Goal: Task Accomplishment & Management: Manage account settings

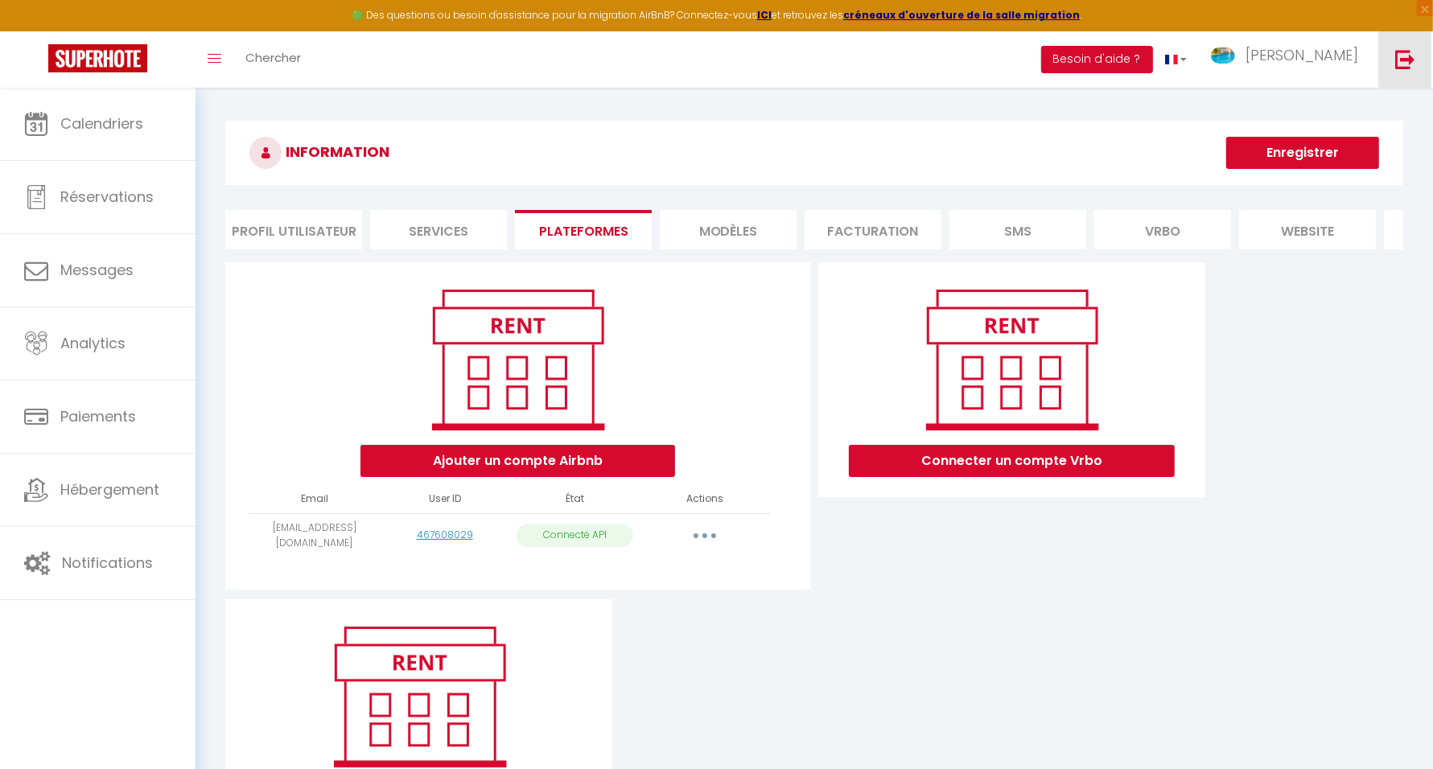
click at [1408, 56] on img at bounding box center [1406, 59] width 20 height 20
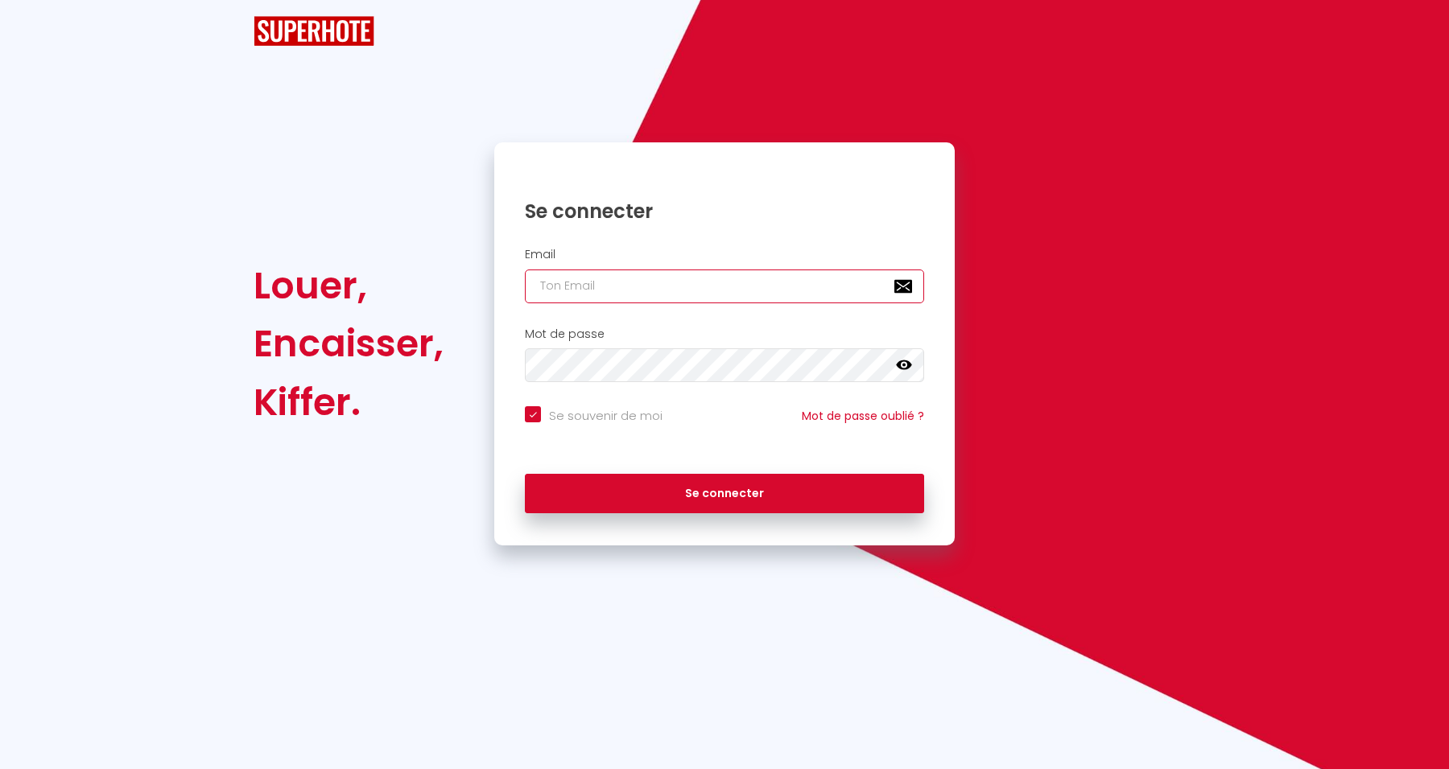
type input "[EMAIL_ADDRESS][DOMAIN_NAME]"
checkbox input "true"
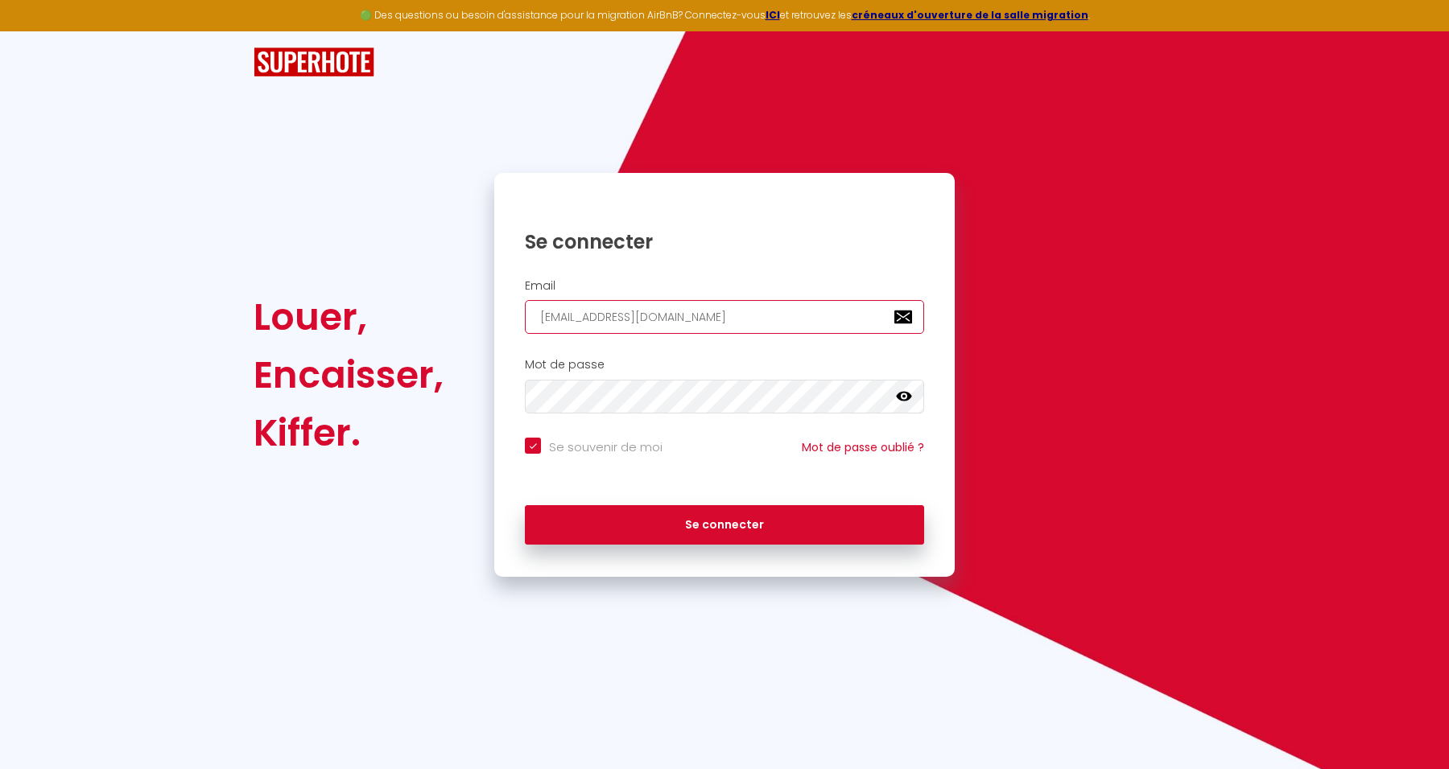
drag, startPoint x: 692, startPoint y: 312, endPoint x: 724, endPoint y: 315, distance: 32.3
click at [696, 313] on input "[EMAIL_ADDRESS][DOMAIN_NAME]" at bounding box center [724, 317] width 399 height 34
drag, startPoint x: 740, startPoint y: 315, endPoint x: 428, endPoint y: 317, distance: 311.5
click at [428, 318] on div "Louer, Encaisser, Kiffer. Se connecter Email [EMAIL_ADDRESS][DOMAIN_NAME] Mot d…" at bounding box center [724, 375] width 963 height 404
paste input "lfconcept974"
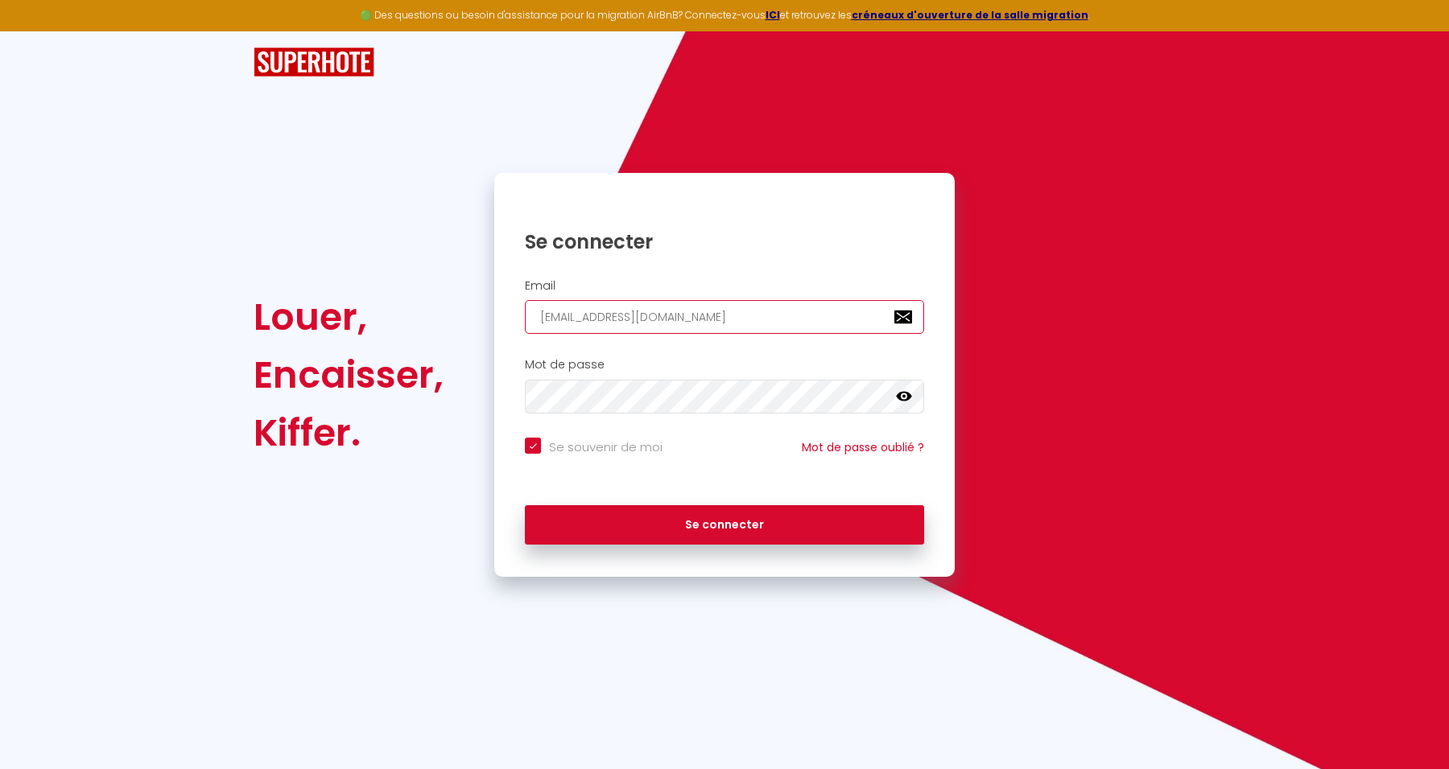
type input "[EMAIL_ADDRESS][DOMAIN_NAME]"
checkbox input "true"
type input "lfconcept974@gmail.com"
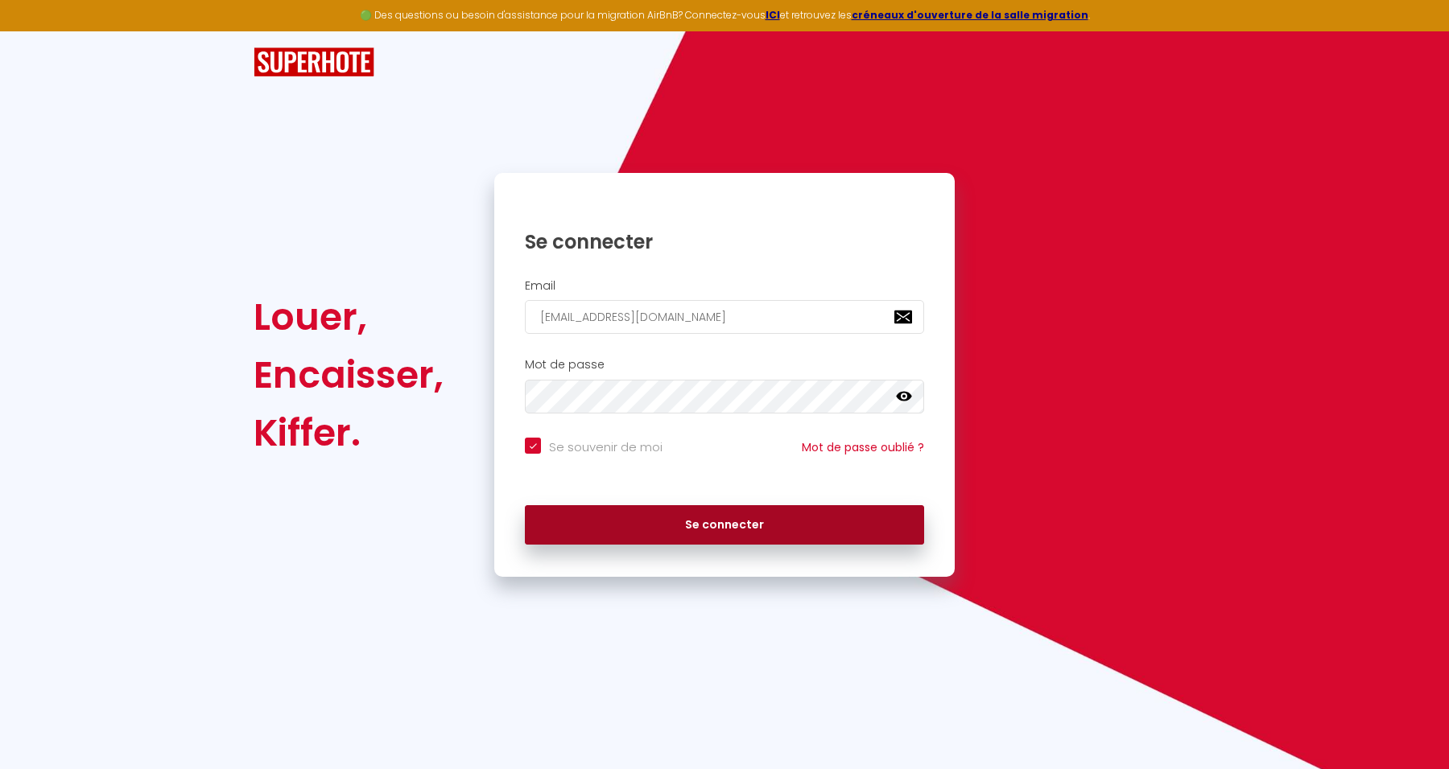
click at [838, 530] on button "Se connecter" at bounding box center [724, 525] width 399 height 40
checkbox input "true"
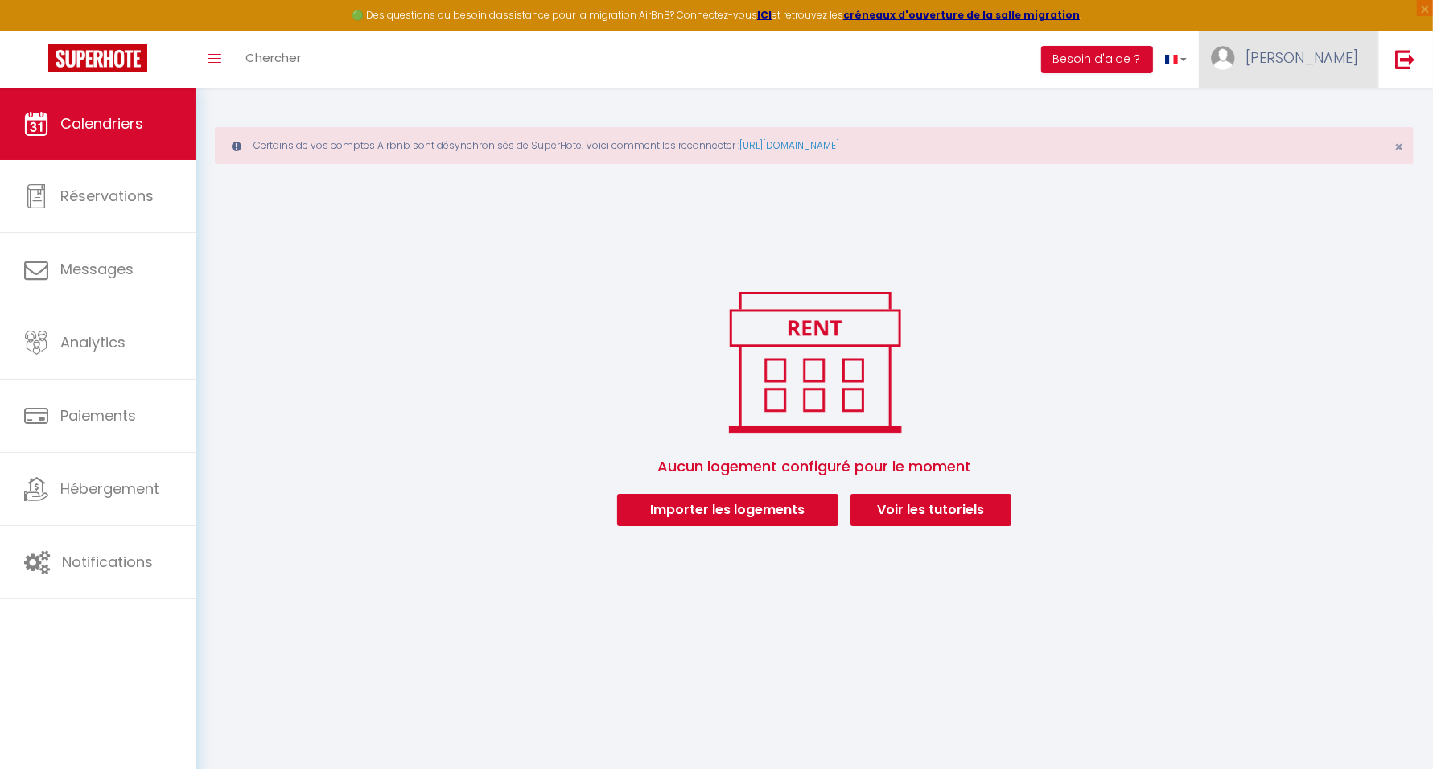
click at [1304, 48] on span "NICOLAS" at bounding box center [1302, 57] width 113 height 20
click at [1298, 105] on link "Paramètres" at bounding box center [1314, 111] width 119 height 27
select select "28"
select select "fr"
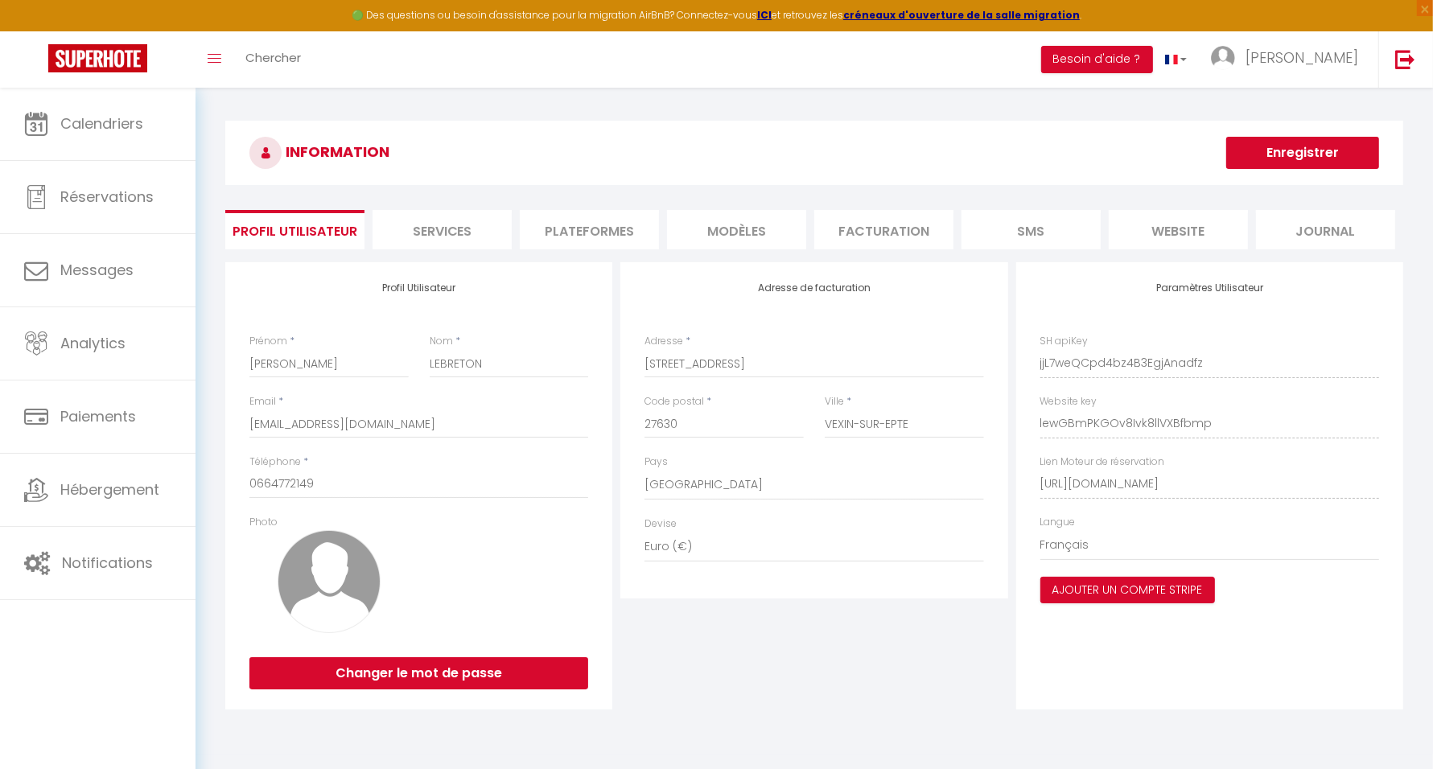
click at [564, 214] on li "Plateformes" at bounding box center [589, 229] width 139 height 39
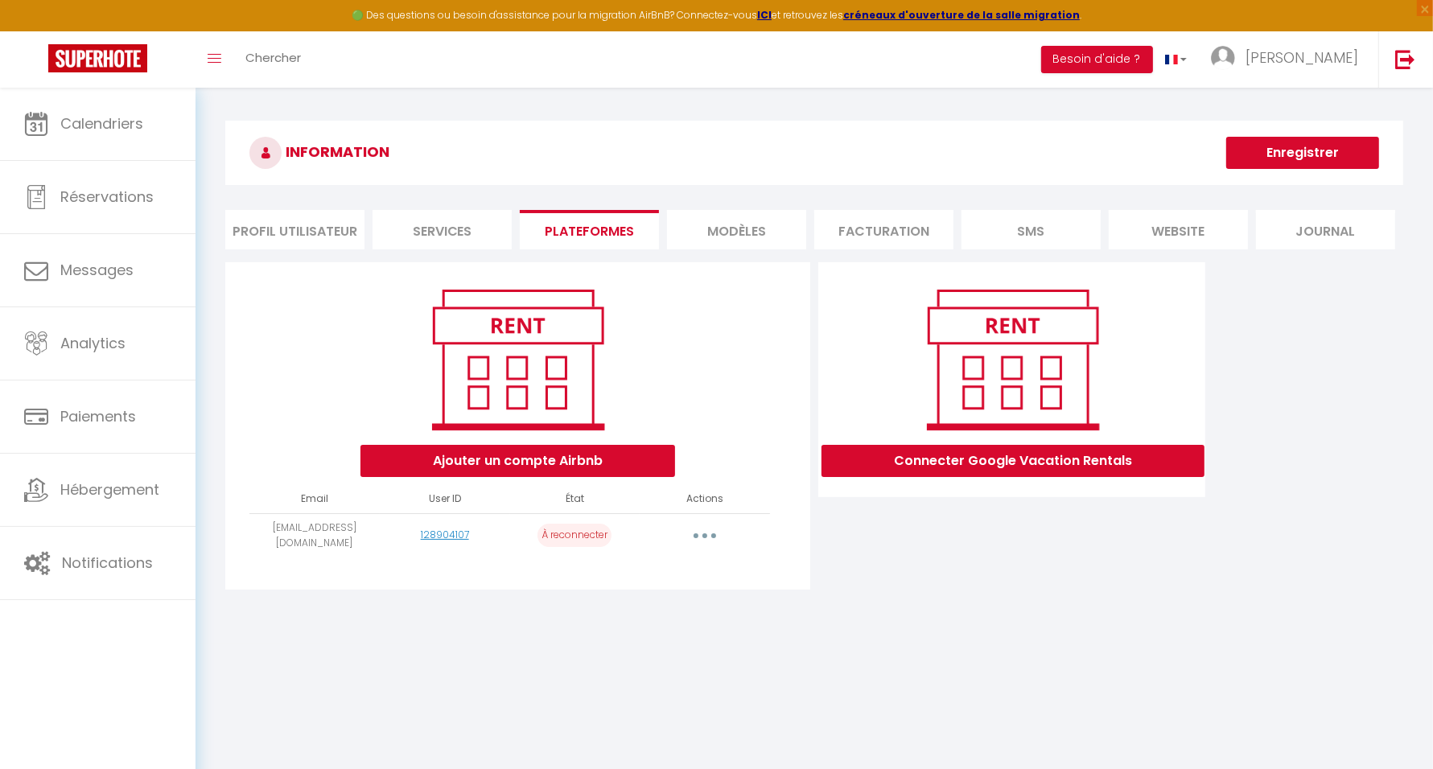
click at [472, 237] on li "Services" at bounding box center [442, 229] width 139 height 39
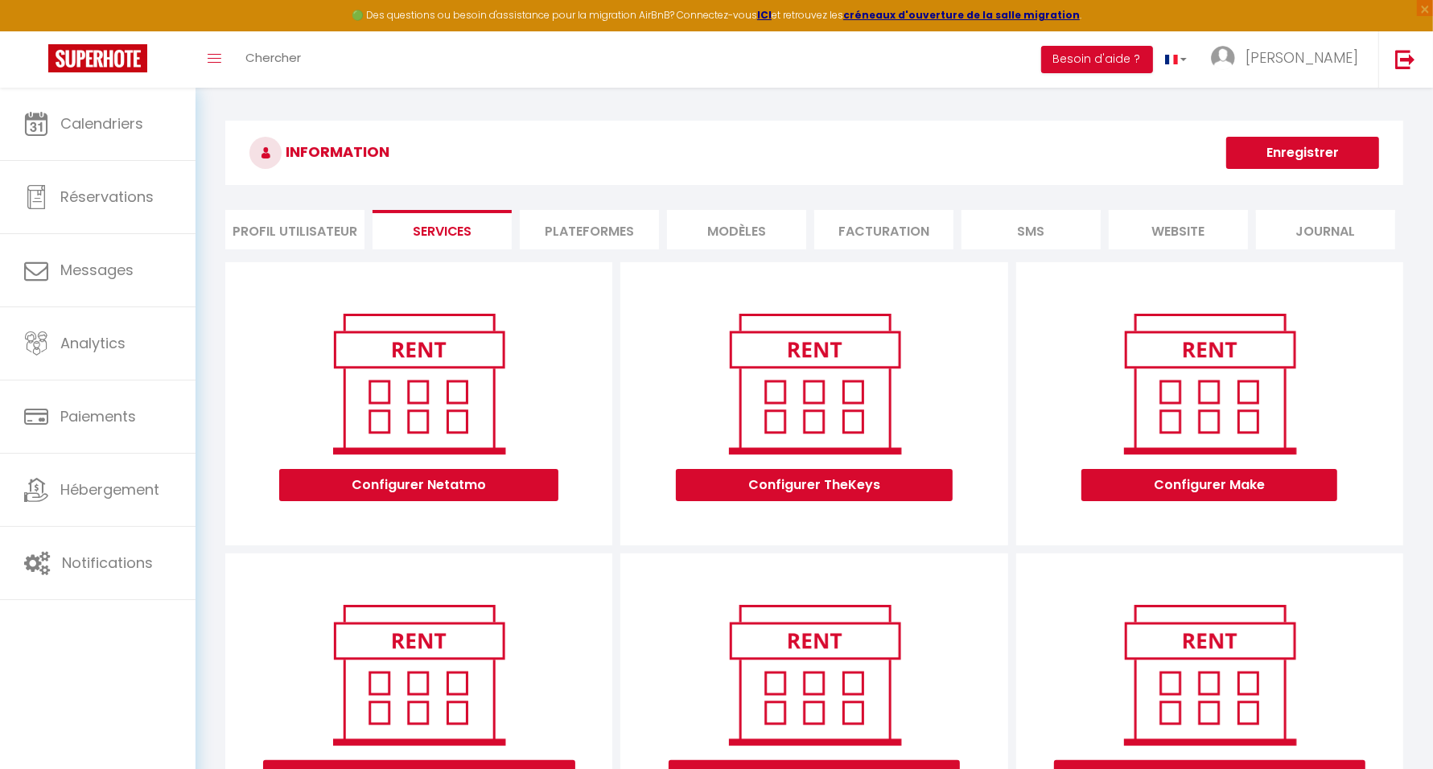
click at [733, 233] on li "MODÈLES" at bounding box center [736, 229] width 139 height 39
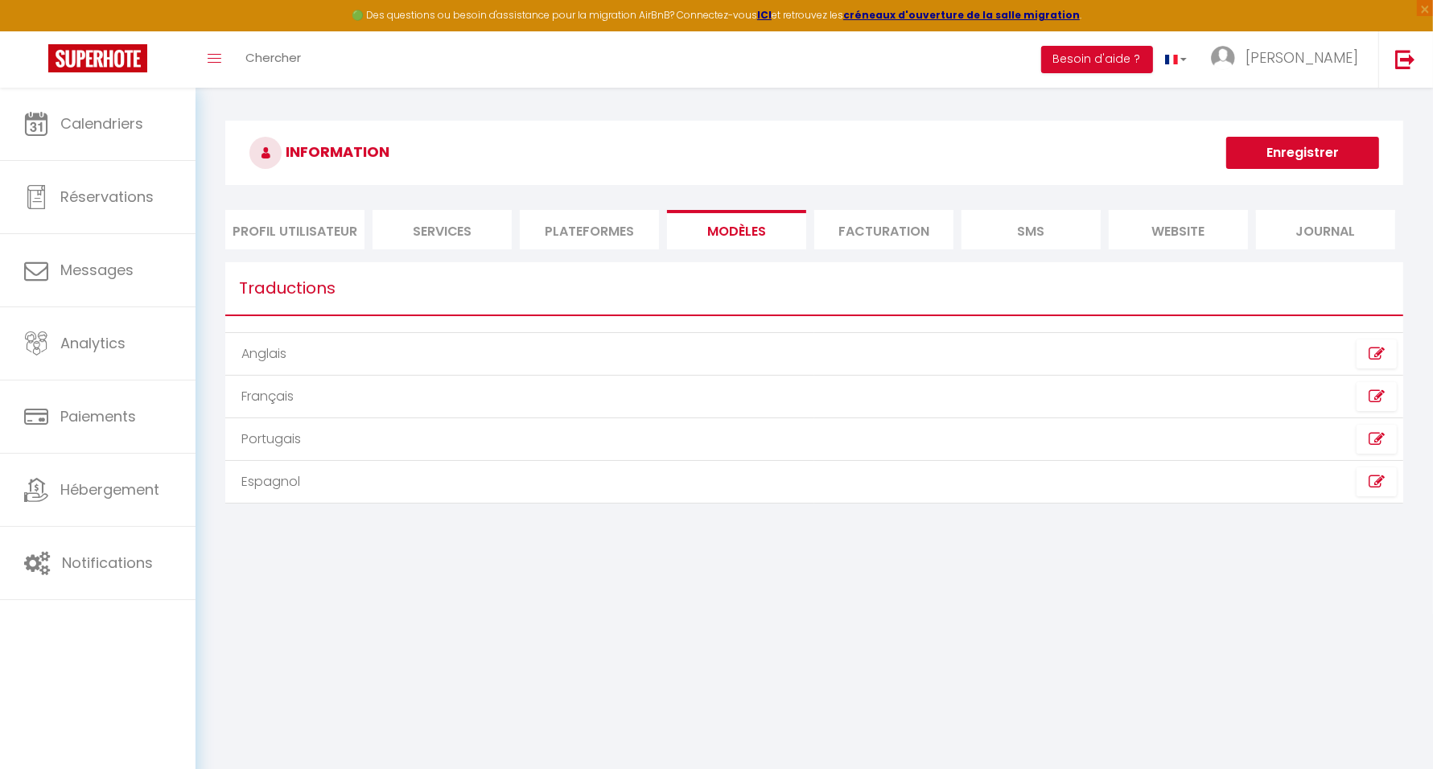
click at [592, 227] on li "Plateformes" at bounding box center [589, 229] width 139 height 39
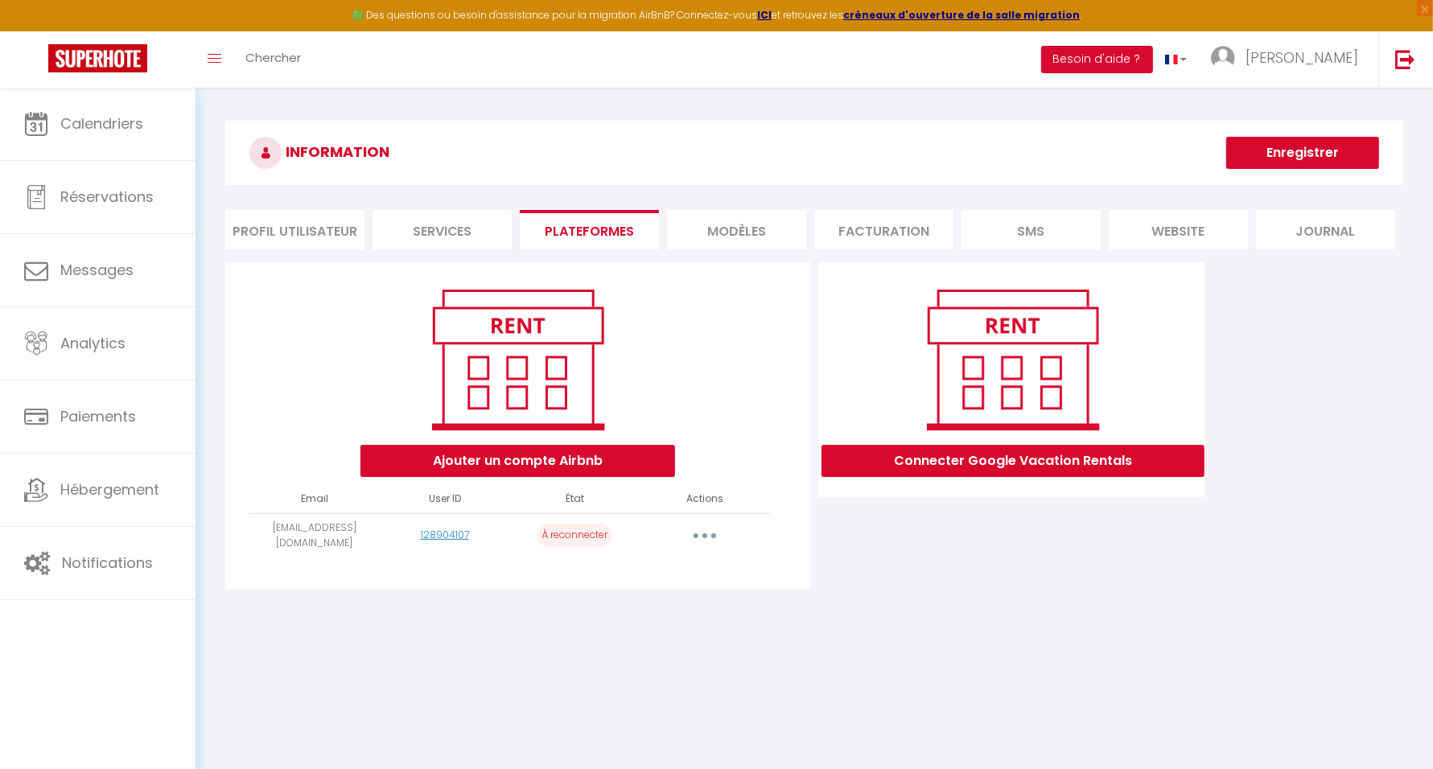
click at [876, 217] on li "Facturation" at bounding box center [883, 229] width 139 height 39
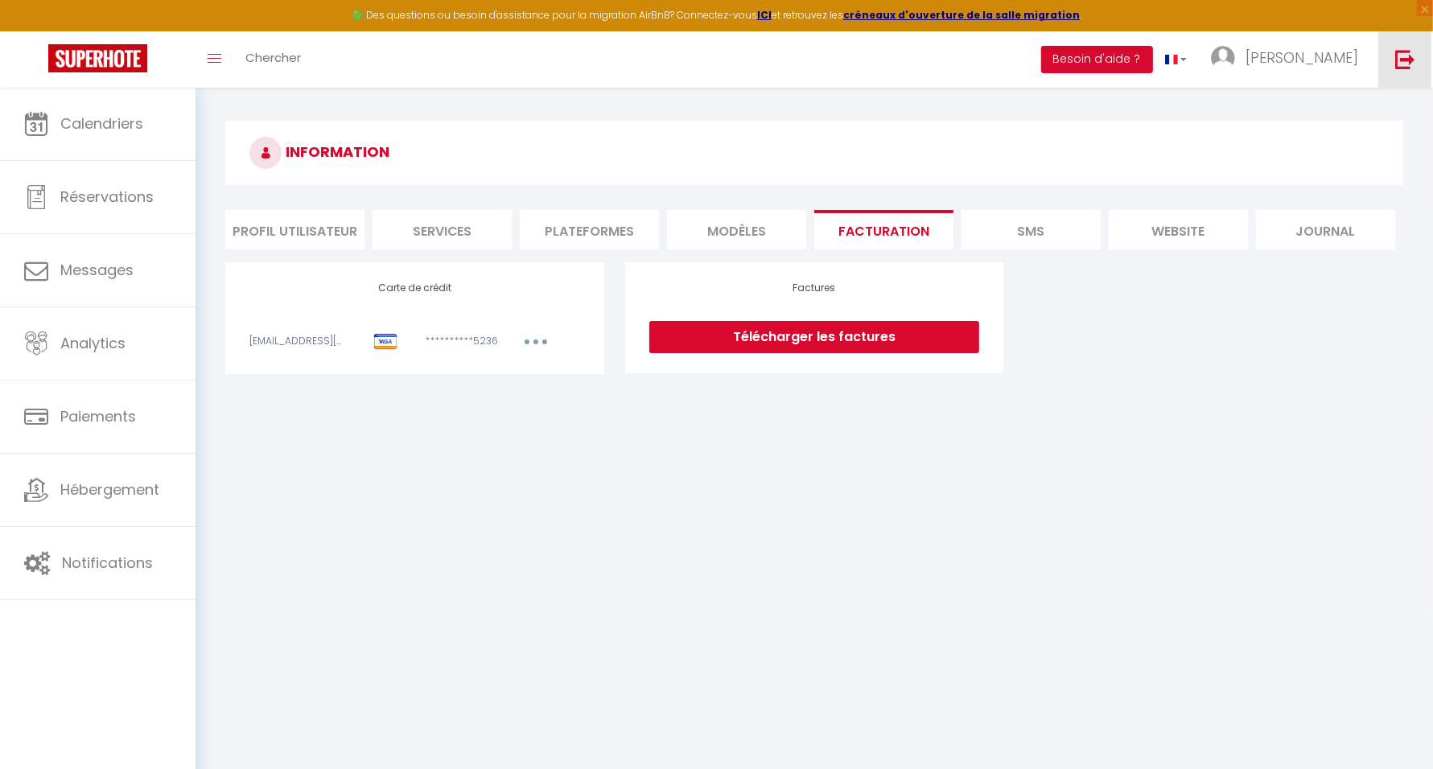
click at [1410, 69] on link at bounding box center [1405, 59] width 53 height 56
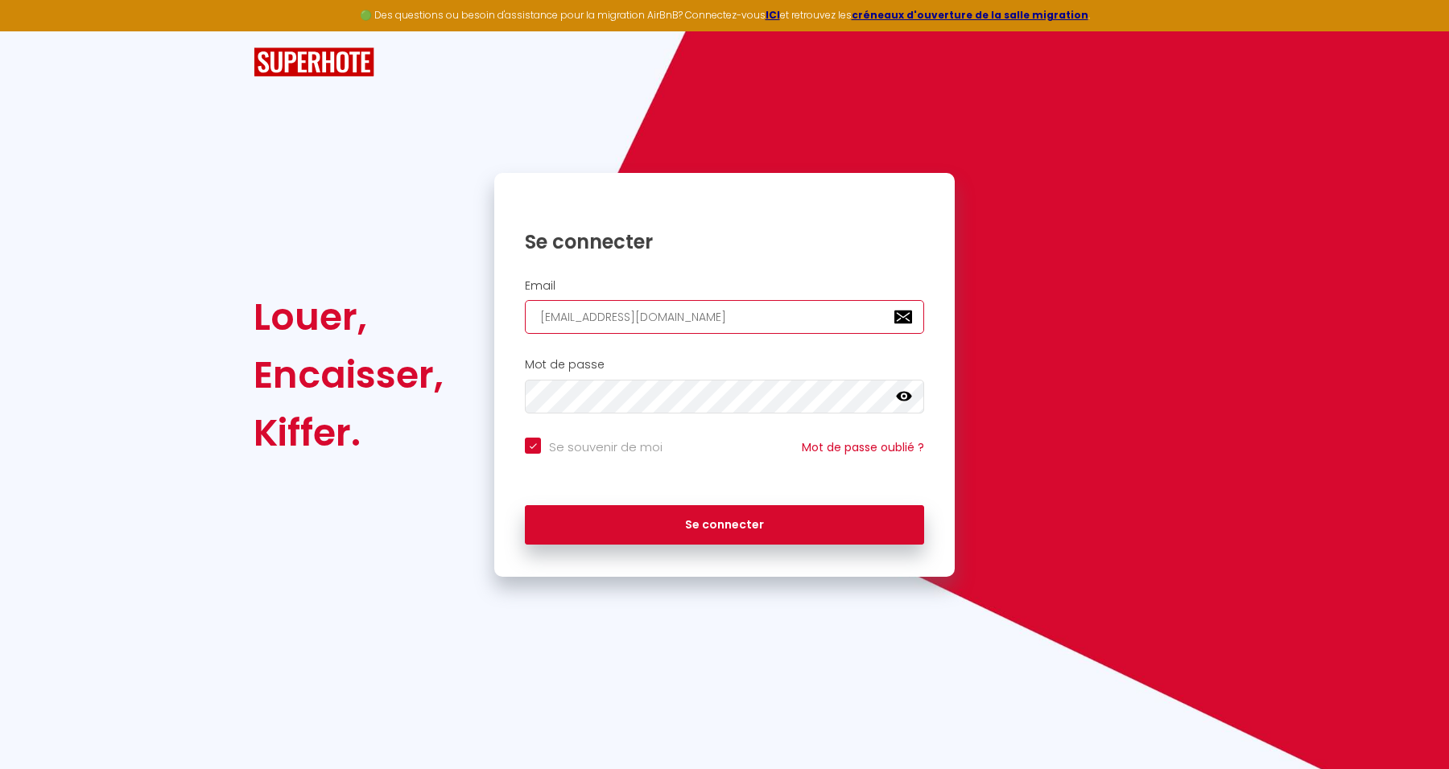
drag, startPoint x: 795, startPoint y: 331, endPoint x: 461, endPoint y: 314, distance: 334.4
click at [461, 314] on div "Louer, Encaisser, Kiffer. Se connecter Email isaline.escande@gmail.com Mot de p…" at bounding box center [724, 375] width 963 height 404
paste input "jtcs.immo"
type input "jtcs.immo@gmail.com"
checkbox input "true"
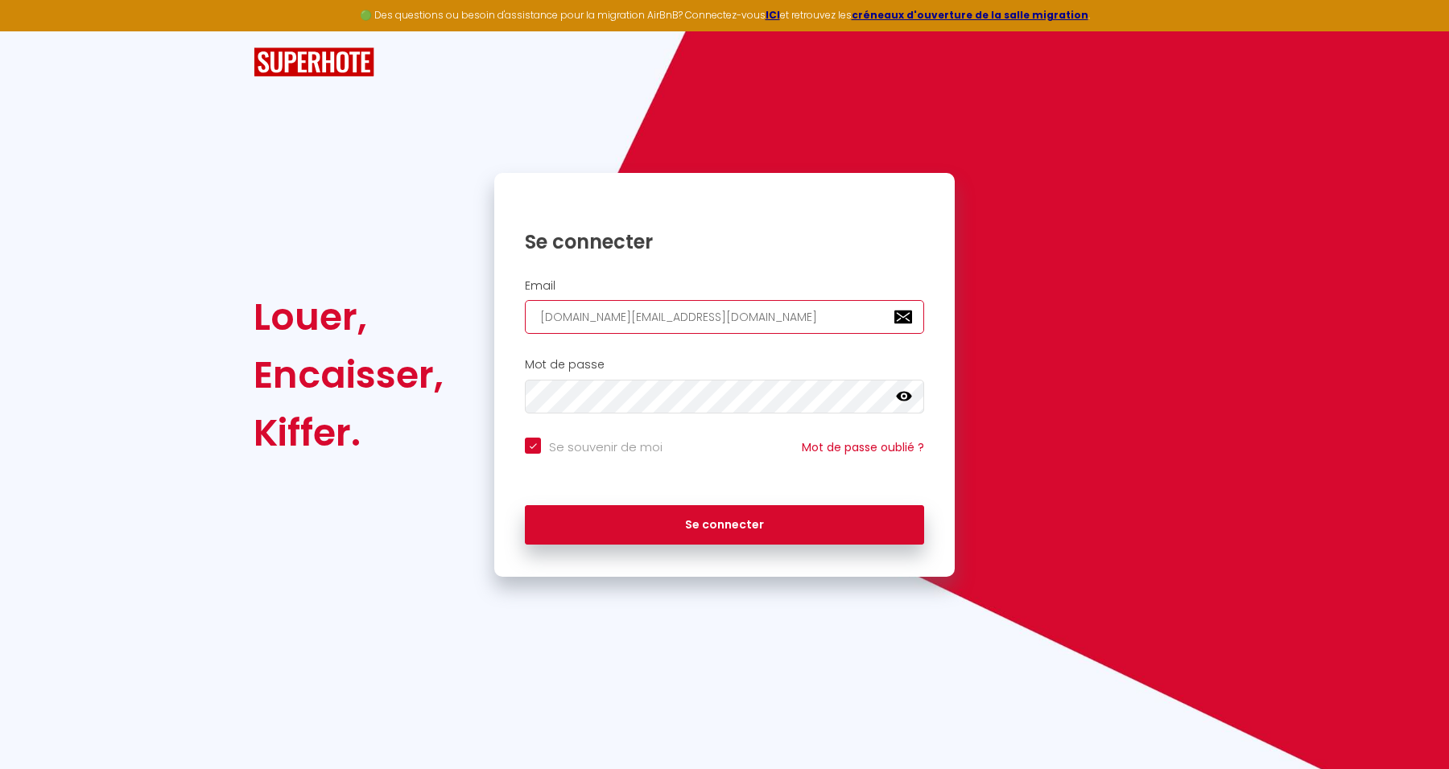
type input "jtcs.immo@gmail.com"
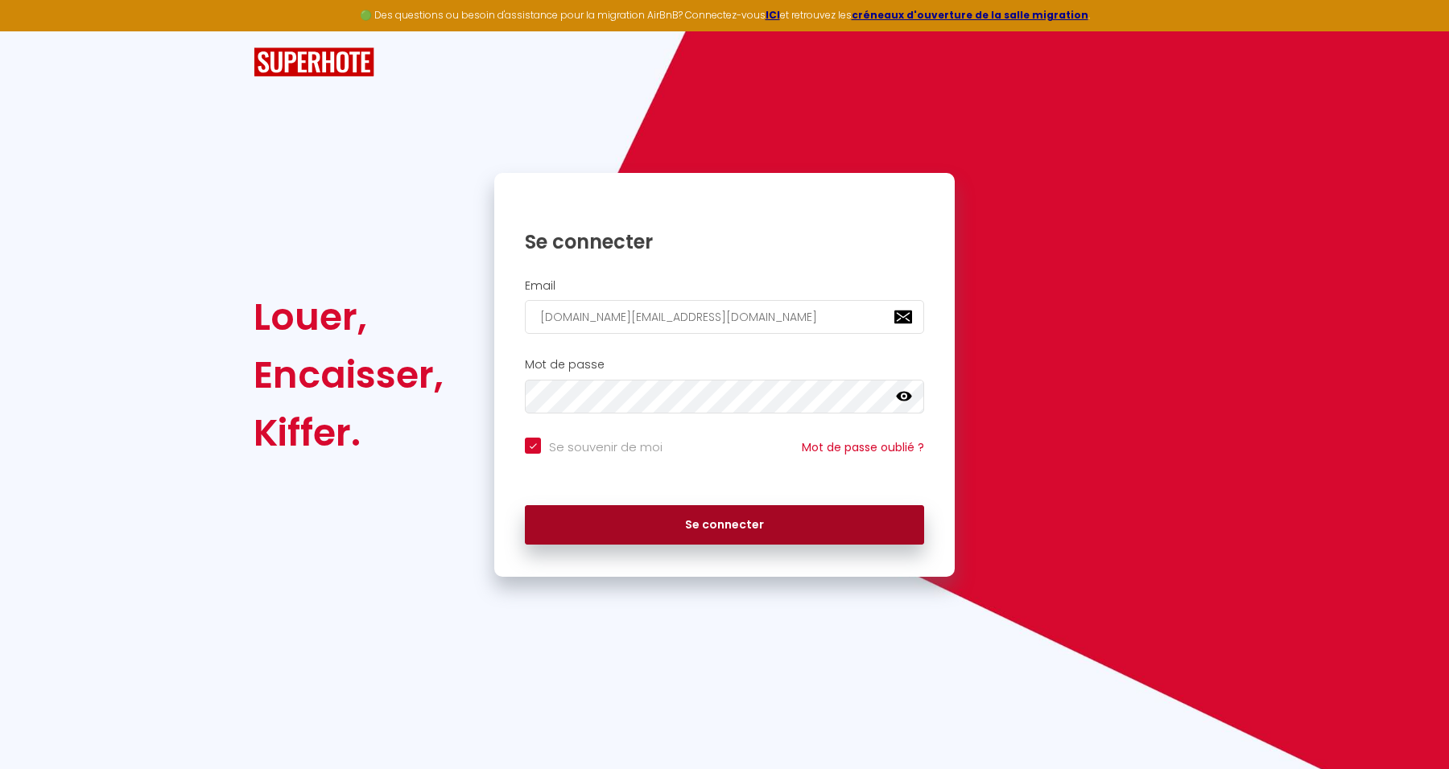
click at [867, 509] on button "Se connecter" at bounding box center [724, 525] width 399 height 40
checkbox input "true"
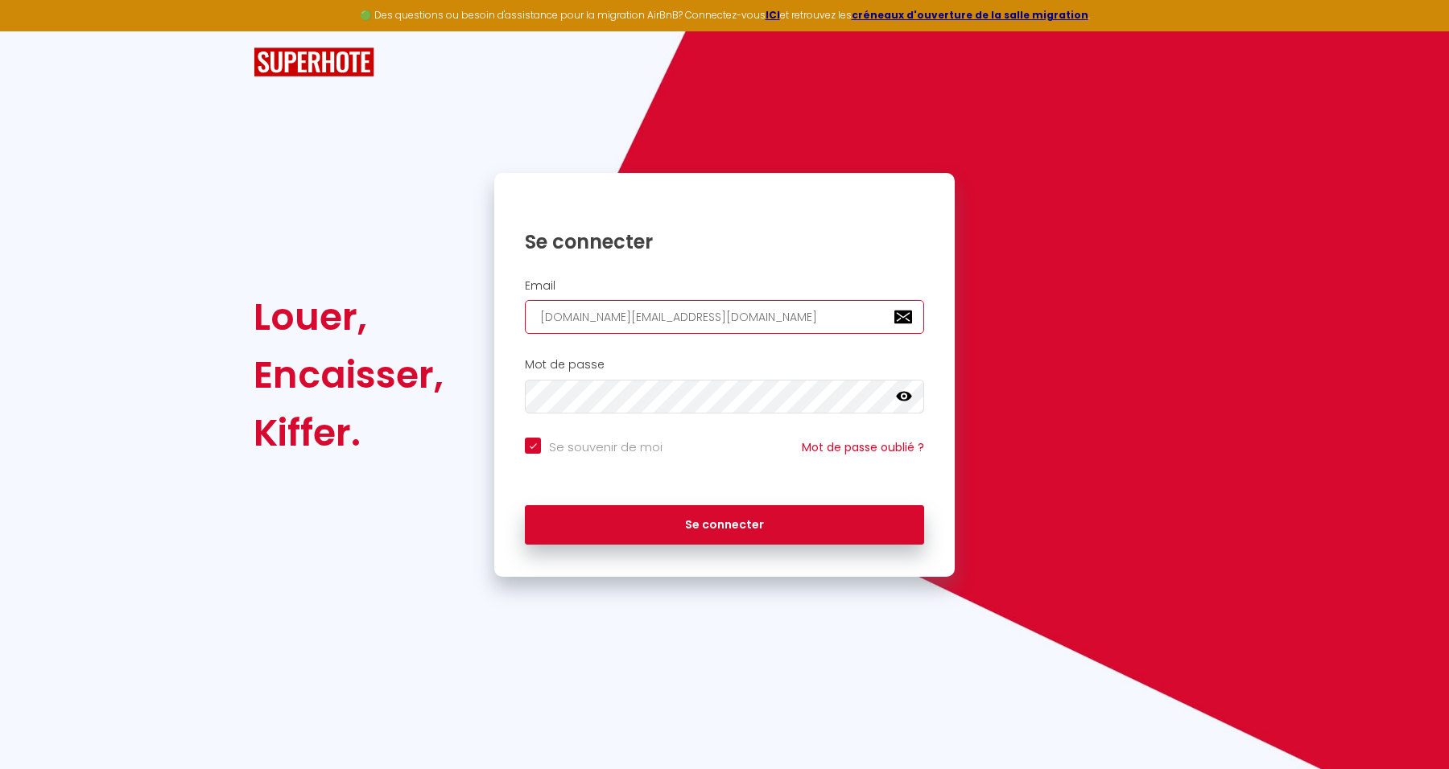
drag, startPoint x: 688, startPoint y: 315, endPoint x: 417, endPoint y: 304, distance: 271.5
click at [417, 304] on div "Louer, Encaisser, Kiffer. Se connecter Email jtcs.immo@gmail.com Mot de passe f…" at bounding box center [724, 375] width 963 height 404
paste input "contact@cosyconciergerie"
type input "contact@cosyconciergerie.com"
checkbox input "true"
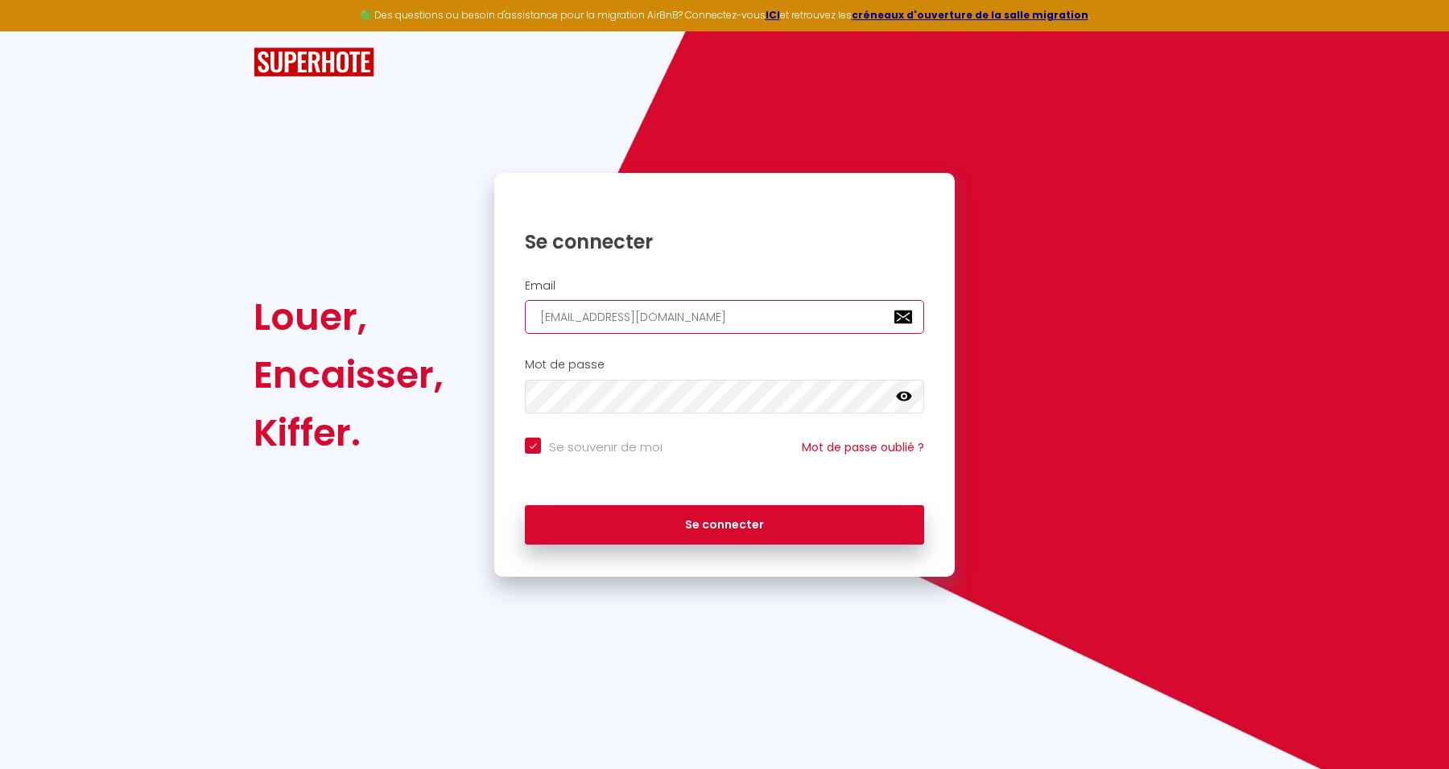
type input "contact@cosyconciergerie.com"
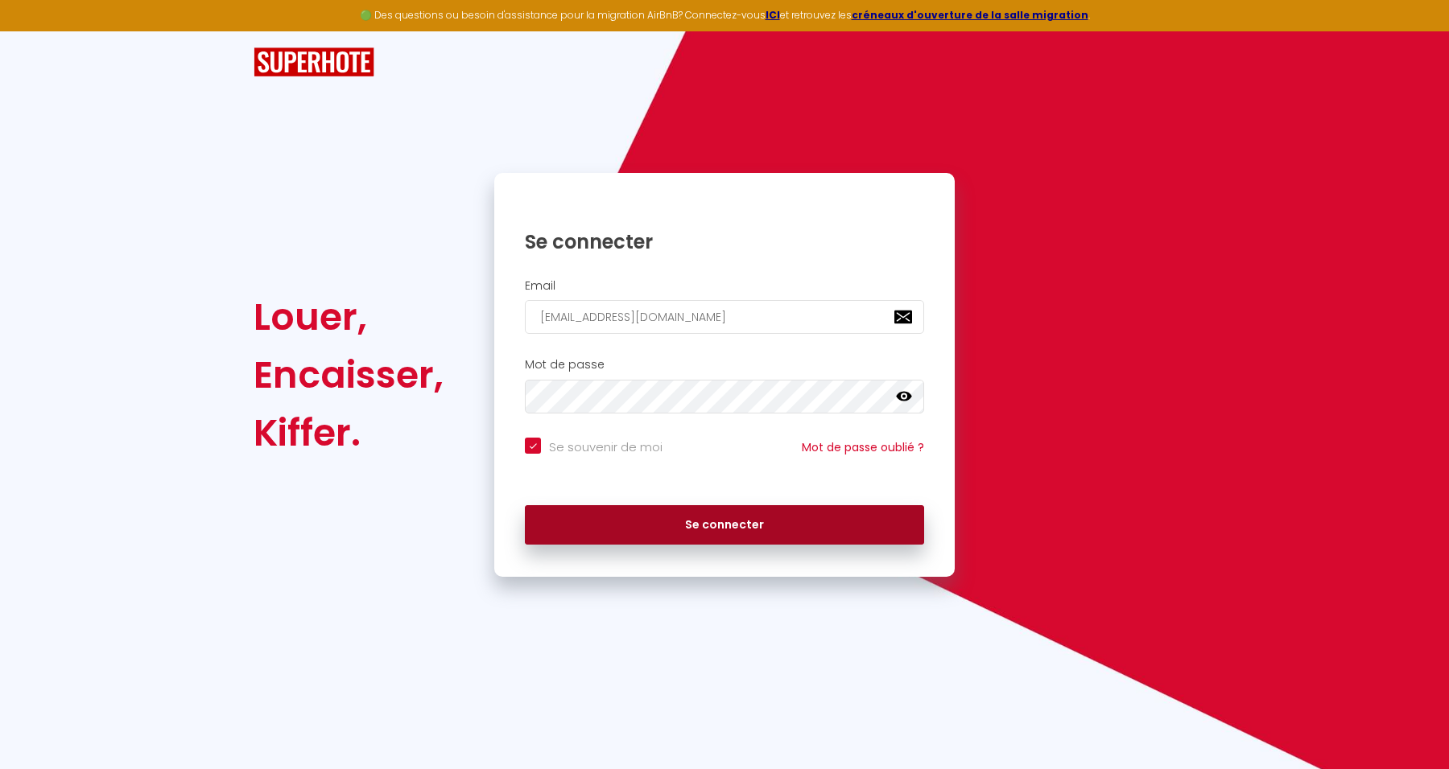
click at [901, 530] on button "Se connecter" at bounding box center [724, 525] width 399 height 40
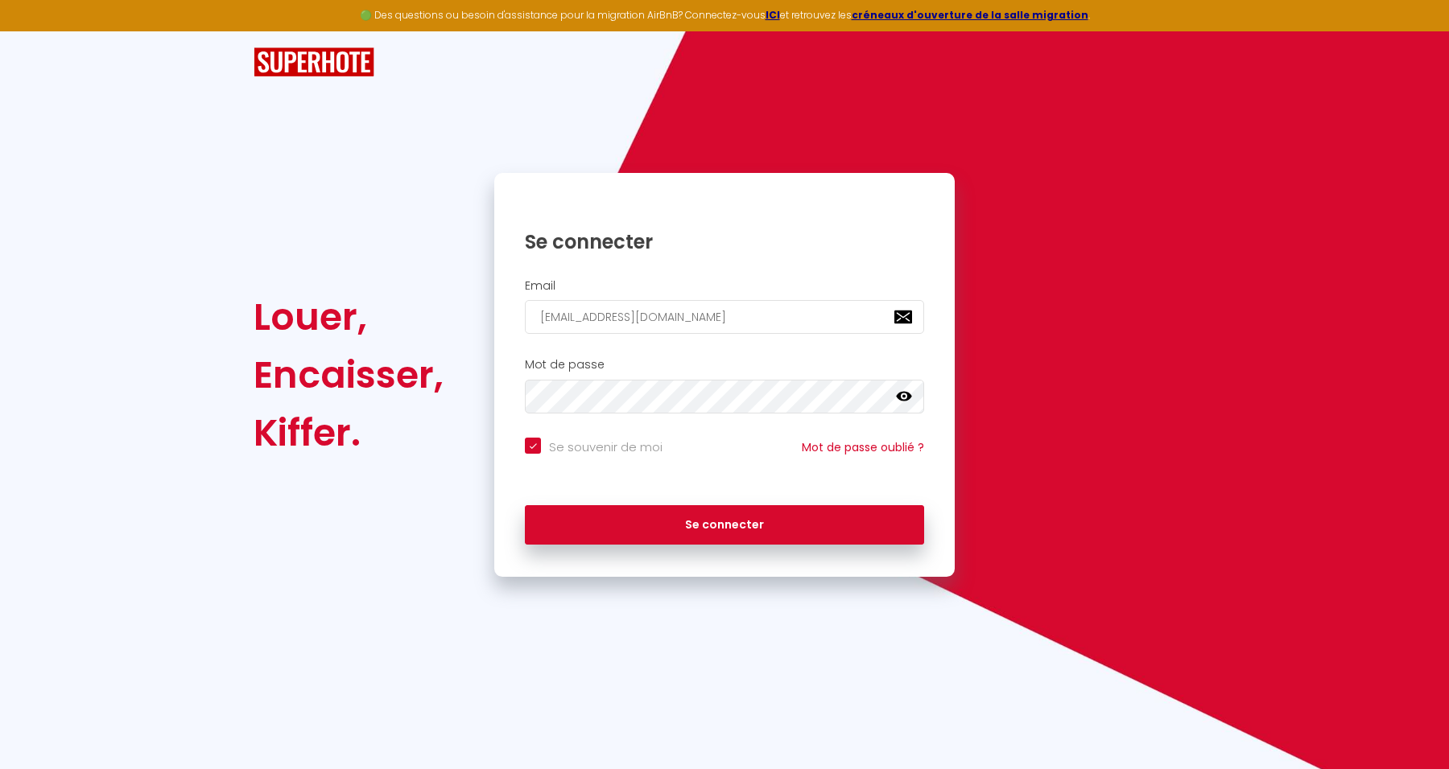
checkbox input "true"
drag, startPoint x: 727, startPoint y: 310, endPoint x: 472, endPoint y: 295, distance: 255.6
click at [472, 295] on div "Louer, Encaisser, Kiffer. Se connecter Email contact@cosyconciergerie.com Mot d…" at bounding box center [724, 375] width 963 height 404
paste input "appartau15@gmail"
type input "appartau15@gmail.com"
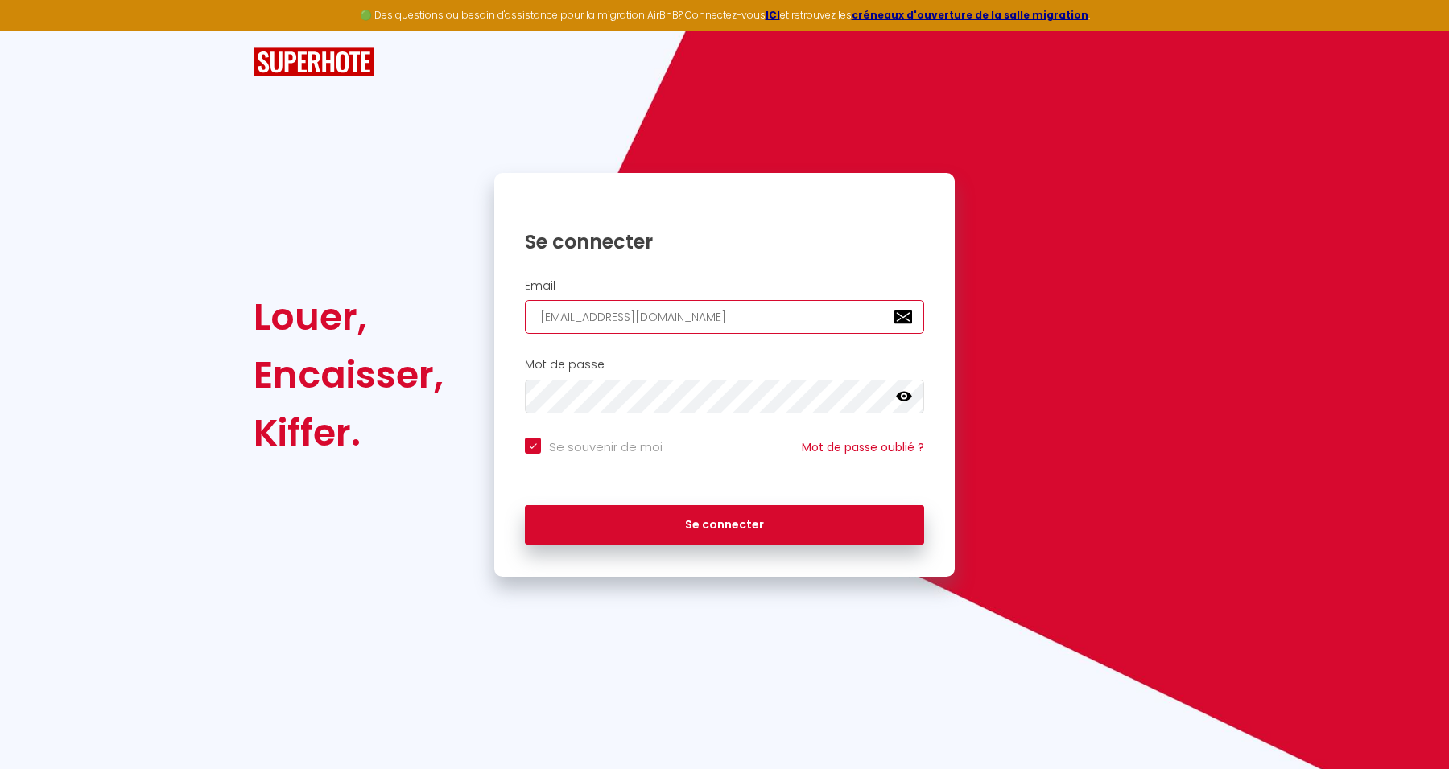
checkbox input "true"
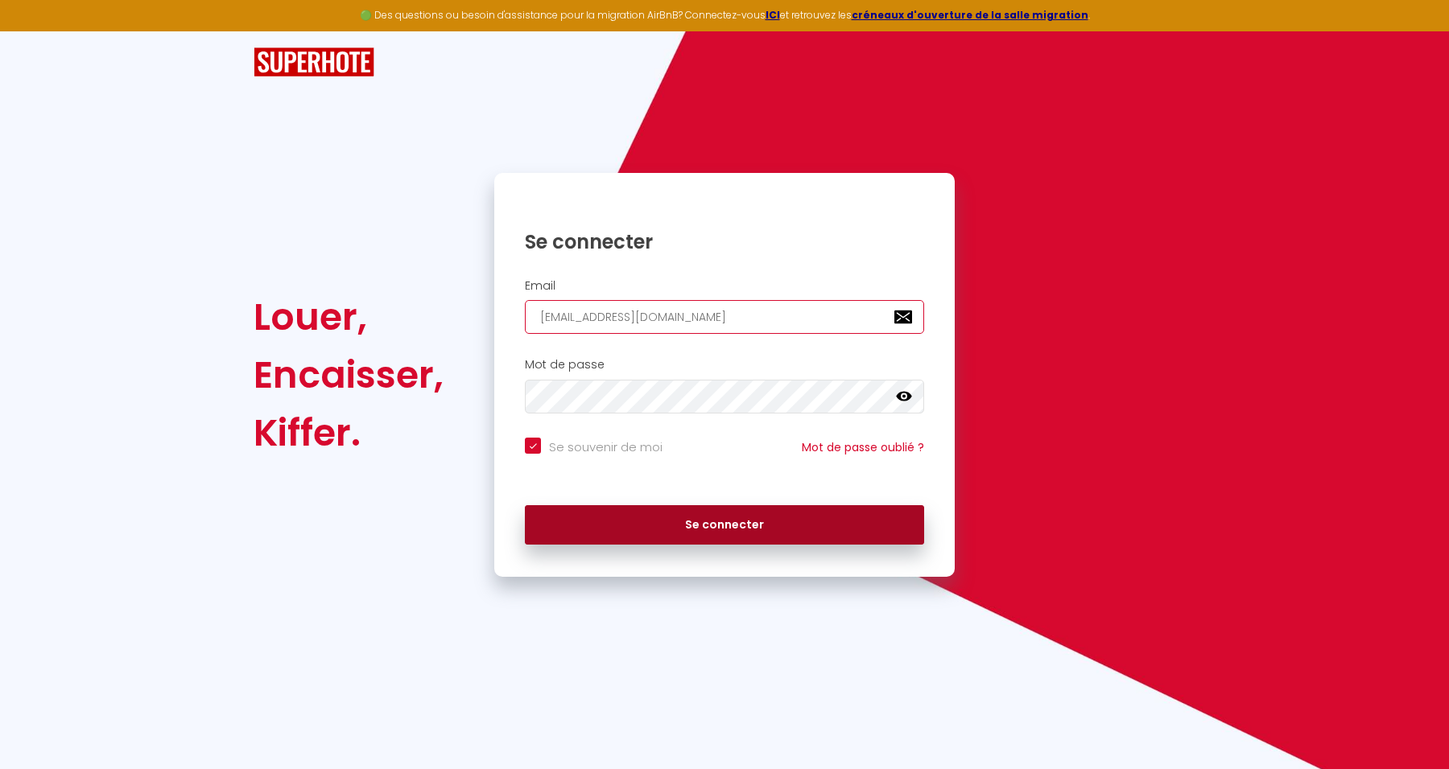
type input "appartau15@gmail.com"
click at [793, 523] on button "Se connecter" at bounding box center [724, 525] width 399 height 40
checkbox input "true"
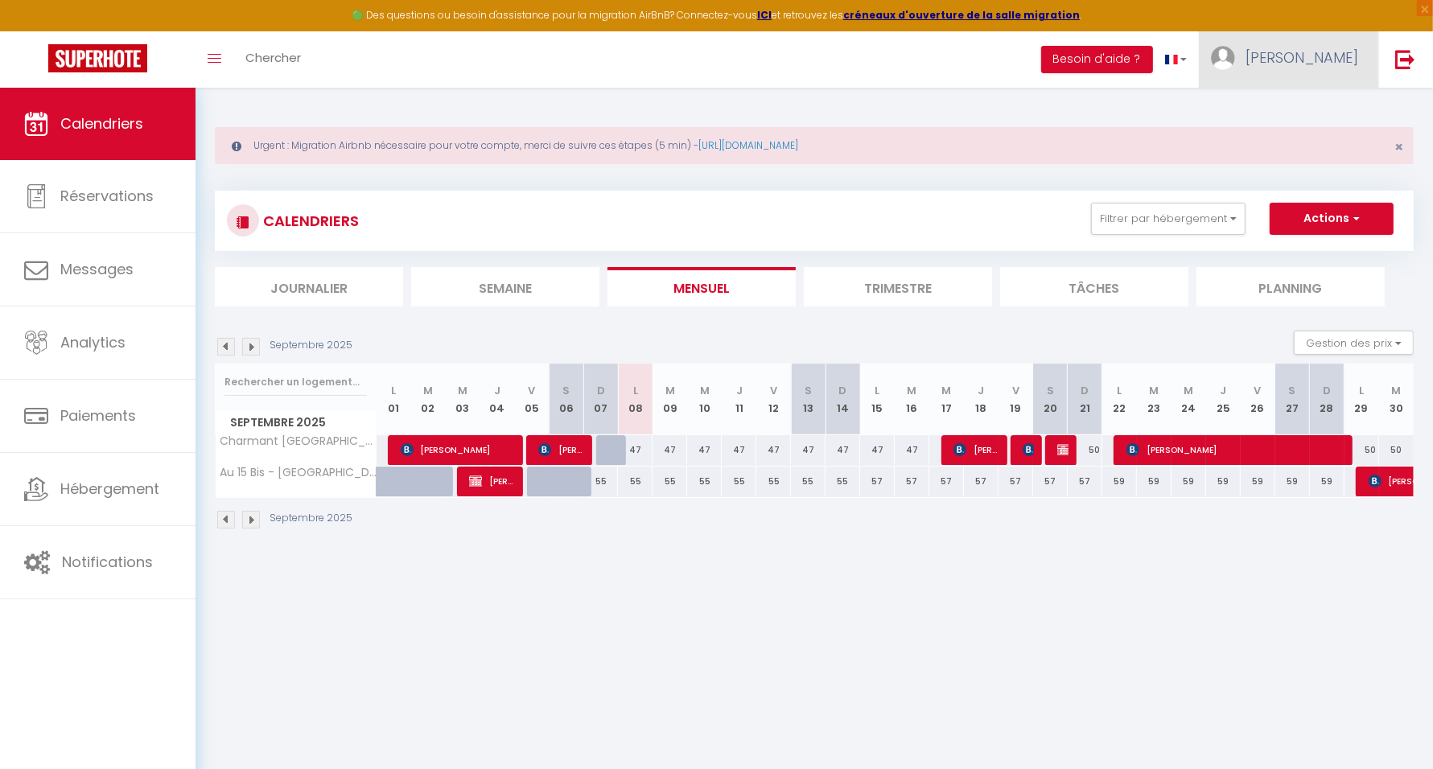
click at [1313, 40] on link "ANTHONY" at bounding box center [1288, 59] width 179 height 56
click at [1299, 100] on link "Paramètres" at bounding box center [1314, 111] width 119 height 27
select select "28"
select select "fr"
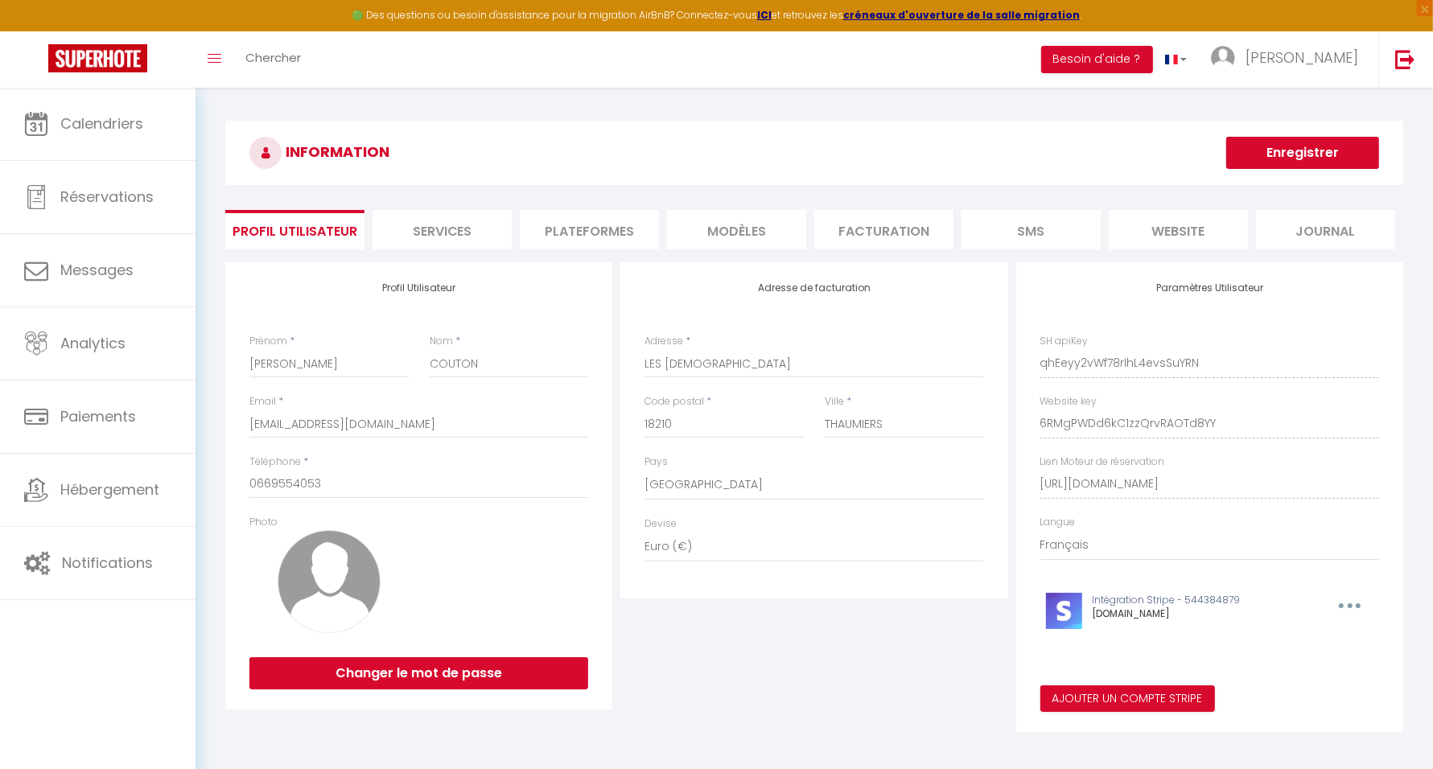
click at [599, 226] on li "Plateformes" at bounding box center [589, 229] width 139 height 39
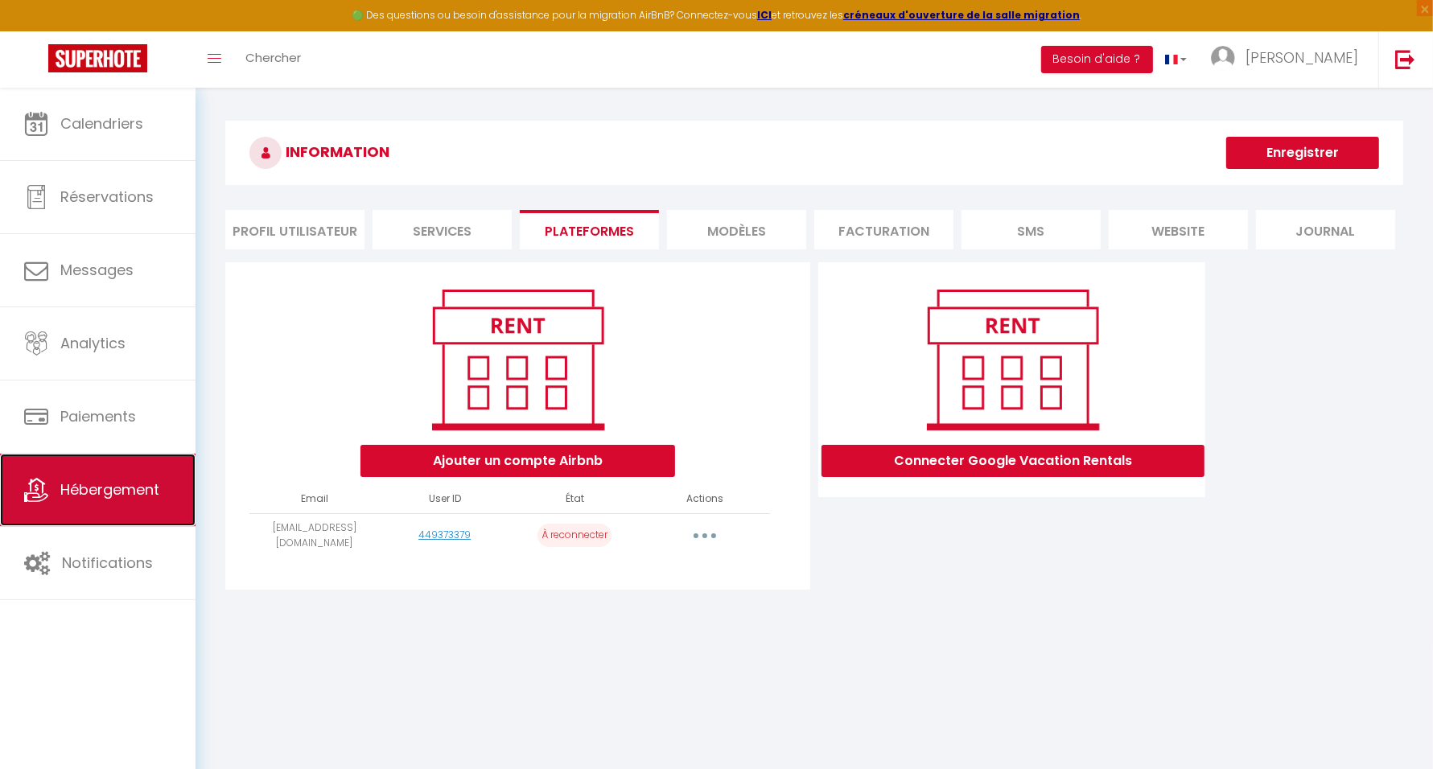
click at [96, 488] on span "Hébergement" at bounding box center [109, 490] width 99 height 20
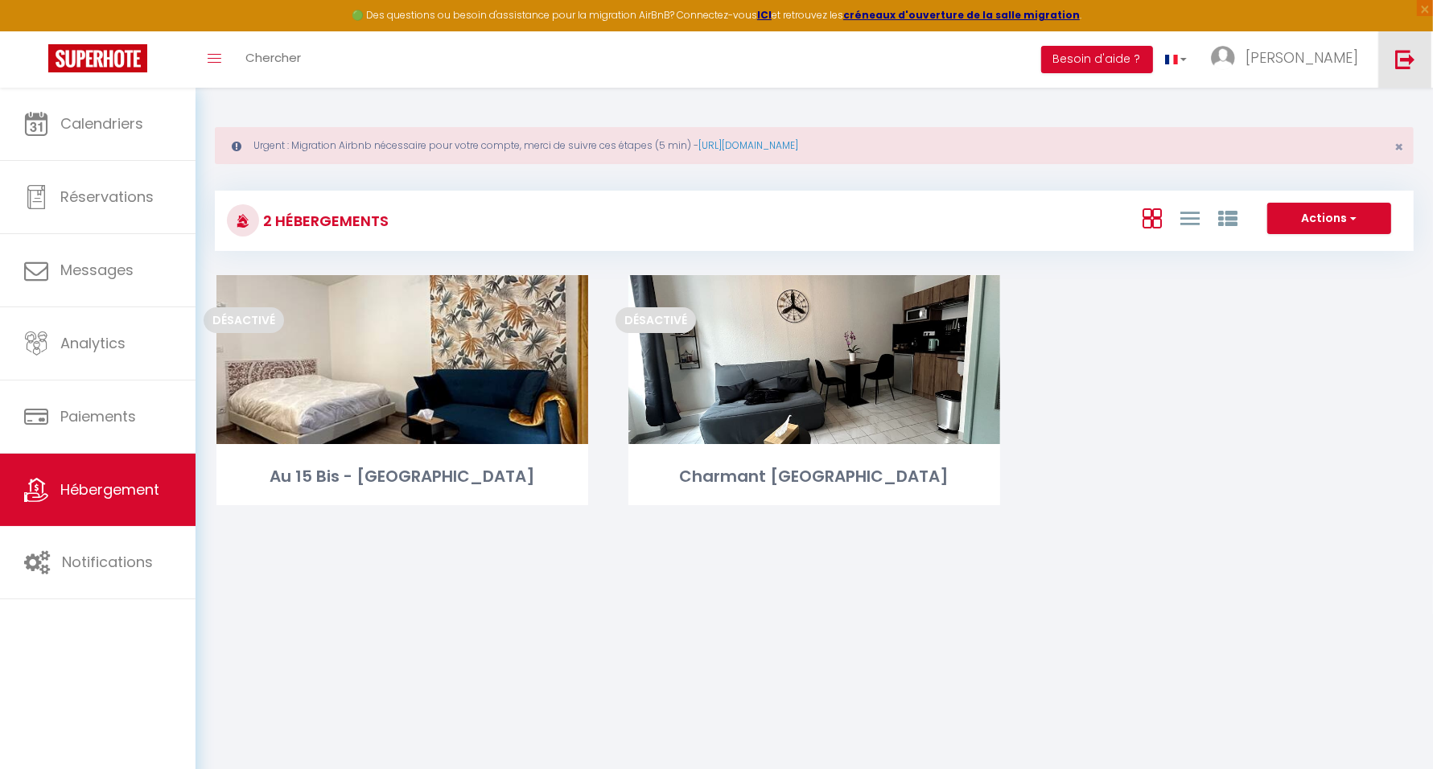
click at [1401, 60] on img at bounding box center [1406, 59] width 20 height 20
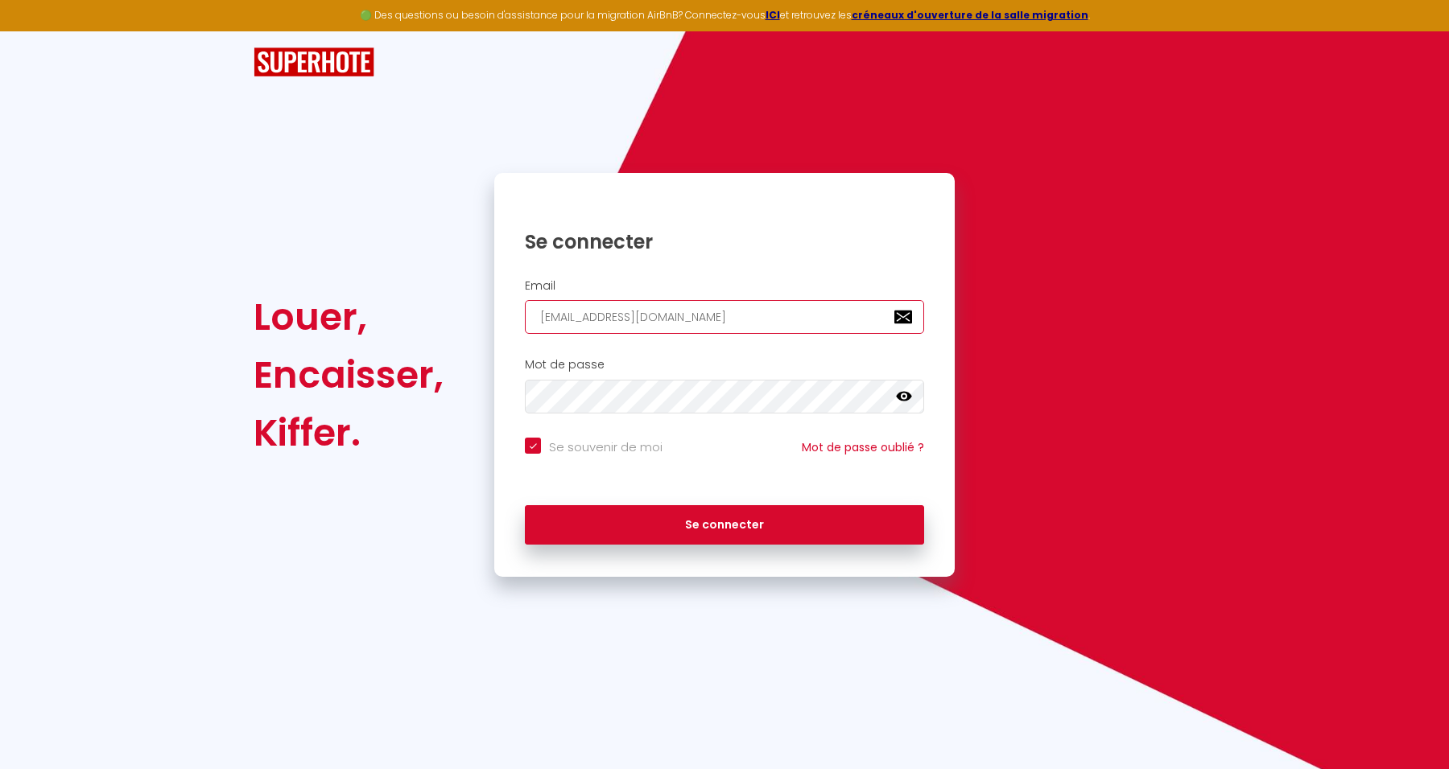
click at [696, 318] on input "[EMAIL_ADDRESS][DOMAIN_NAME]" at bounding box center [724, 317] width 399 height 34
drag, startPoint x: 746, startPoint y: 317, endPoint x: 377, endPoint y: 348, distance: 370.8
click at [377, 348] on div "Louer, Encaisser, Kiffer. Se connecter Email isaline.escande@gmail.com Mot de p…" at bounding box center [724, 375] width 963 height 404
paste input "[EMAIL_ADDRESS][DOMAIN_NAME]"
type input "[EMAIL_ADDRESS][DOMAIN_NAME]"
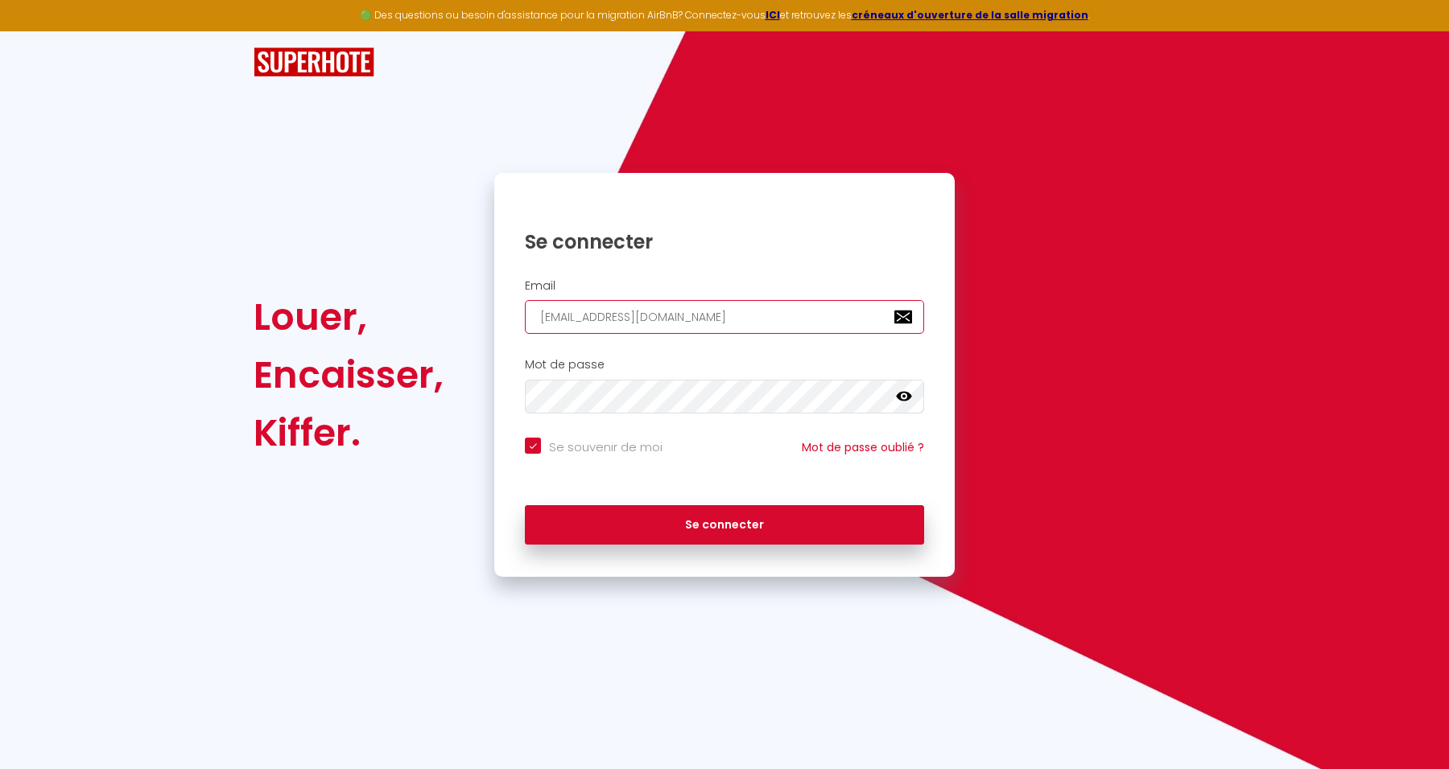
checkbox input "true"
type input "[EMAIL_ADDRESS][DOMAIN_NAME]"
click at [501, 403] on div "Mot de passe false" at bounding box center [724, 386] width 460 height 56
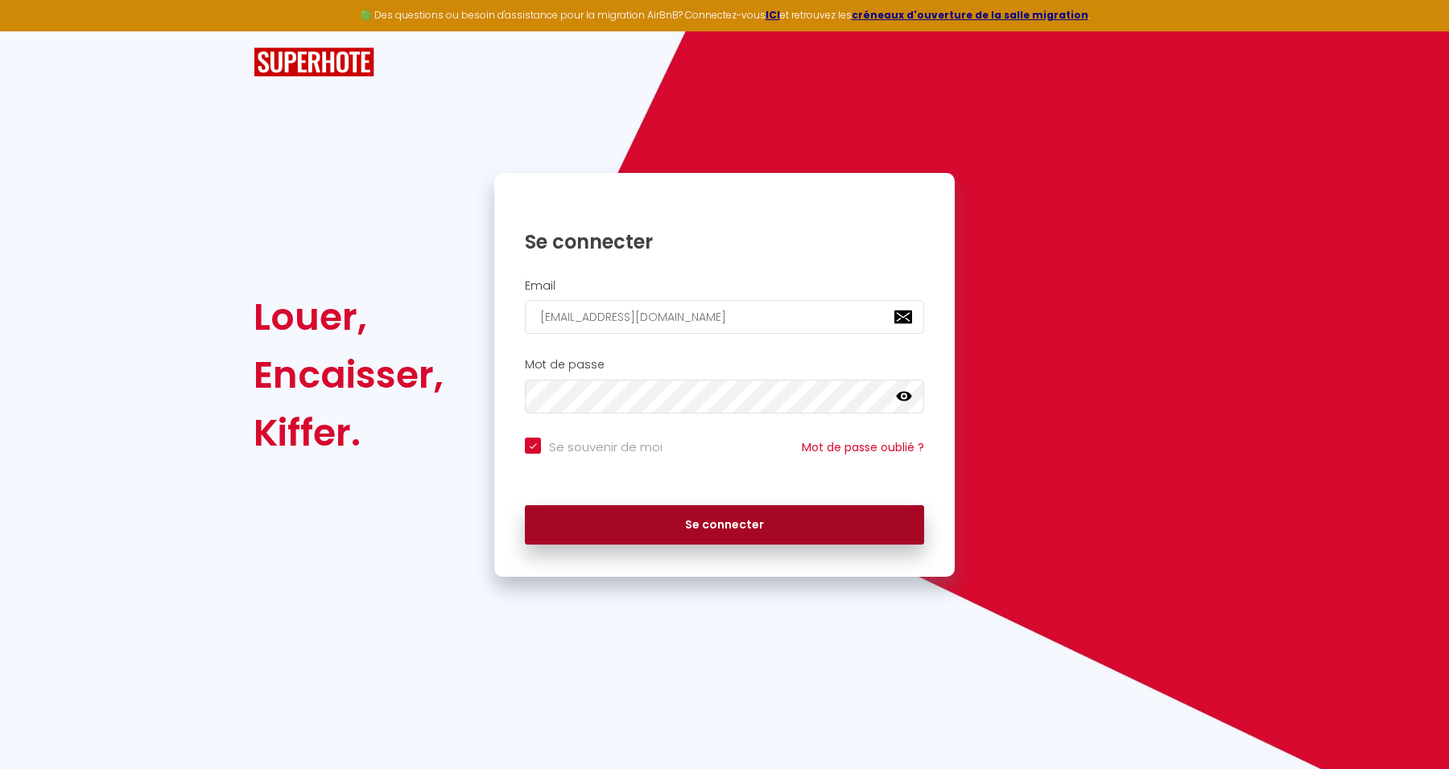
click at [894, 519] on button "Se connecter" at bounding box center [724, 525] width 399 height 40
checkbox input "true"
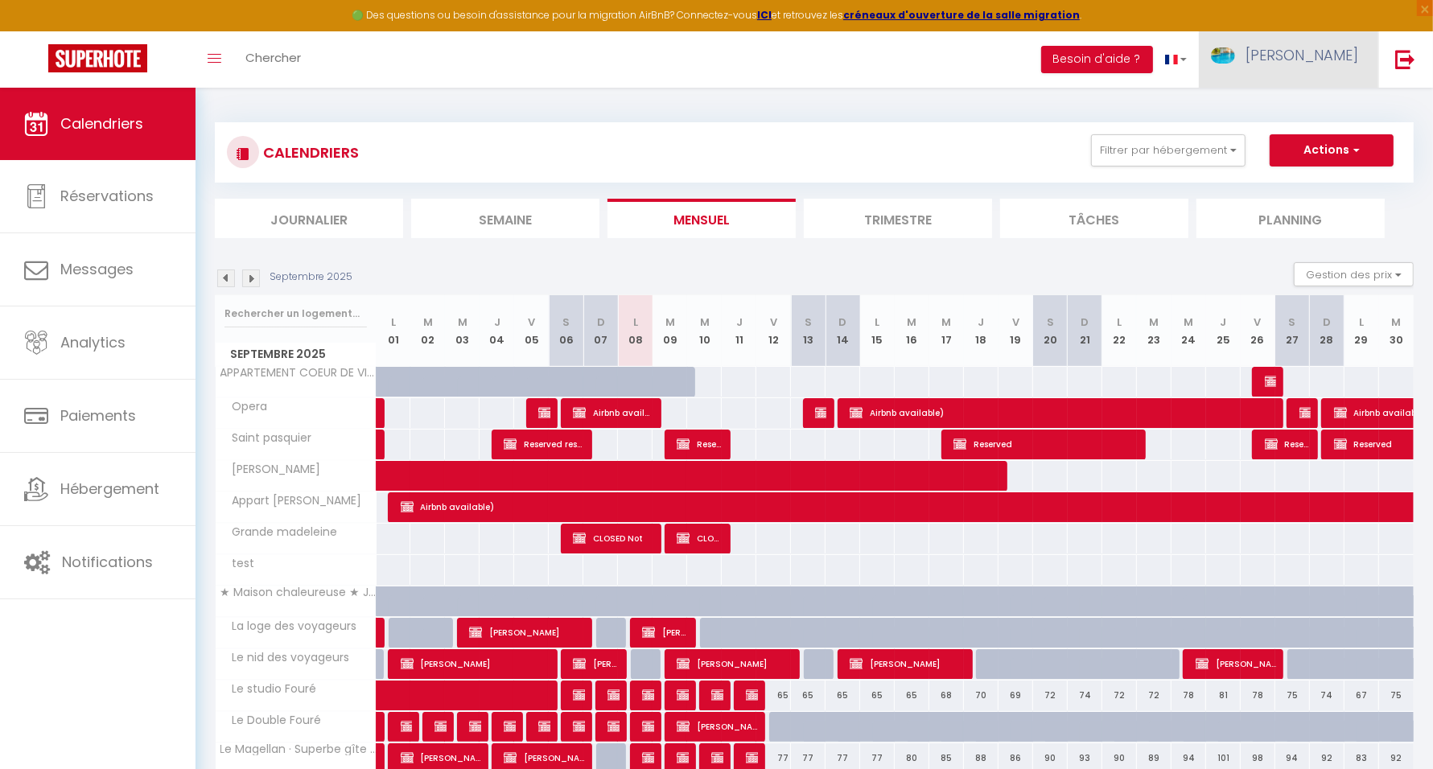
click at [1297, 56] on link "[PERSON_NAME]" at bounding box center [1288, 59] width 179 height 56
click at [1274, 107] on icon at bounding box center [1270, 112] width 11 height 11
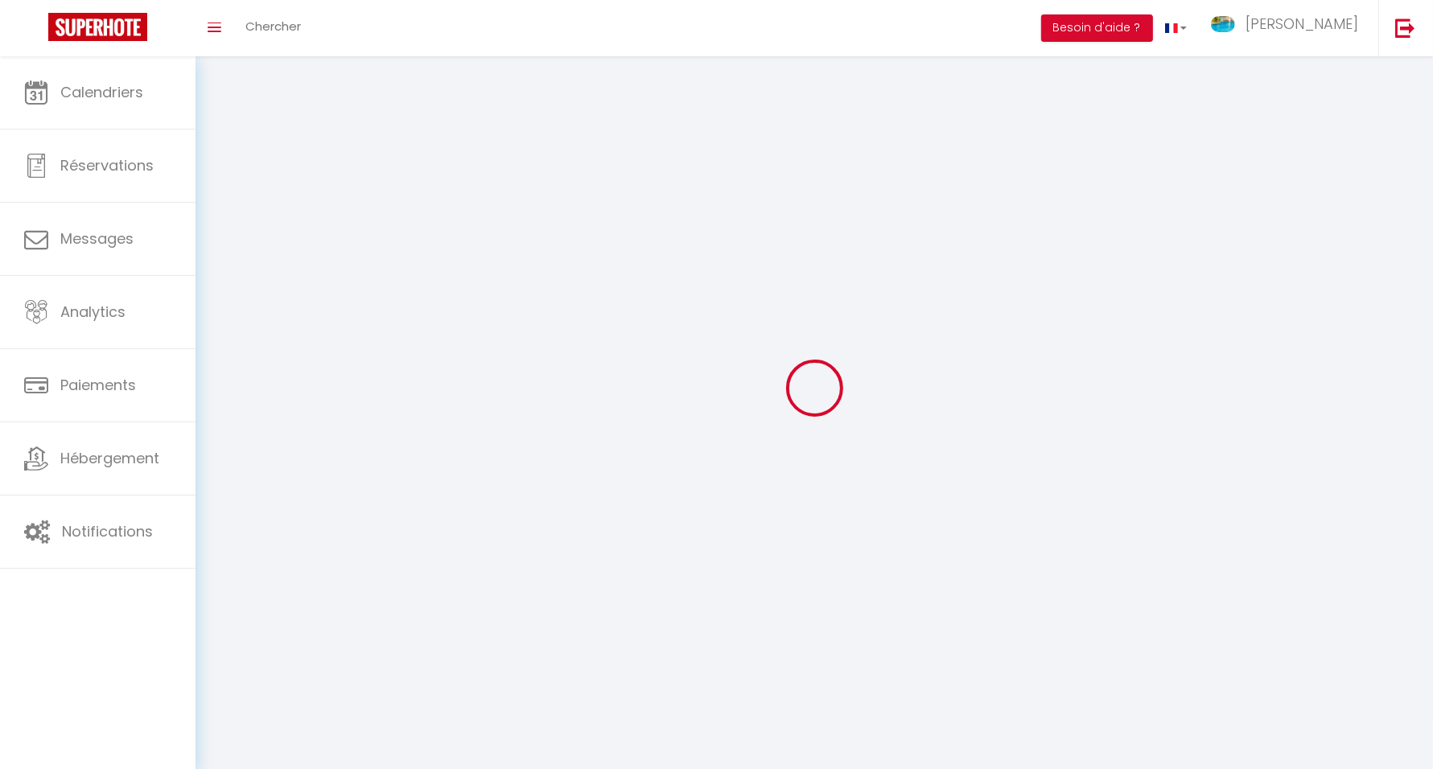
select select "28"
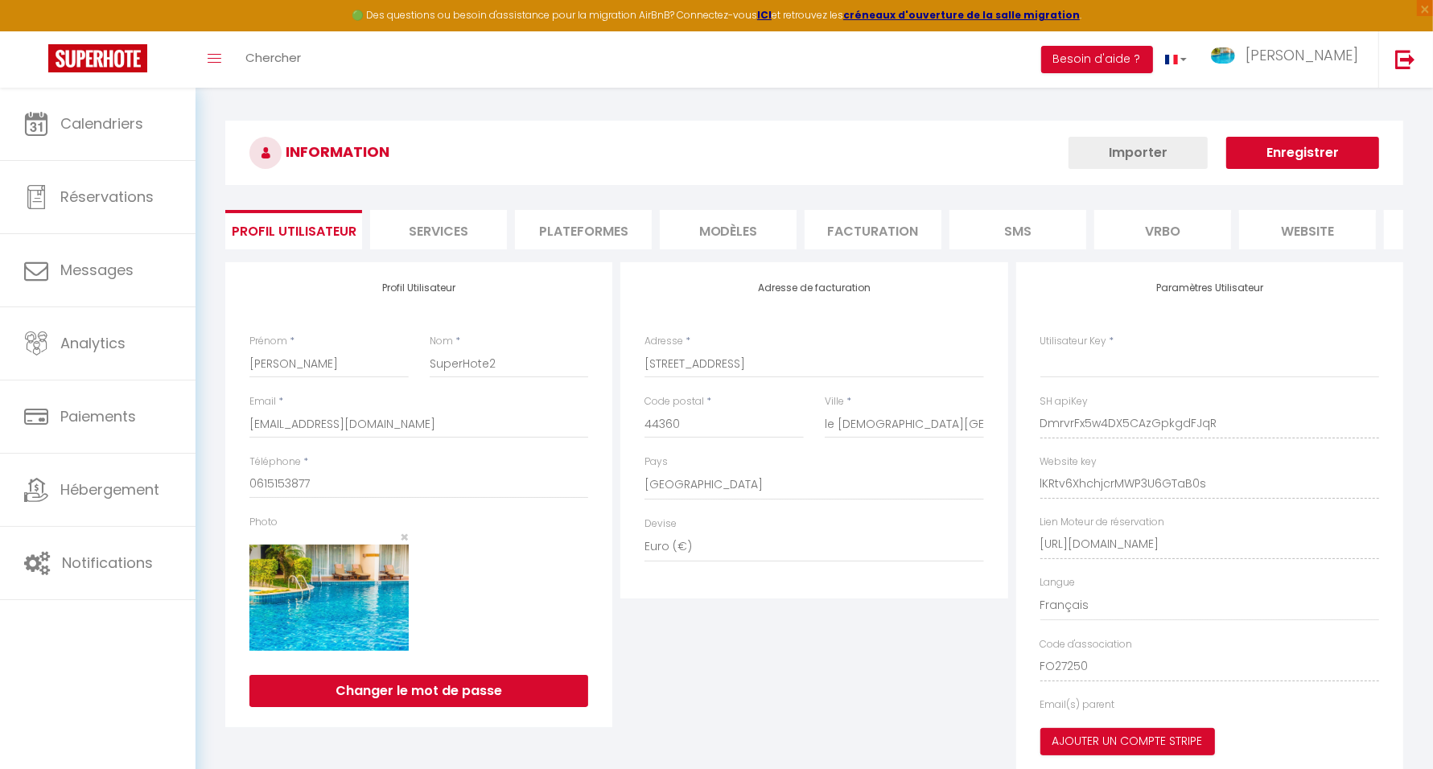
type input "DmrvrFx5w4DX5CAzGpkgdFJqR"
type input "lKRtv6XhchjcrMWP3U6GTaB0s"
type input "https://app.superhote.com/#/get-available-rentals/lKRtv6XhchjcrMWP3U6GTaB0s"
select select "fr"
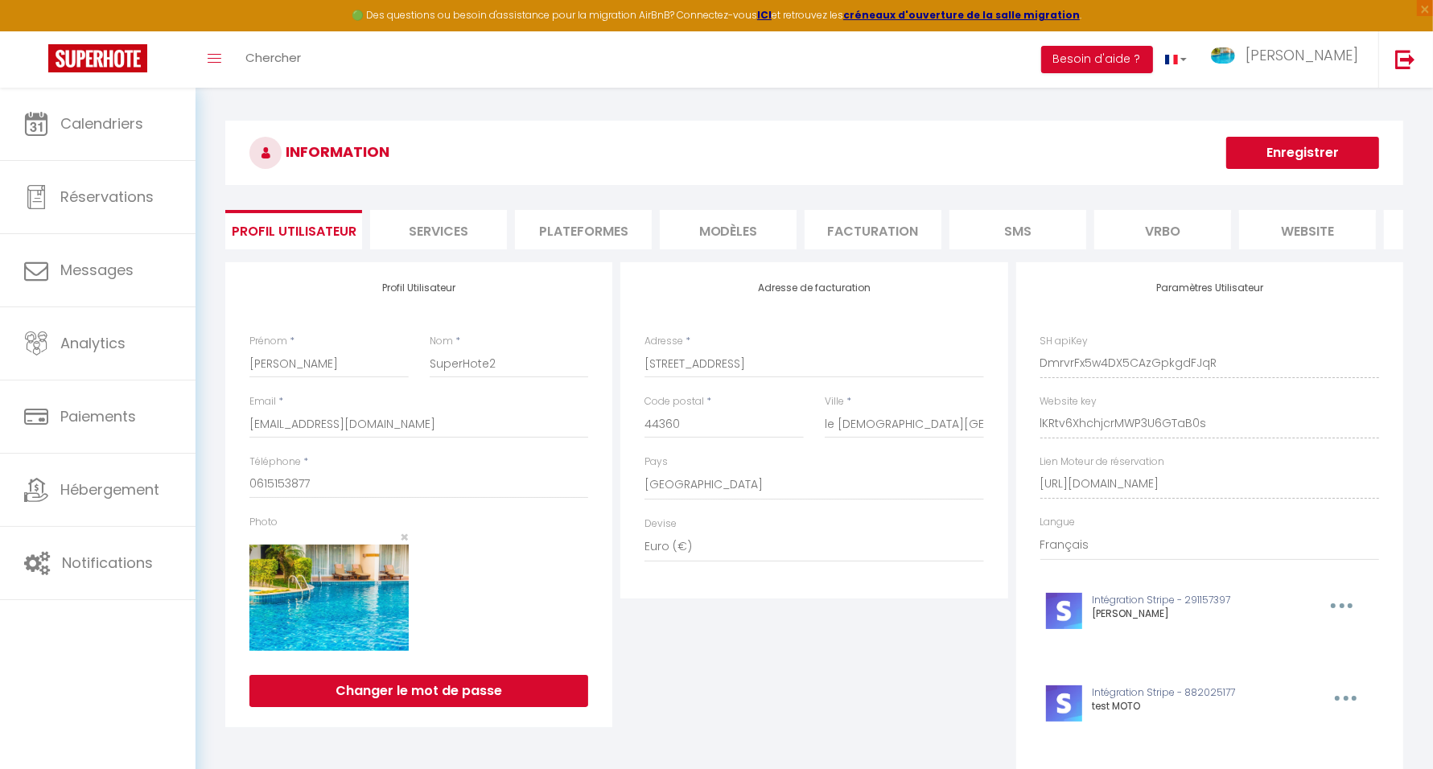
click at [614, 225] on li "Plateformes" at bounding box center [583, 229] width 137 height 39
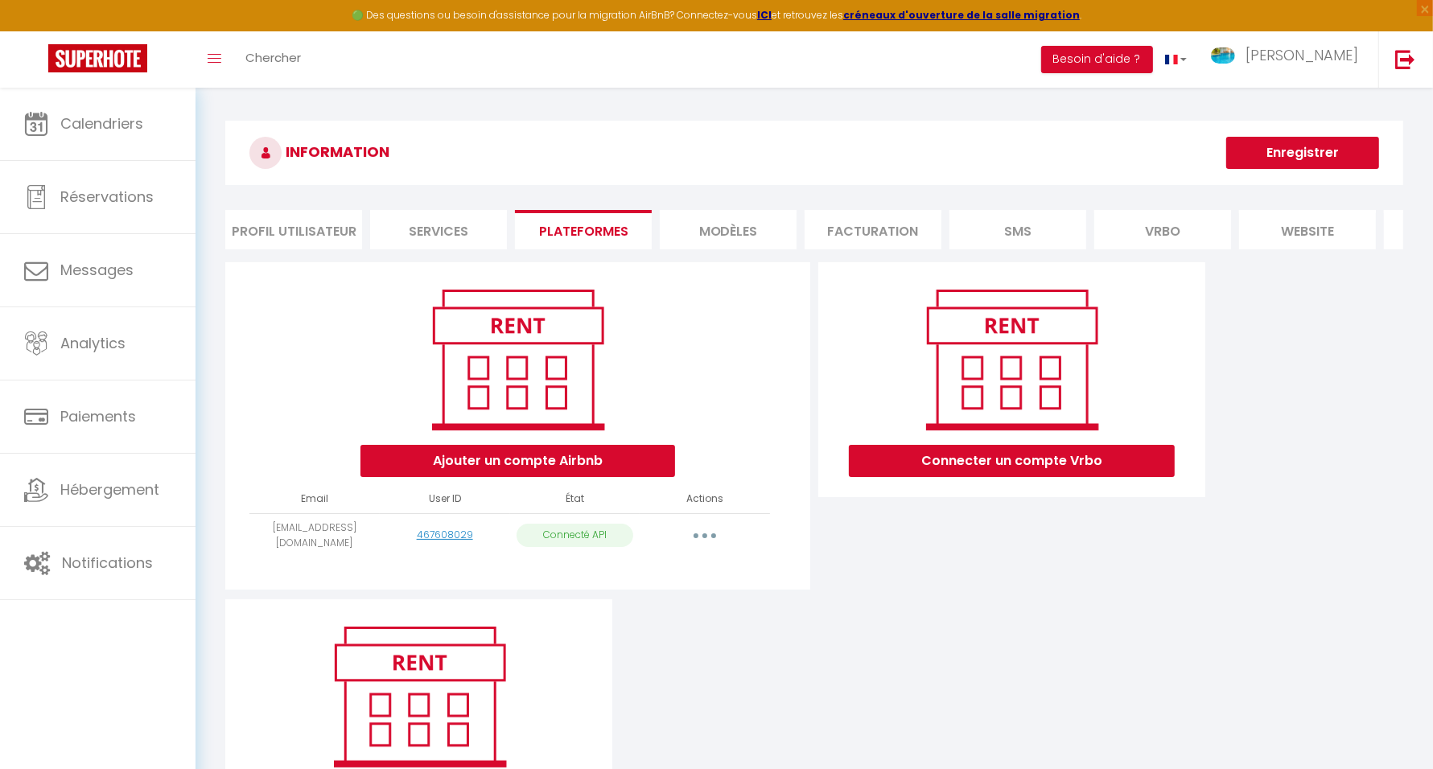
click at [699, 547] on button "button" at bounding box center [705, 536] width 45 height 26
click at [683, 586] on link "Importer les appartements" at bounding box center [634, 572] width 178 height 27
select select "73266"
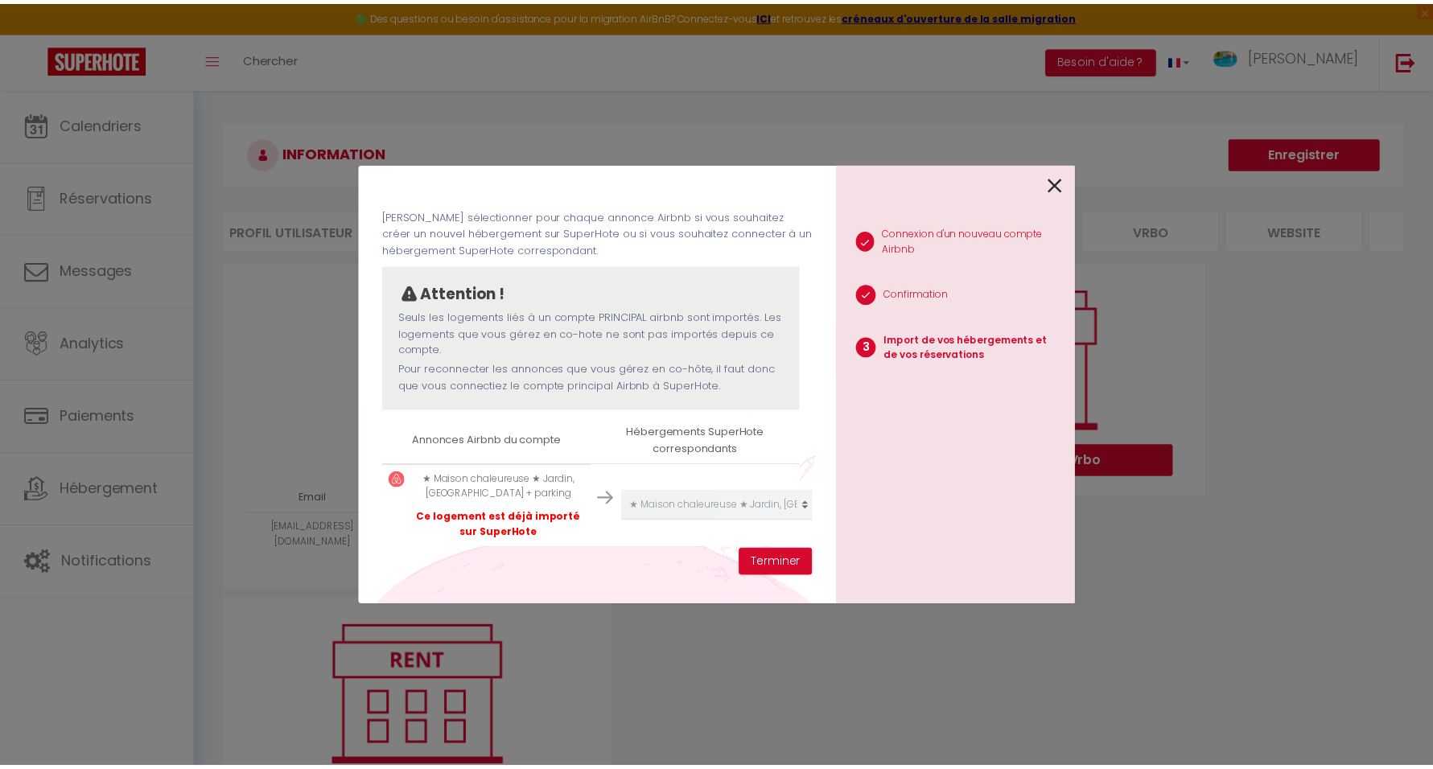
scroll to position [76, 0]
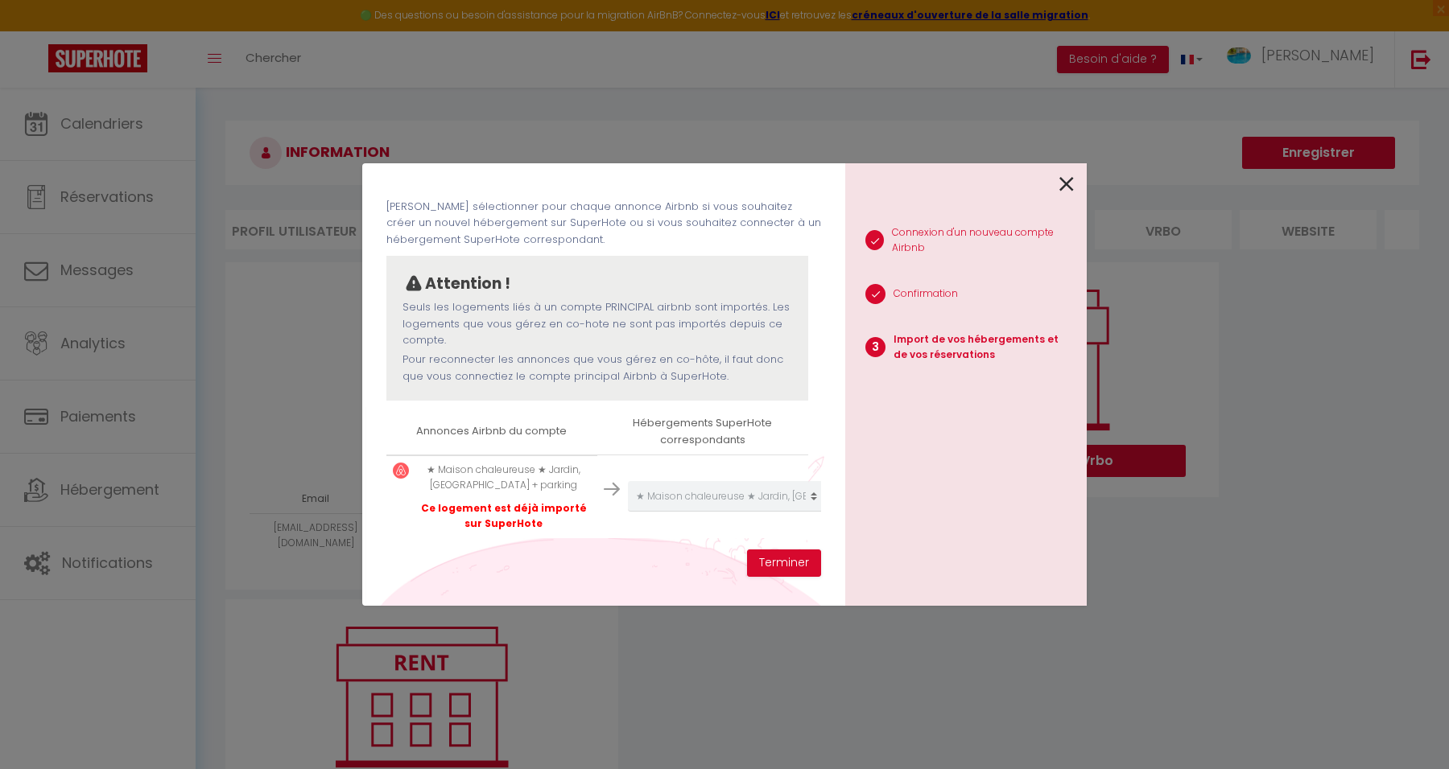
click at [1063, 177] on icon at bounding box center [1066, 184] width 14 height 24
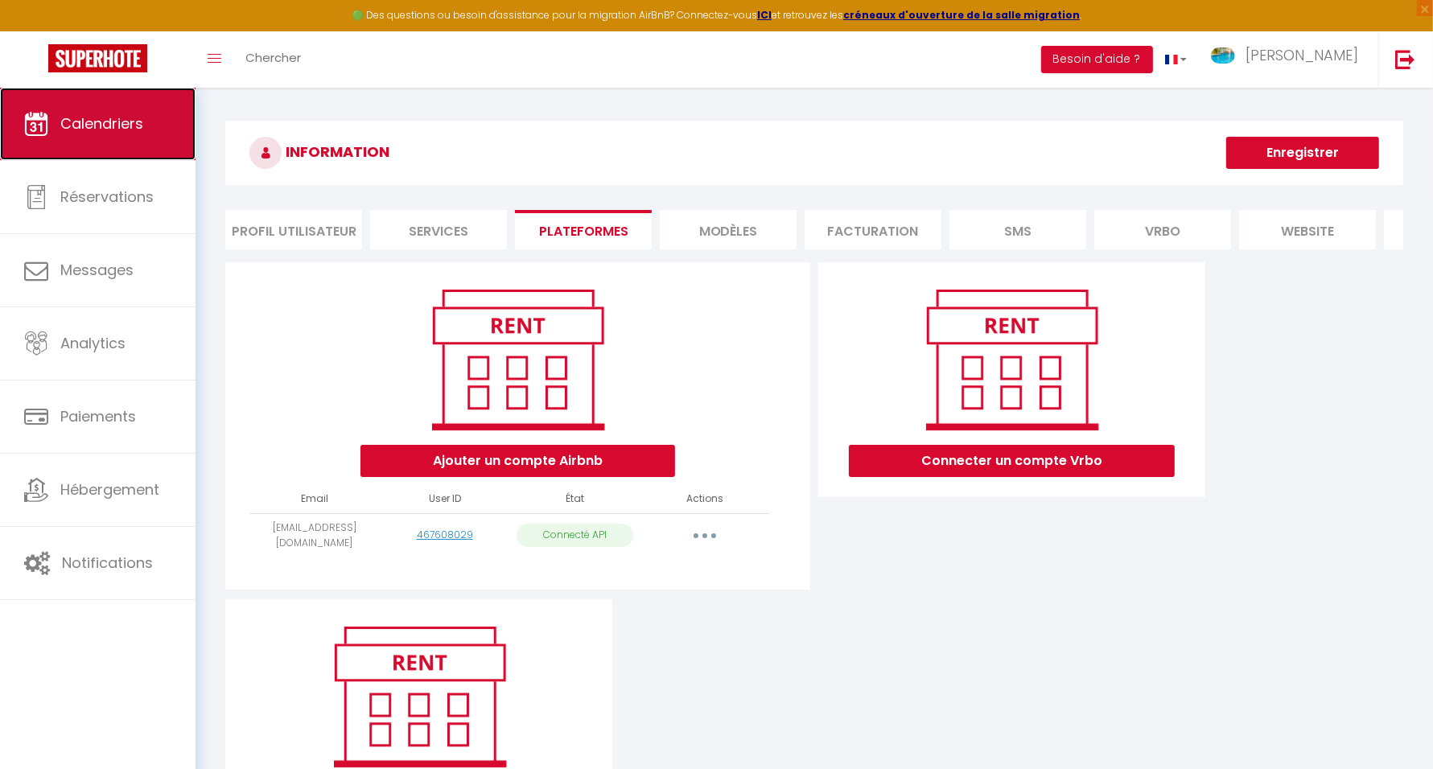
click at [147, 128] on link "Calendriers" at bounding box center [98, 124] width 196 height 72
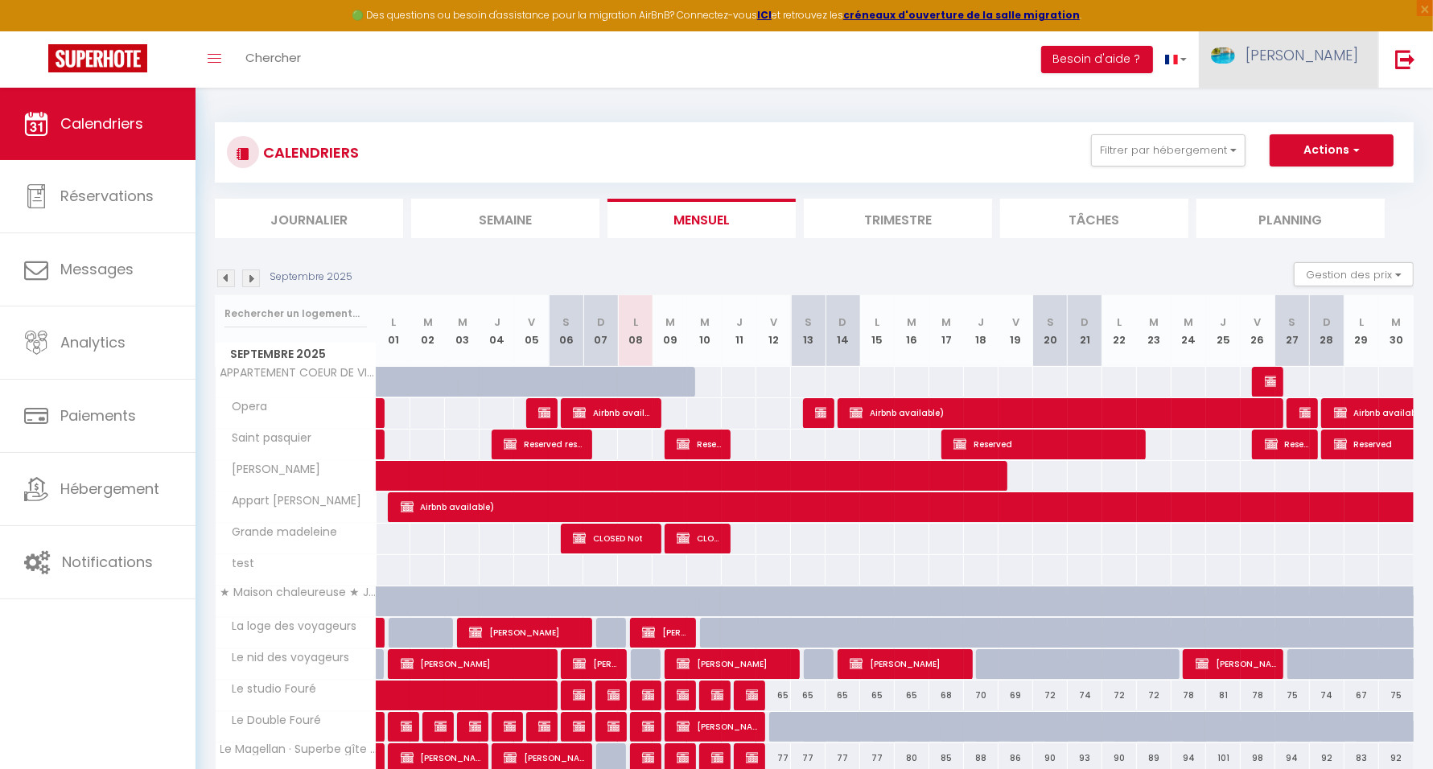
click at [1321, 60] on span "[PERSON_NAME]" at bounding box center [1302, 55] width 113 height 20
click at [1301, 137] on link "Équipe" at bounding box center [1314, 140] width 119 height 27
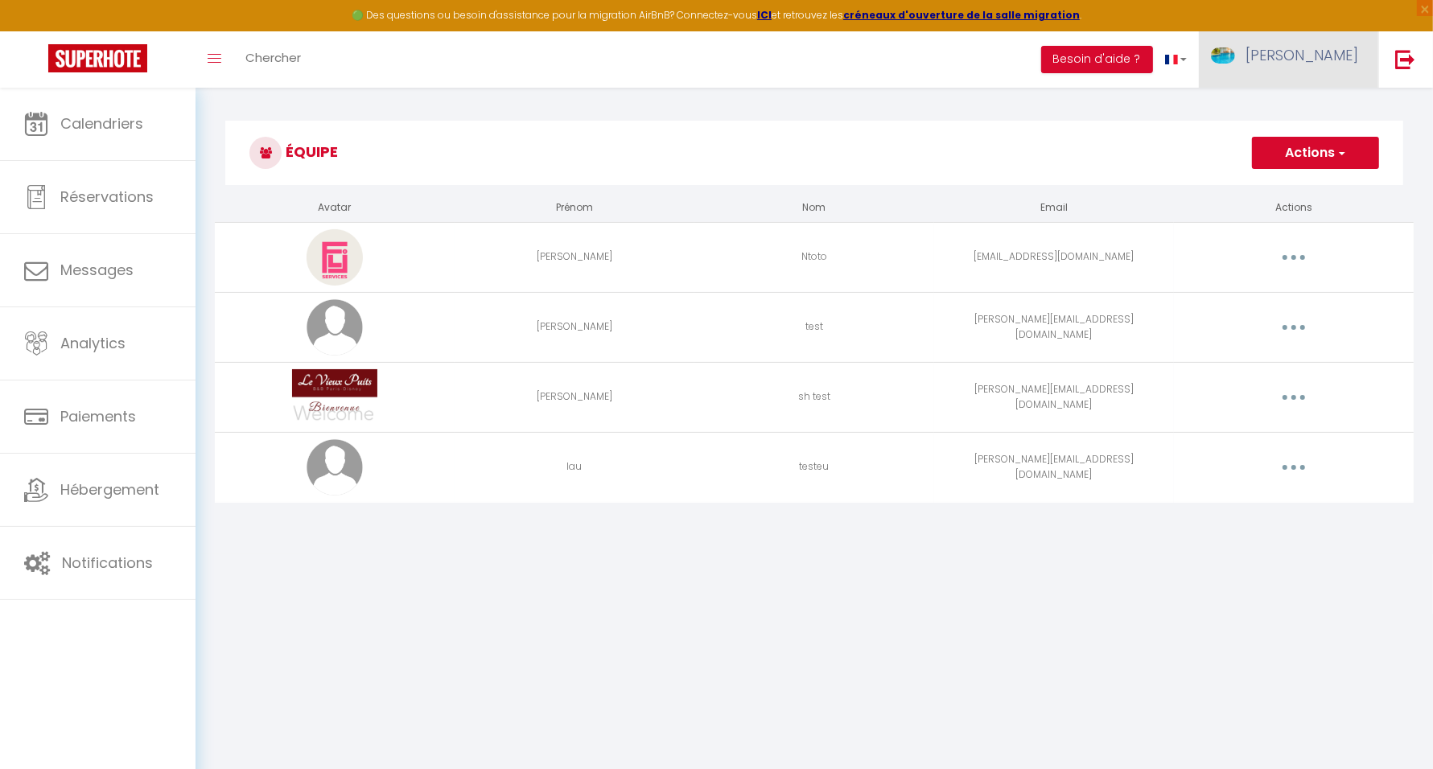
click at [1322, 46] on span "[PERSON_NAME]" at bounding box center [1302, 55] width 113 height 20
click at [1316, 104] on link "Paramètres" at bounding box center [1314, 111] width 119 height 27
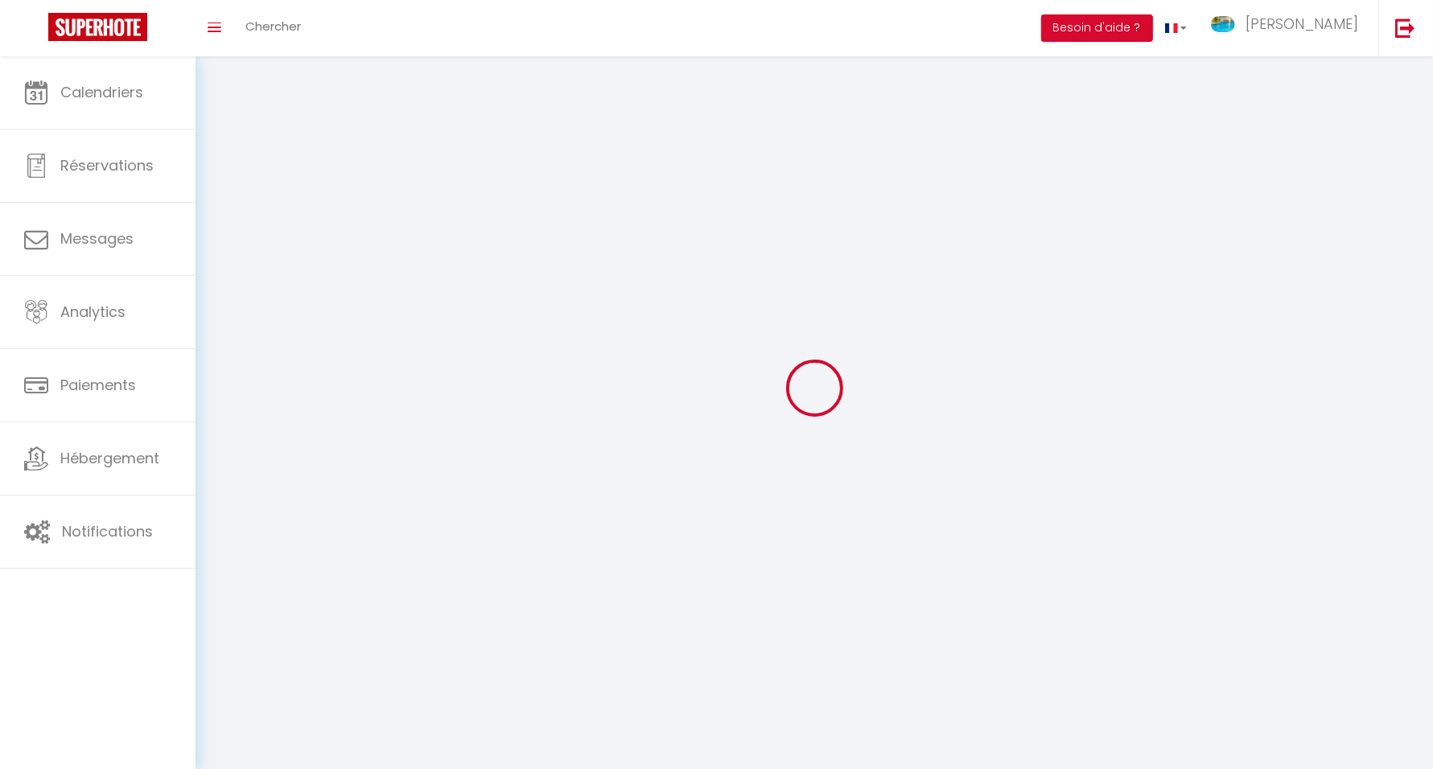
type input "[PERSON_NAME]"
type input "SuperHote2"
type input "0615153877"
type input "1 allée des peupliers"
type input "44360"
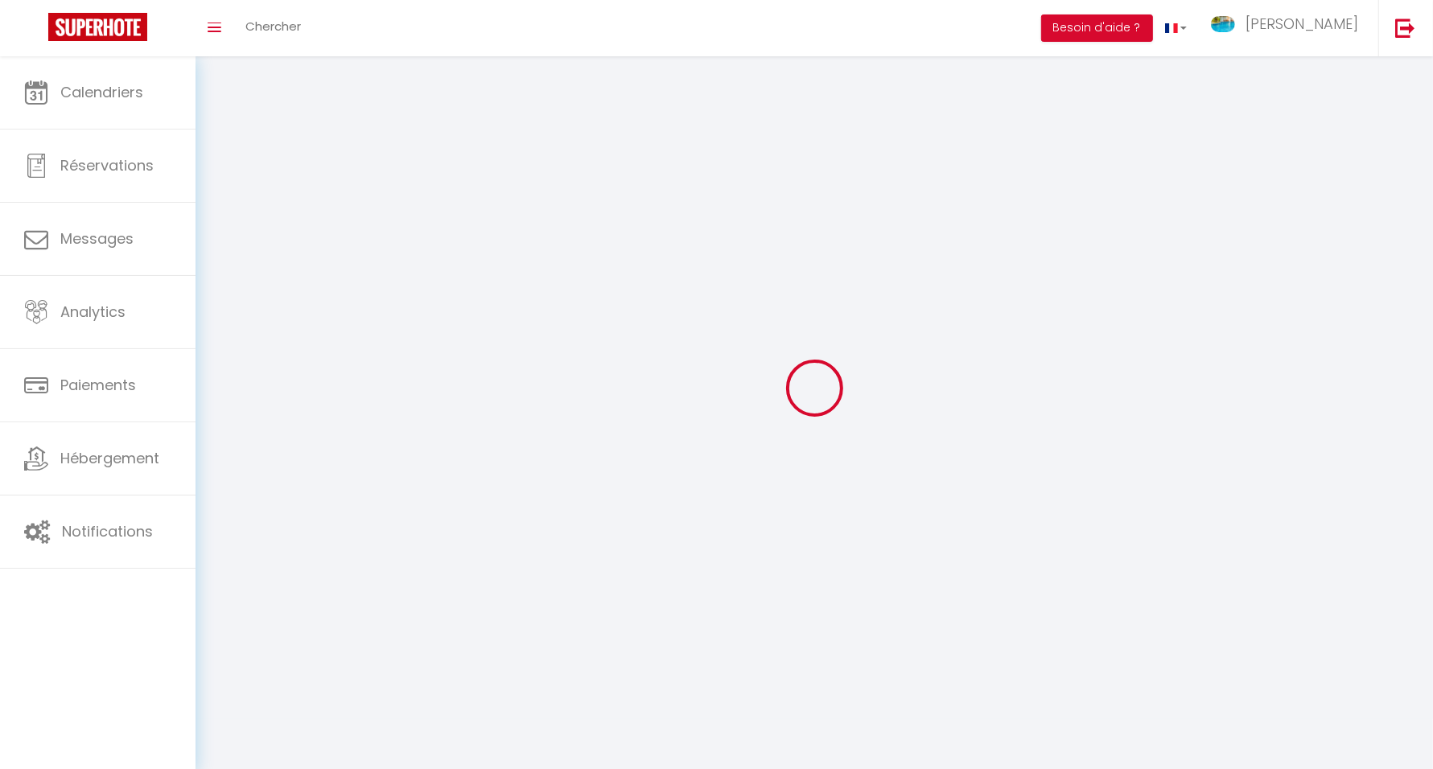
type input "le temple de bretagne"
type input "DmrvrFx5w4DX5CAzGpkgdFJqR"
type input "lKRtv6XhchjcrMWP3U6GTaB0s"
type input "https://app.superhote.com/#/get-available-rentals/lKRtv6XhchjcrMWP3U6GTaB0s"
type input "FO27250"
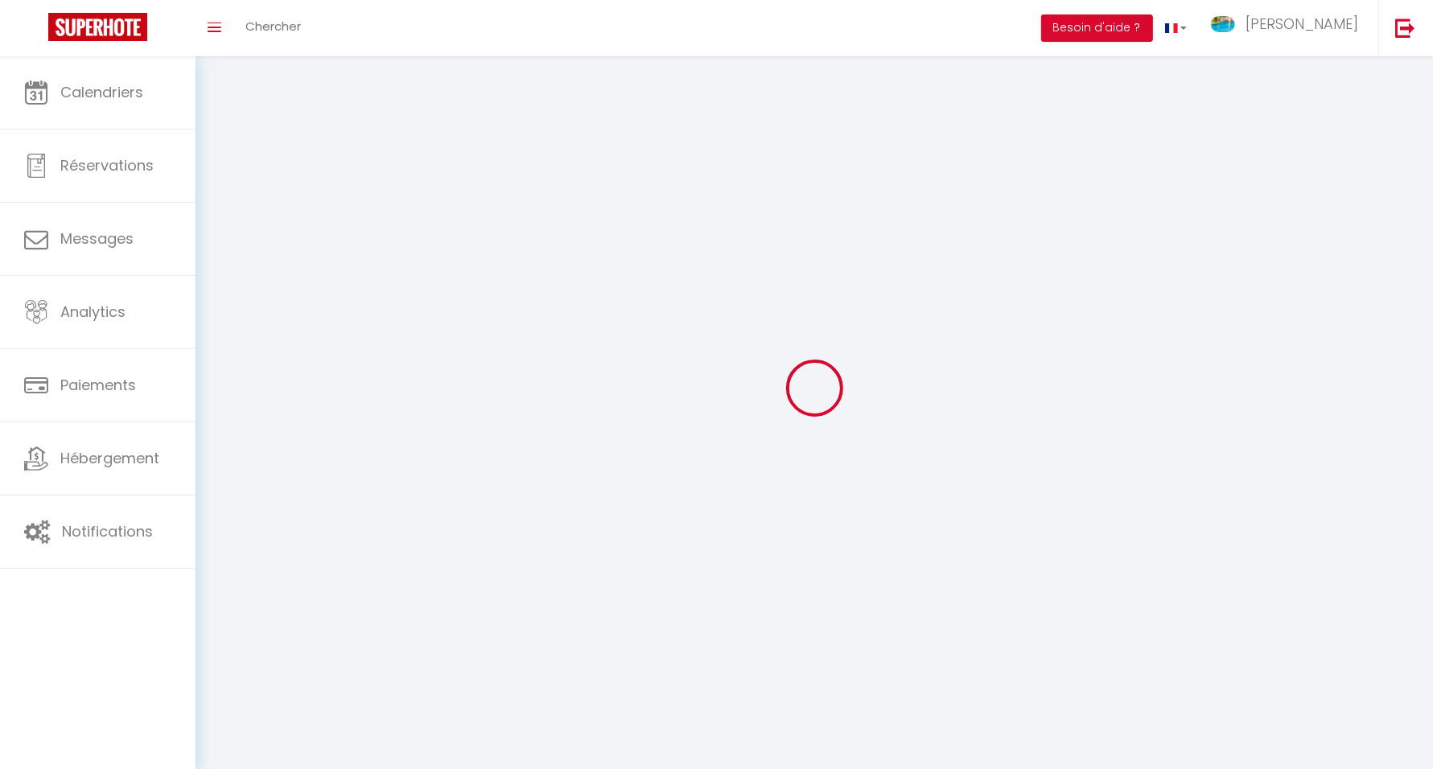
type input "DmrvrFx5w4DX5CAzGpkgdFJqR"
type input "lKRtv6XhchjcrMWP3U6GTaB0s"
type input "https://app.superhote.com/#/get-available-rentals/lKRtv6XhchjcrMWP3U6GTaB0s"
select select "28"
select select "fr"
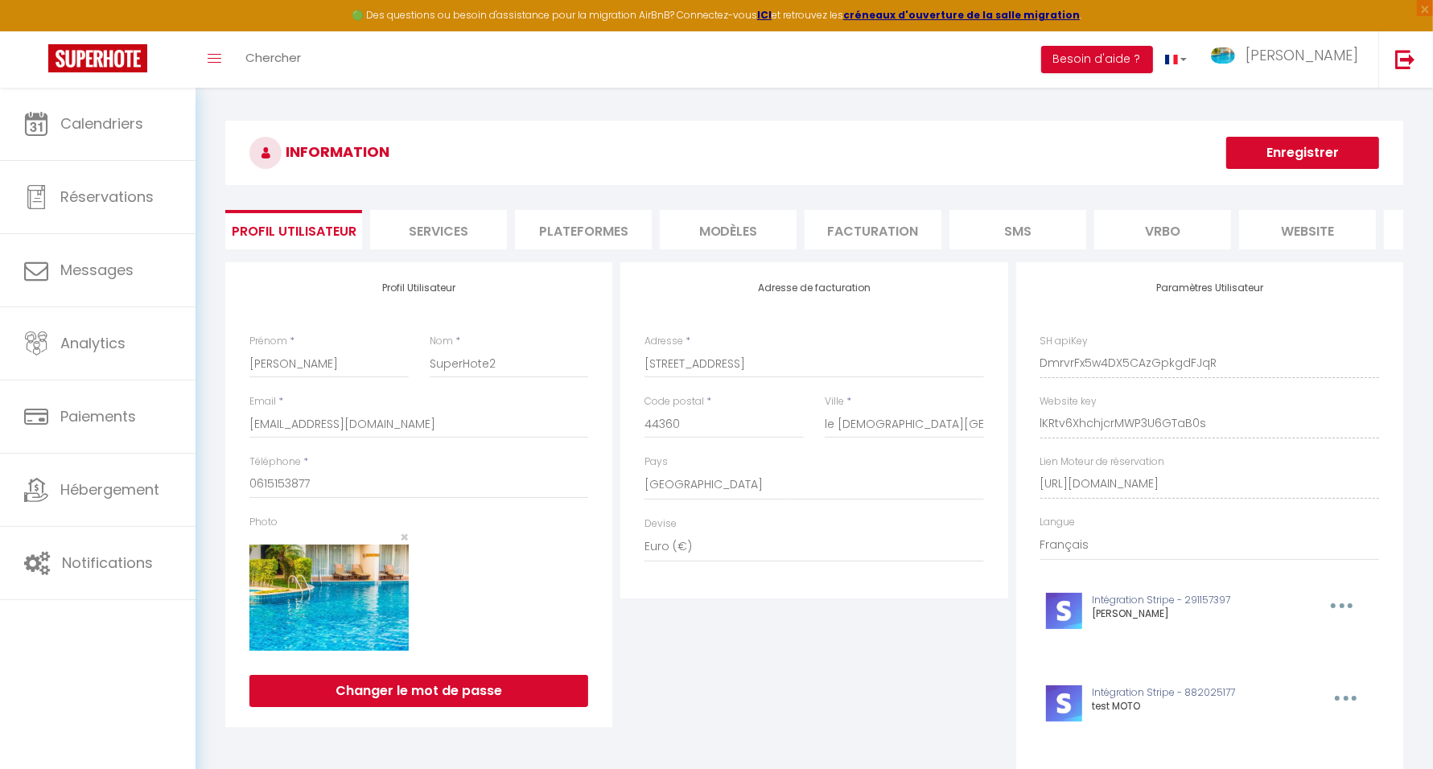
click at [591, 221] on li "Plateformes" at bounding box center [583, 229] width 137 height 39
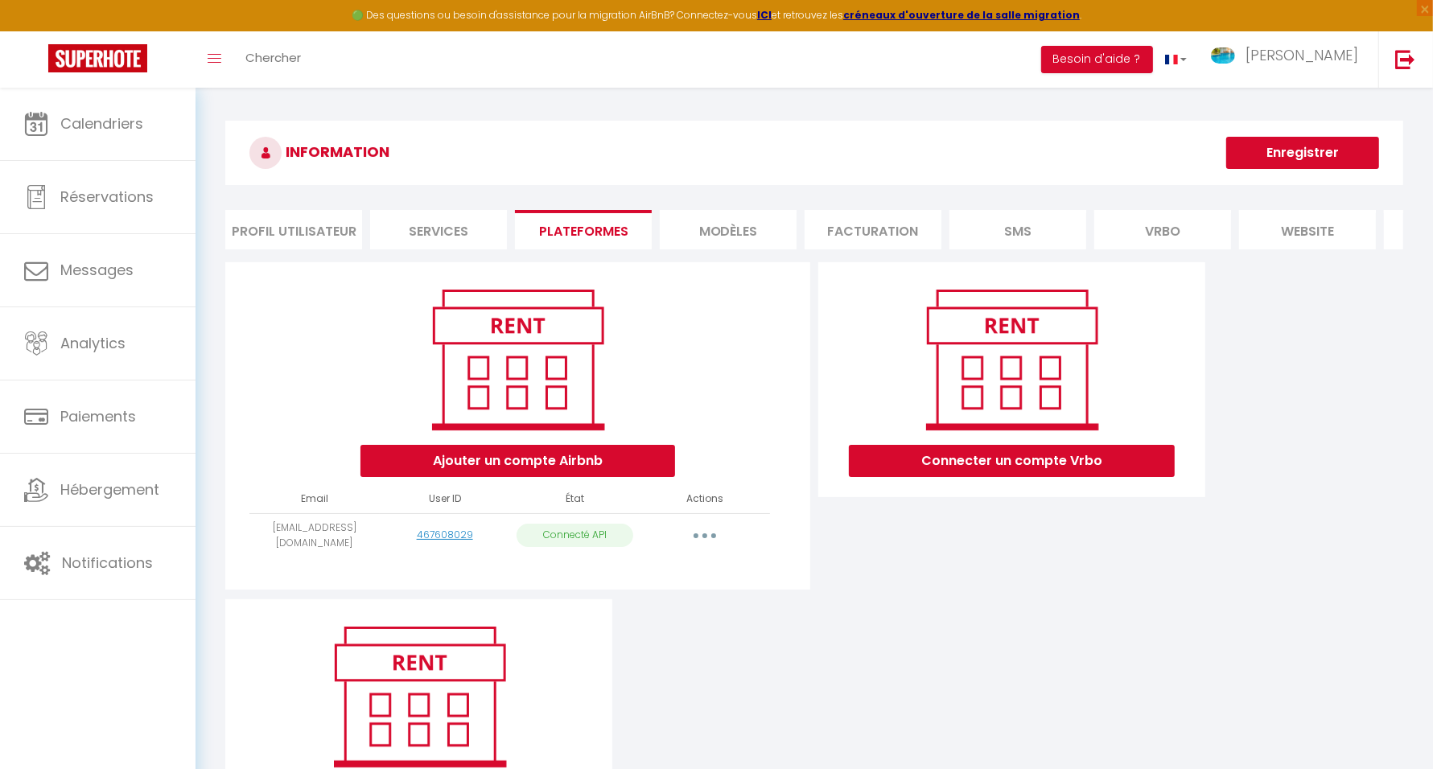
click at [856, 629] on div "Ajouter un compte Airbnb Email User ID État Actions info@domandtech.fr 46760802…" at bounding box center [814, 548] width 1186 height 572
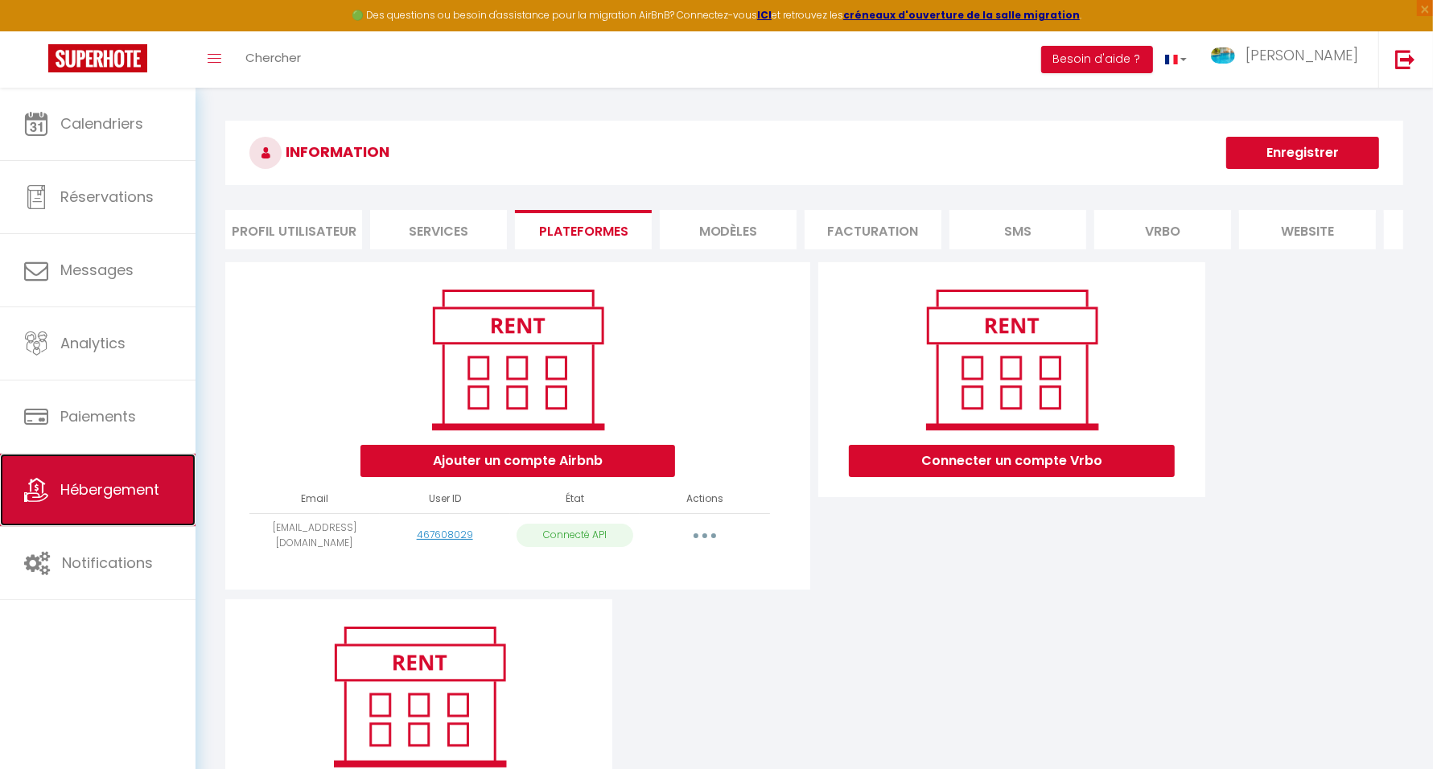
click at [101, 501] on link "Hébergement" at bounding box center [98, 490] width 196 height 72
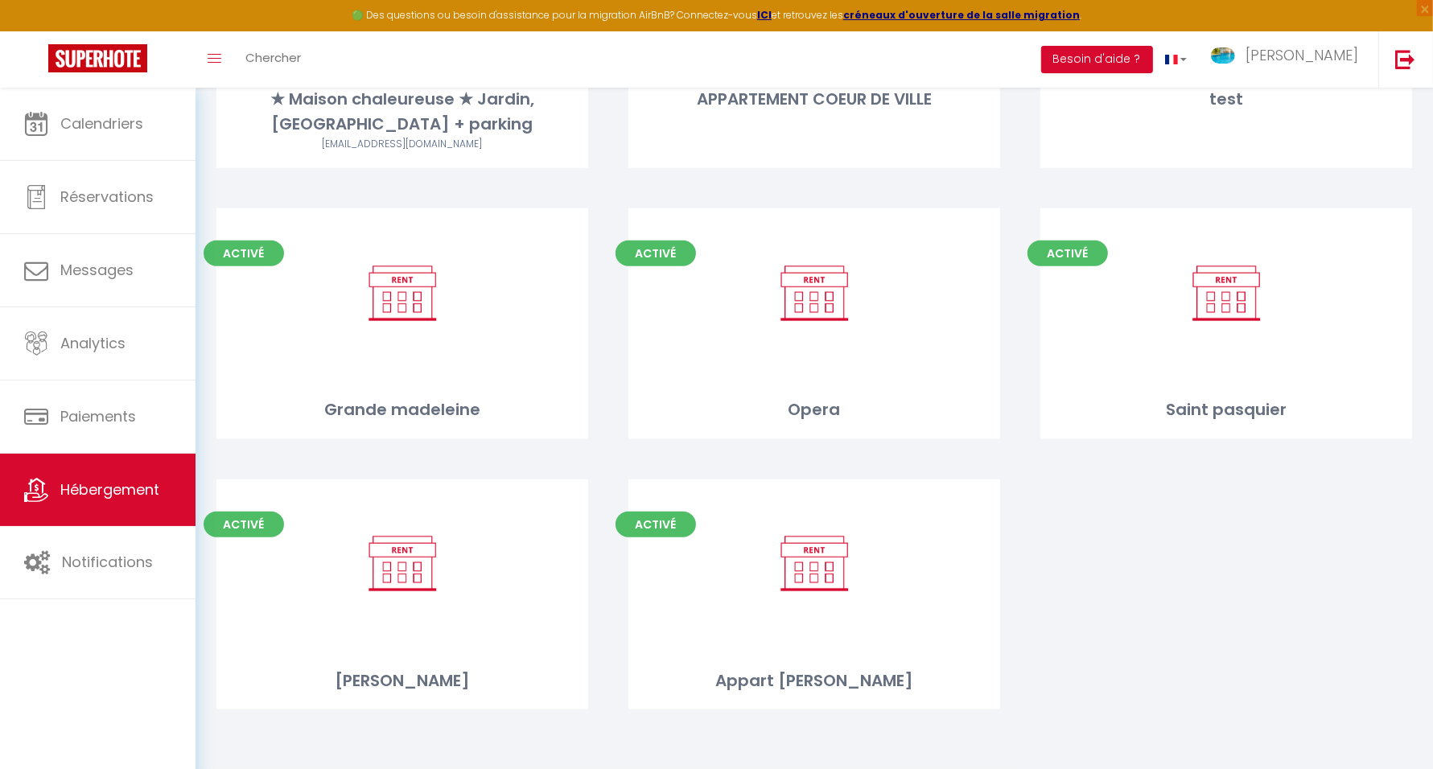
scroll to position [644, 0]
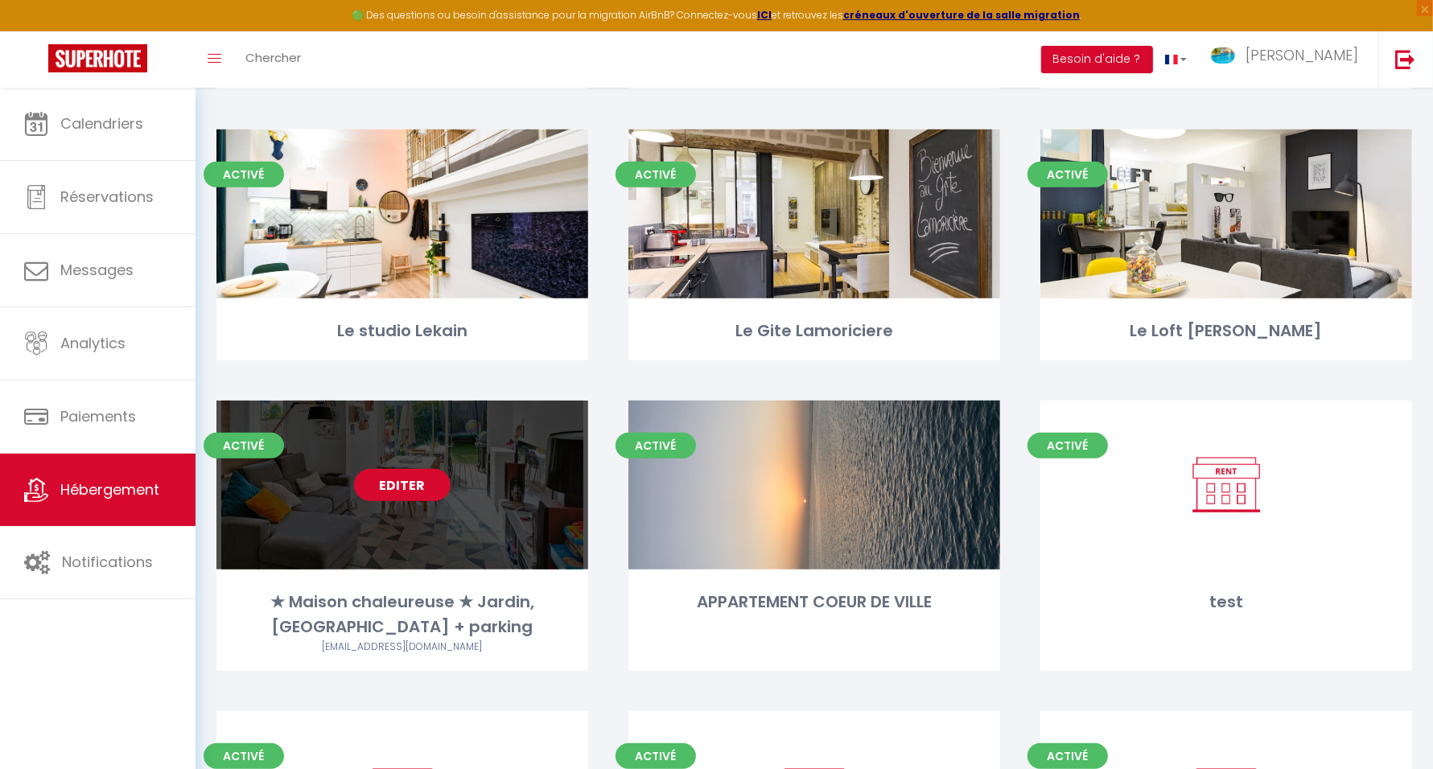
click at [389, 488] on link "Editer" at bounding box center [402, 485] width 97 height 32
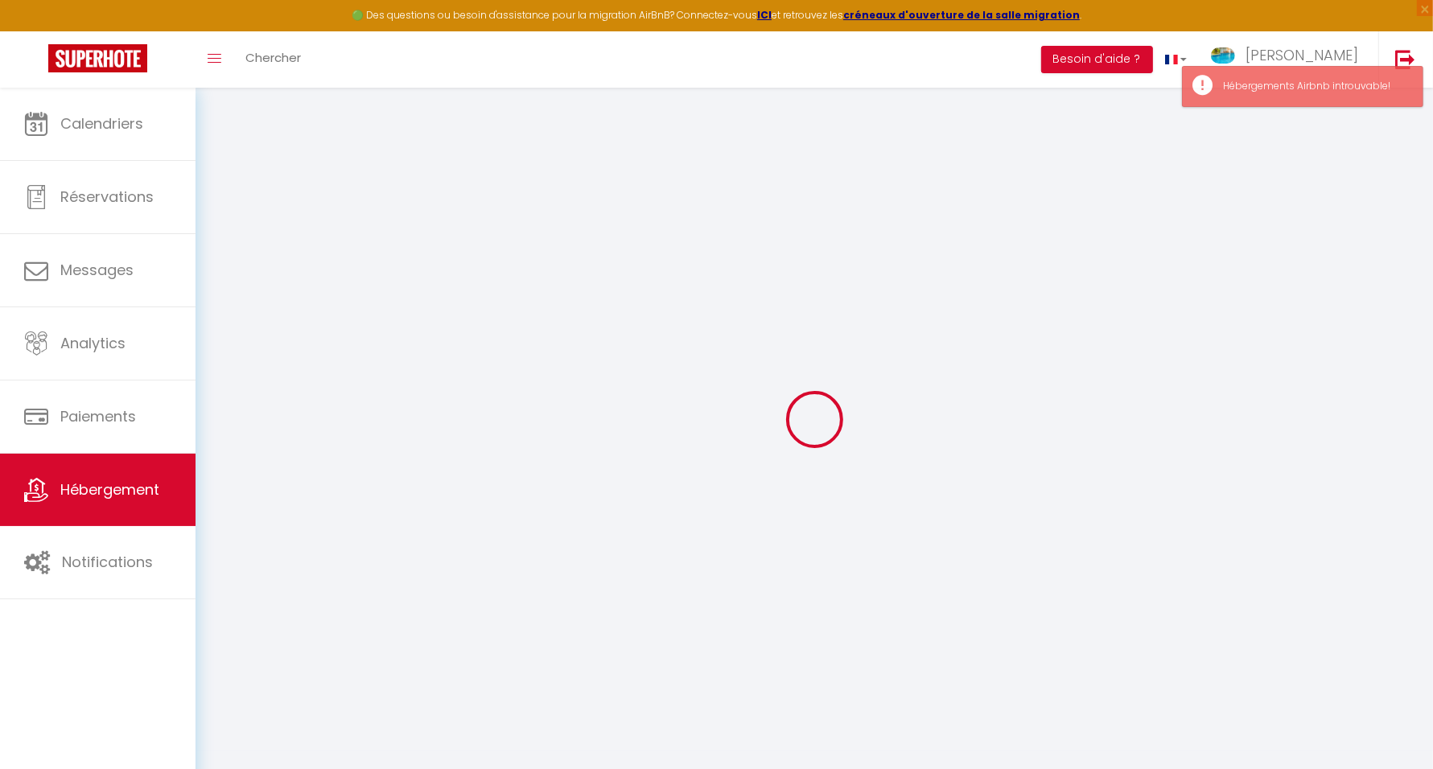
select select
checkbox input "false"
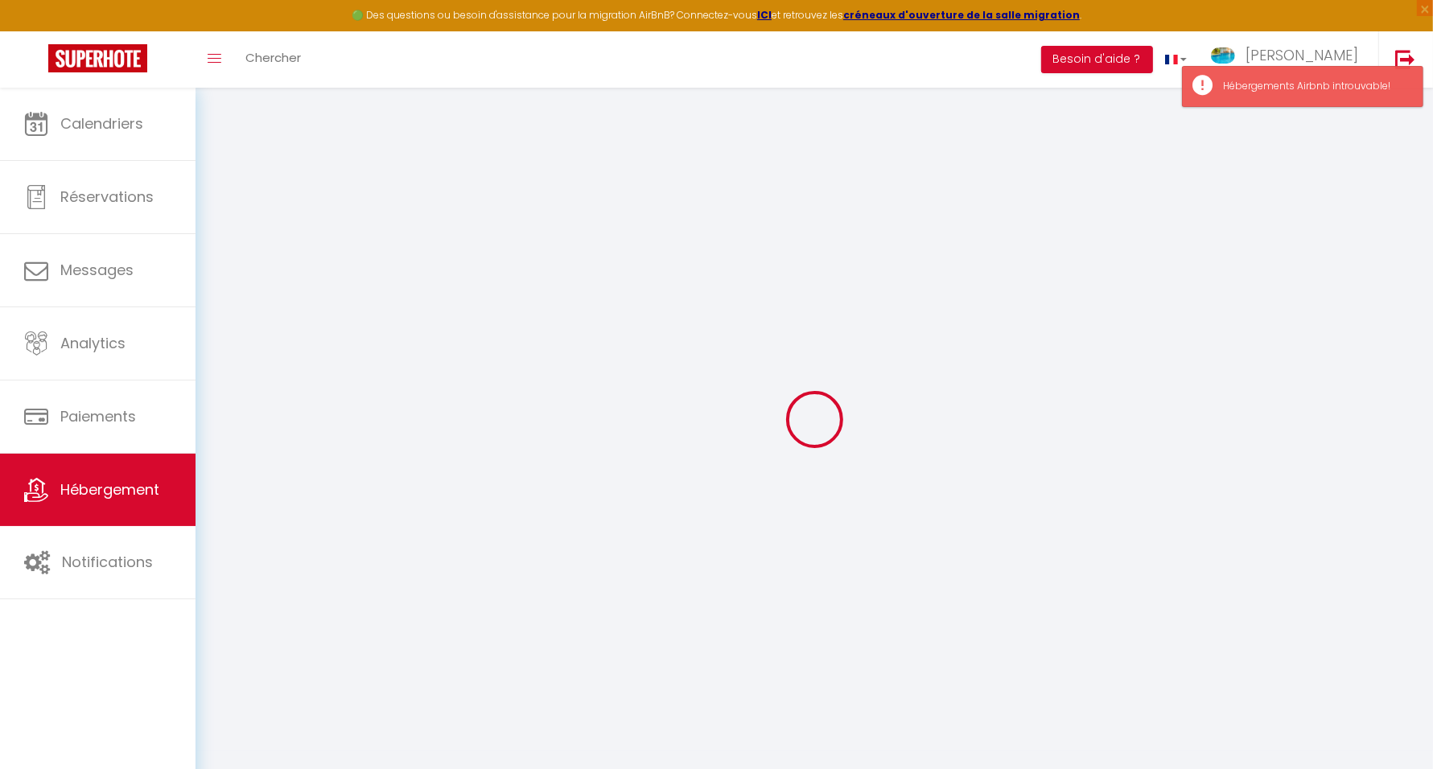
checkbox input "false"
select select
select select "90"
select select "EUR"
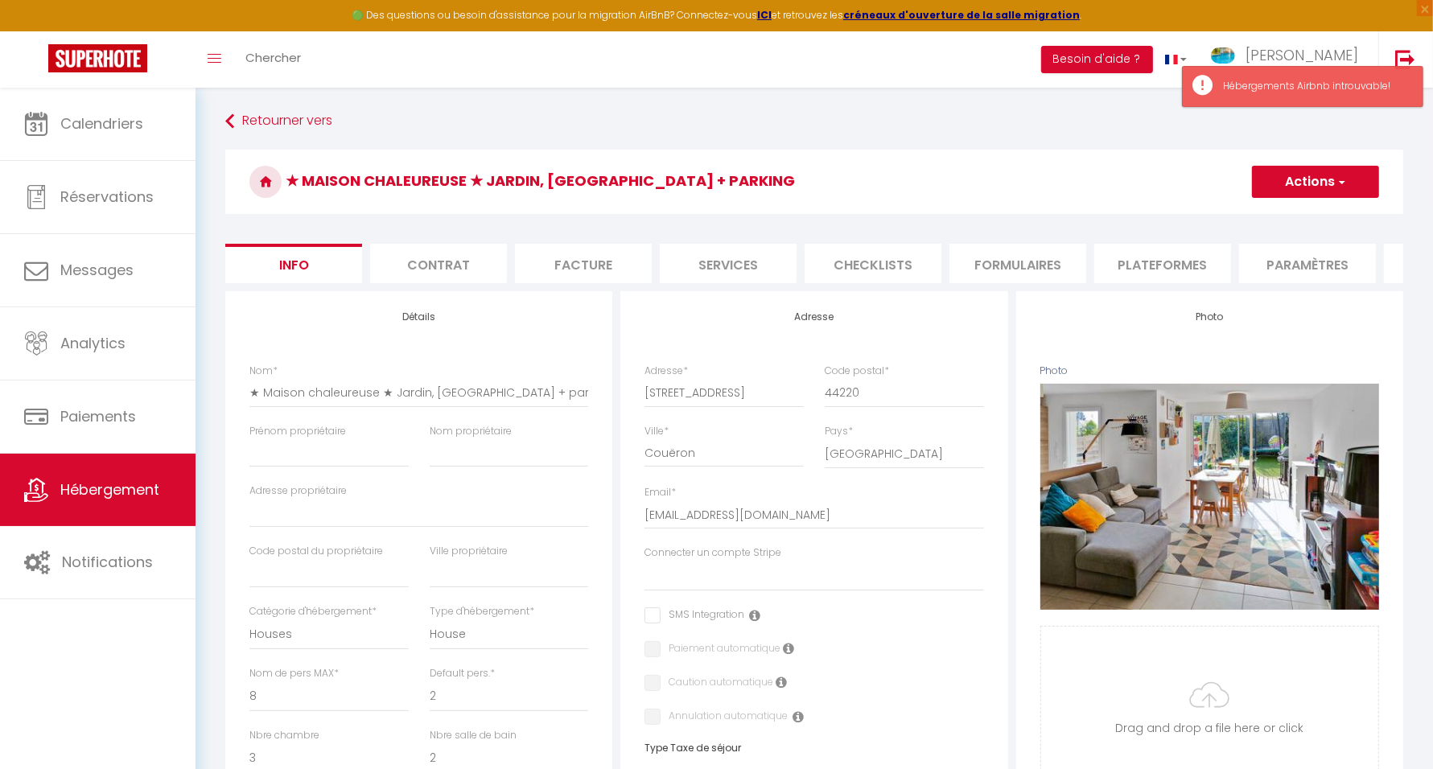
click at [1144, 276] on li "Plateformes" at bounding box center [1163, 263] width 137 height 39
select select
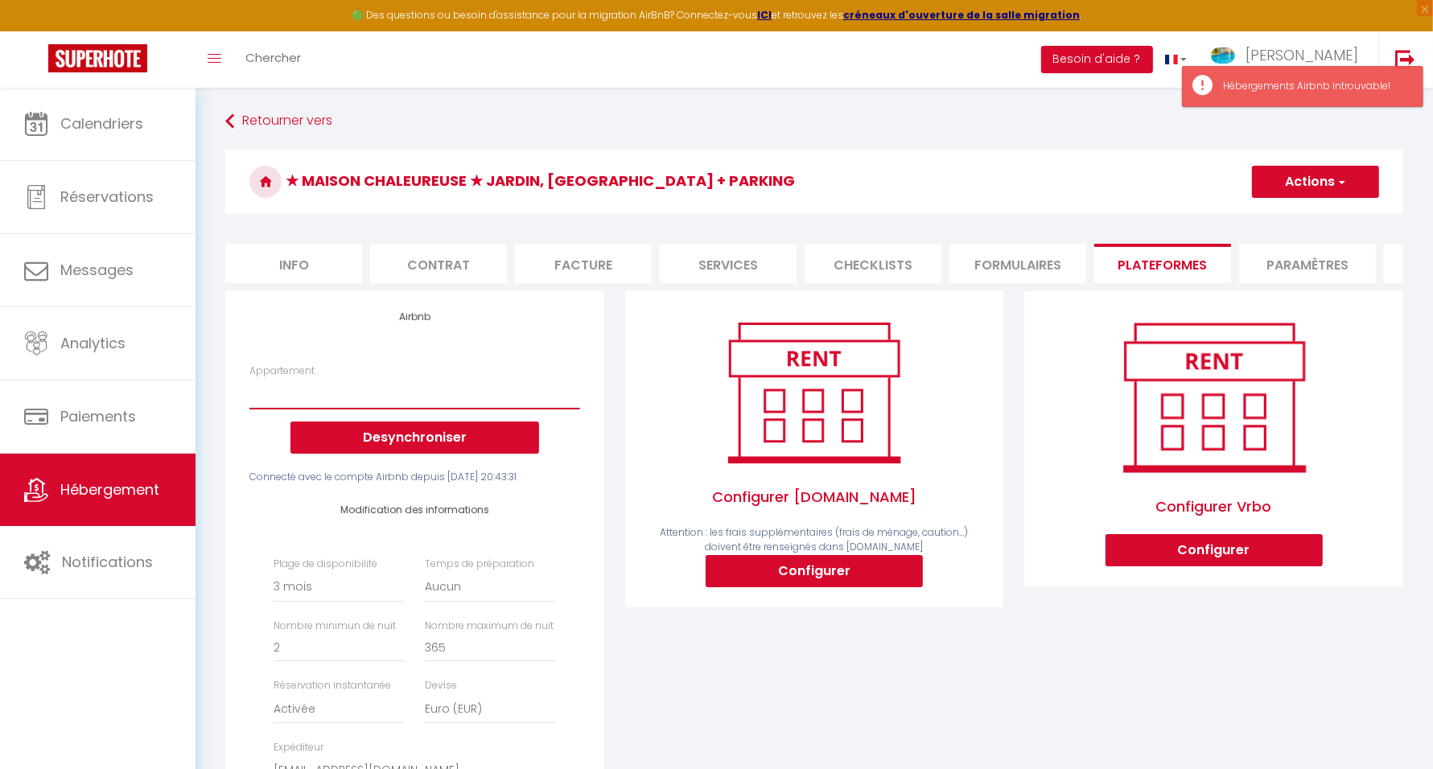
click at [493, 409] on select "Appartement" at bounding box center [414, 393] width 330 height 31
click at [449, 409] on select "Appartement" at bounding box center [414, 393] width 330 height 31
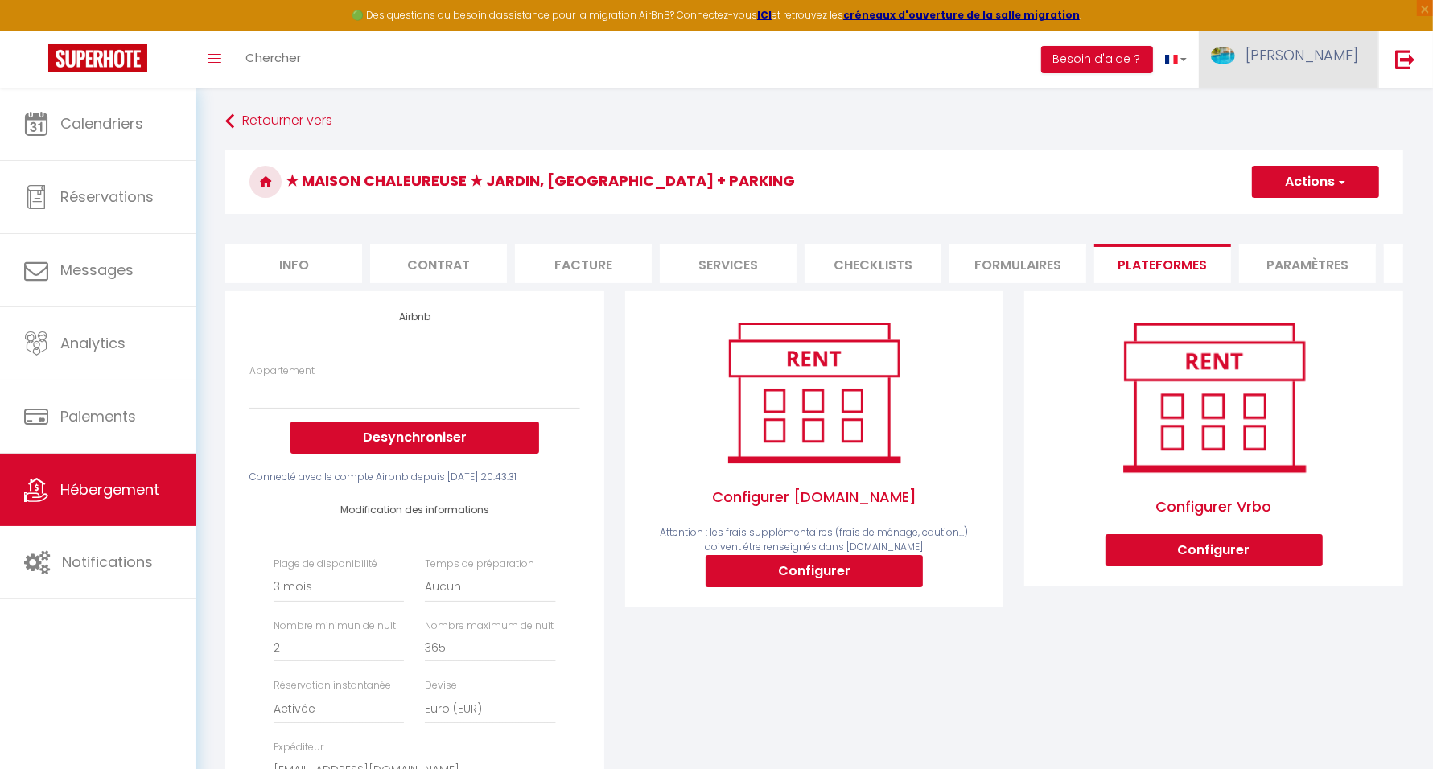
click at [1235, 52] on img at bounding box center [1223, 55] width 24 height 16
click at [1298, 112] on link "Paramètres" at bounding box center [1314, 111] width 119 height 27
select select "28"
select select "fr"
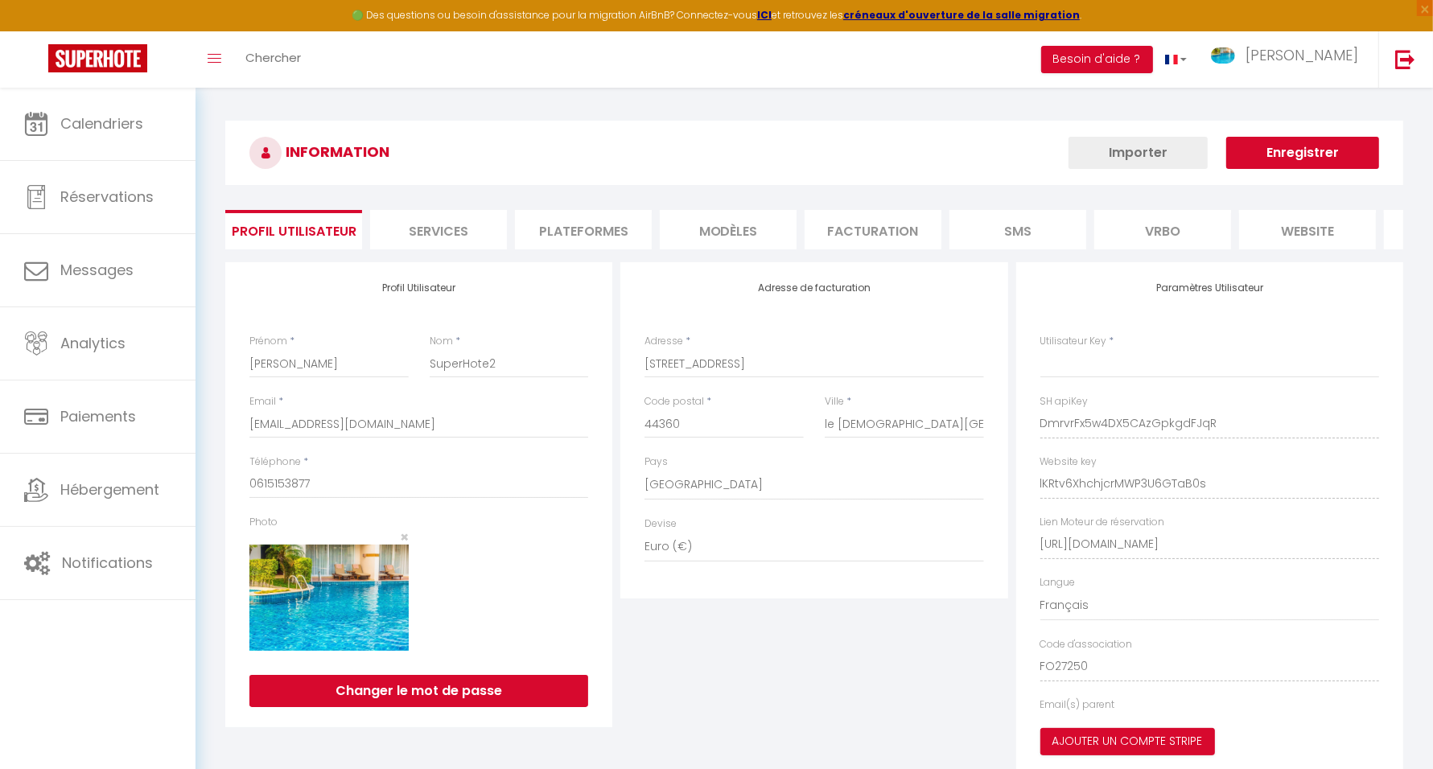
type input "DmrvrFx5w4DX5CAzGpkgdFJqR"
type input "lKRtv6XhchjcrMWP3U6GTaB0s"
type input "https://app.superhote.com/#/get-available-rentals/lKRtv6XhchjcrMWP3U6GTaB0s"
select select "fr"
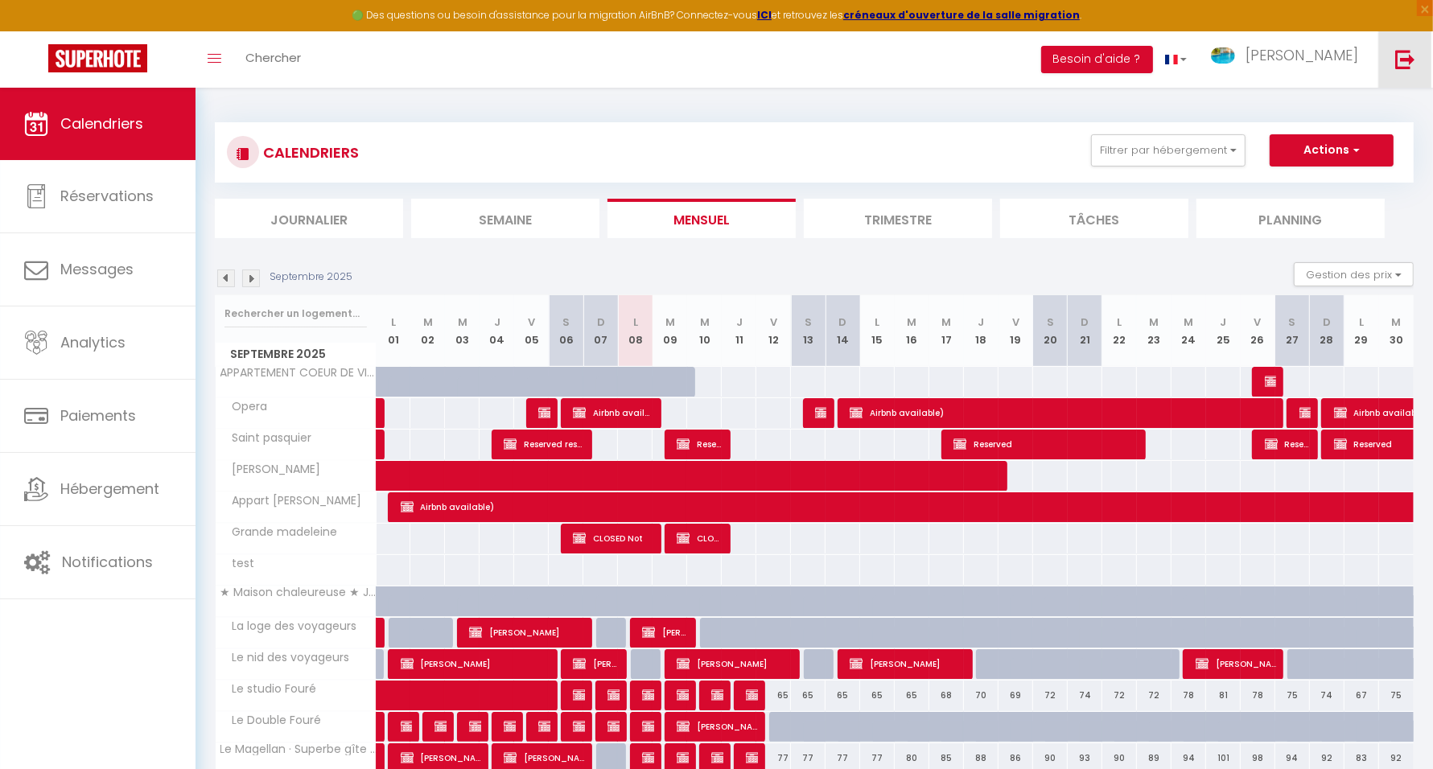
click at [1397, 53] on img at bounding box center [1406, 59] width 20 height 20
click at [1400, 64] on img at bounding box center [1406, 59] width 20 height 20
click at [1406, 62] on img at bounding box center [1406, 59] width 20 height 20
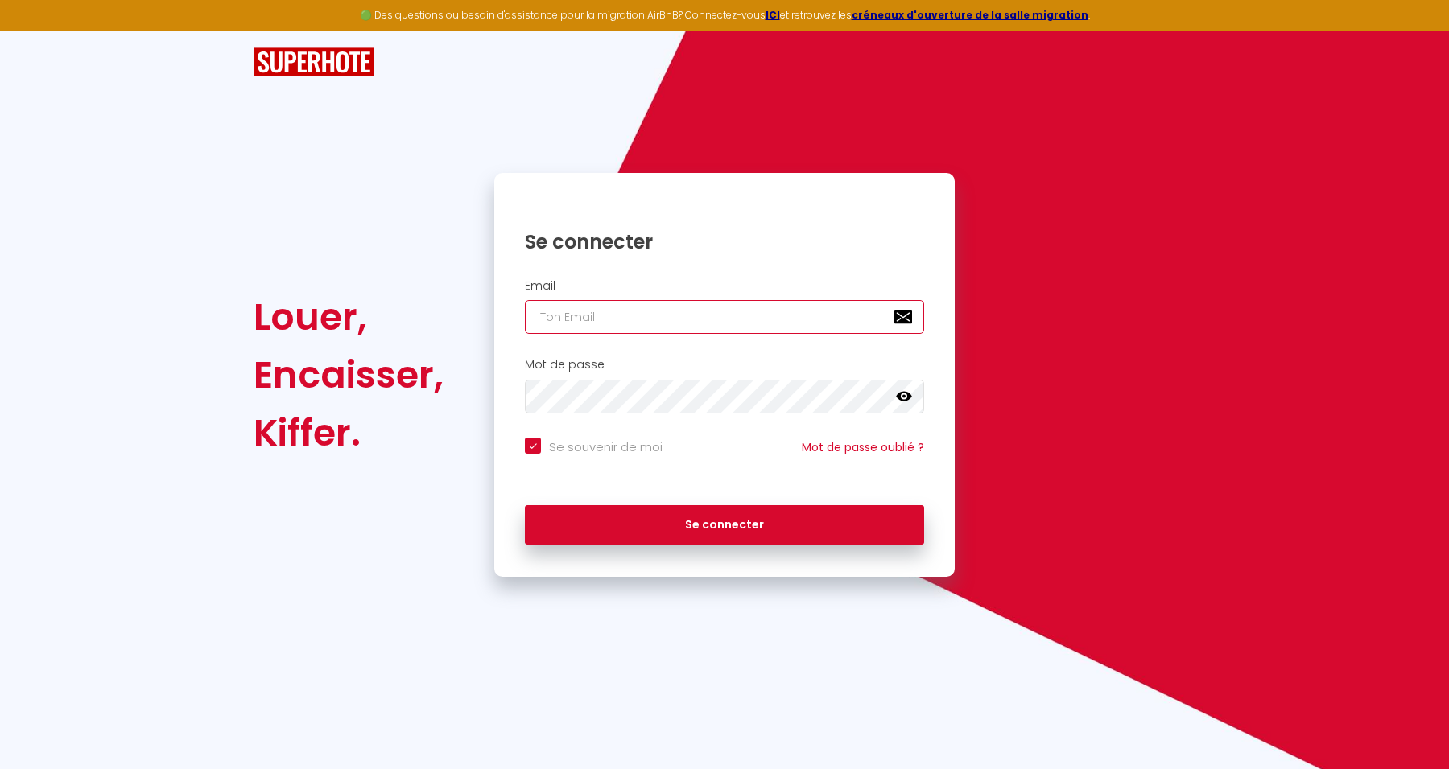
type input "[EMAIL_ADDRESS][DOMAIN_NAME]"
click at [743, 327] on input "[EMAIL_ADDRESS][DOMAIN_NAME]" at bounding box center [724, 317] width 399 height 34
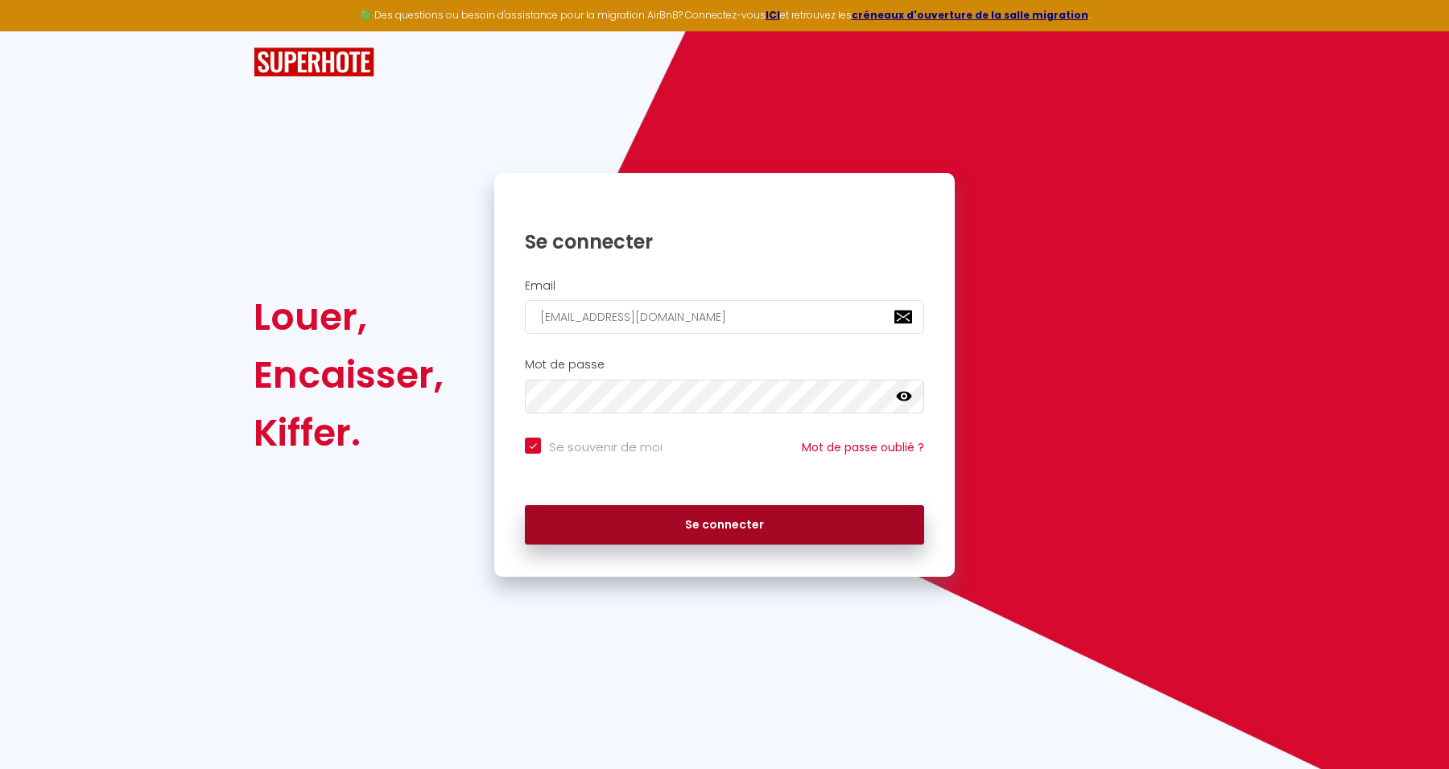
click at [723, 522] on button "Se connecter" at bounding box center [724, 525] width 399 height 40
checkbox input "true"
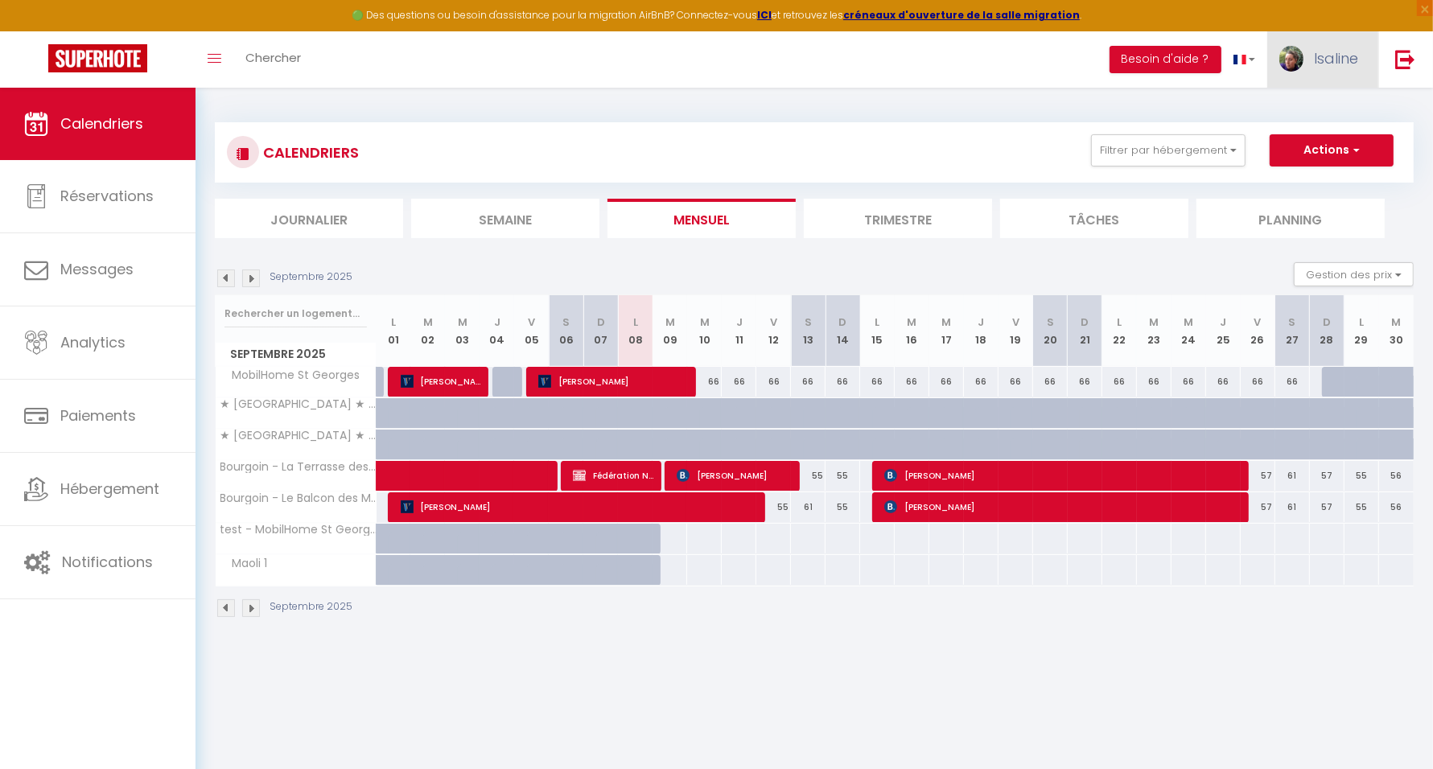
click at [1310, 43] on link "Isaline" at bounding box center [1323, 59] width 111 height 56
click at [1313, 102] on link "Paramètres" at bounding box center [1314, 111] width 119 height 27
select select "28"
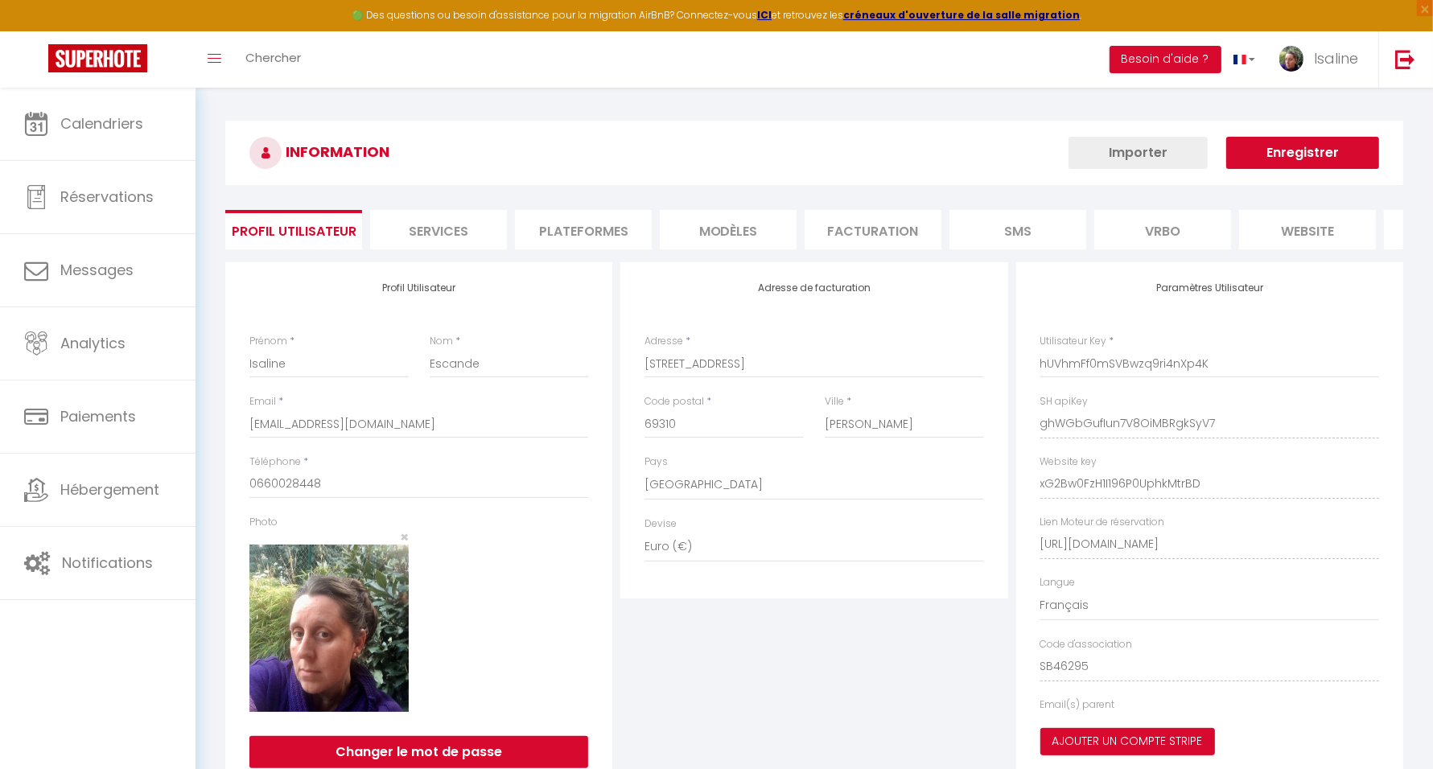
type input "ghWGbGufIun7V8OiMBRgkSyV7"
type input "xG2Bw0FzH1I196P0UphkMtrBD"
type input "[URL][DOMAIN_NAME]"
select select "fr"
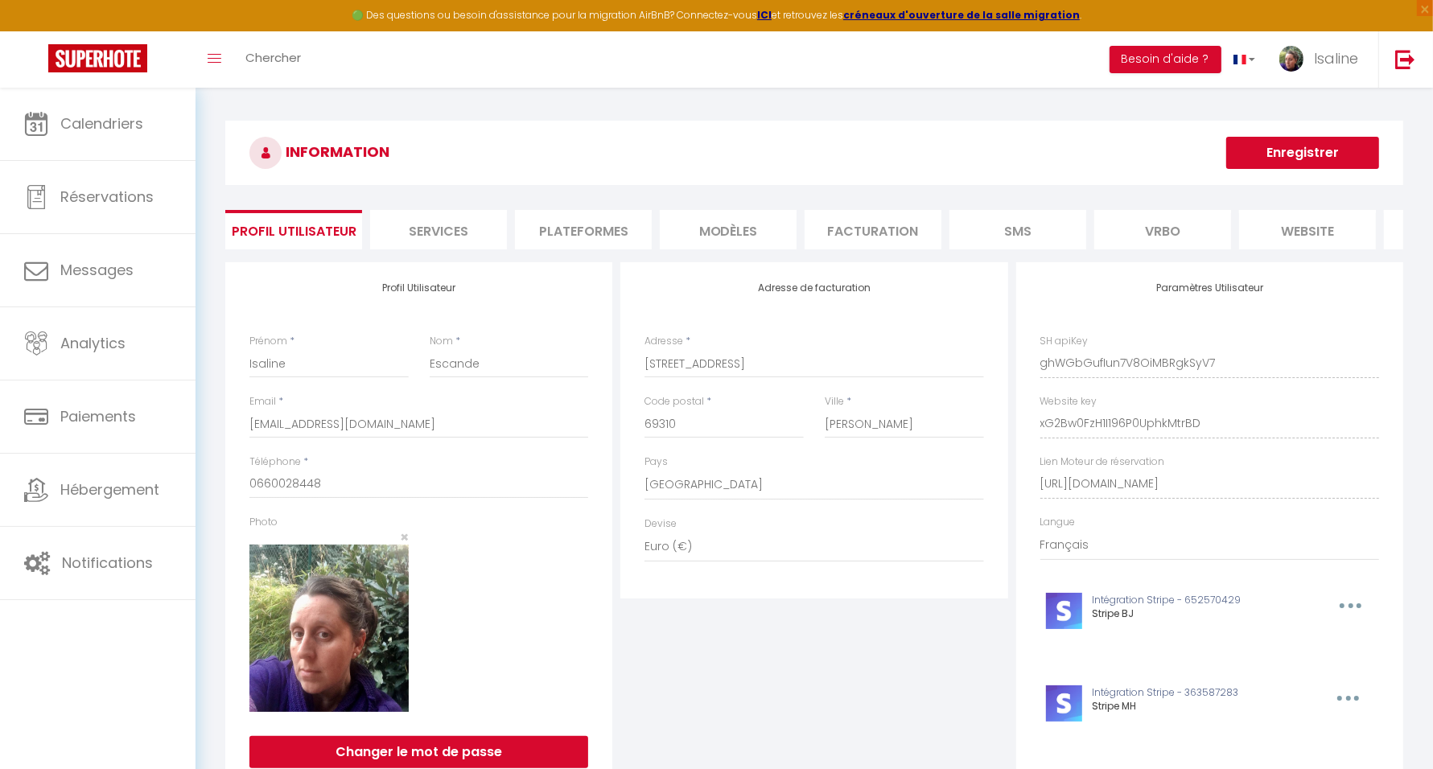
click at [589, 228] on li "Plateformes" at bounding box center [583, 229] width 137 height 39
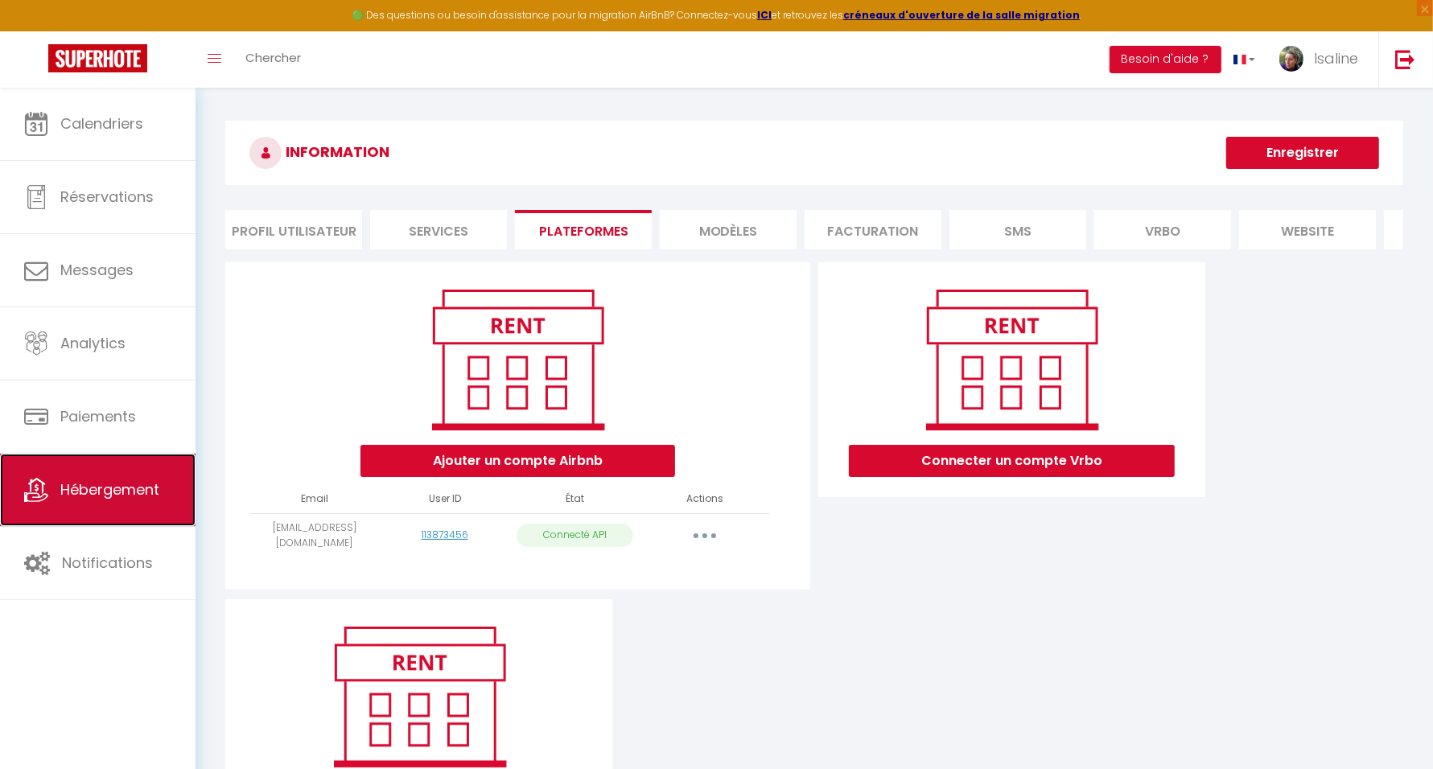
click at [116, 477] on link "Hébergement" at bounding box center [98, 490] width 196 height 72
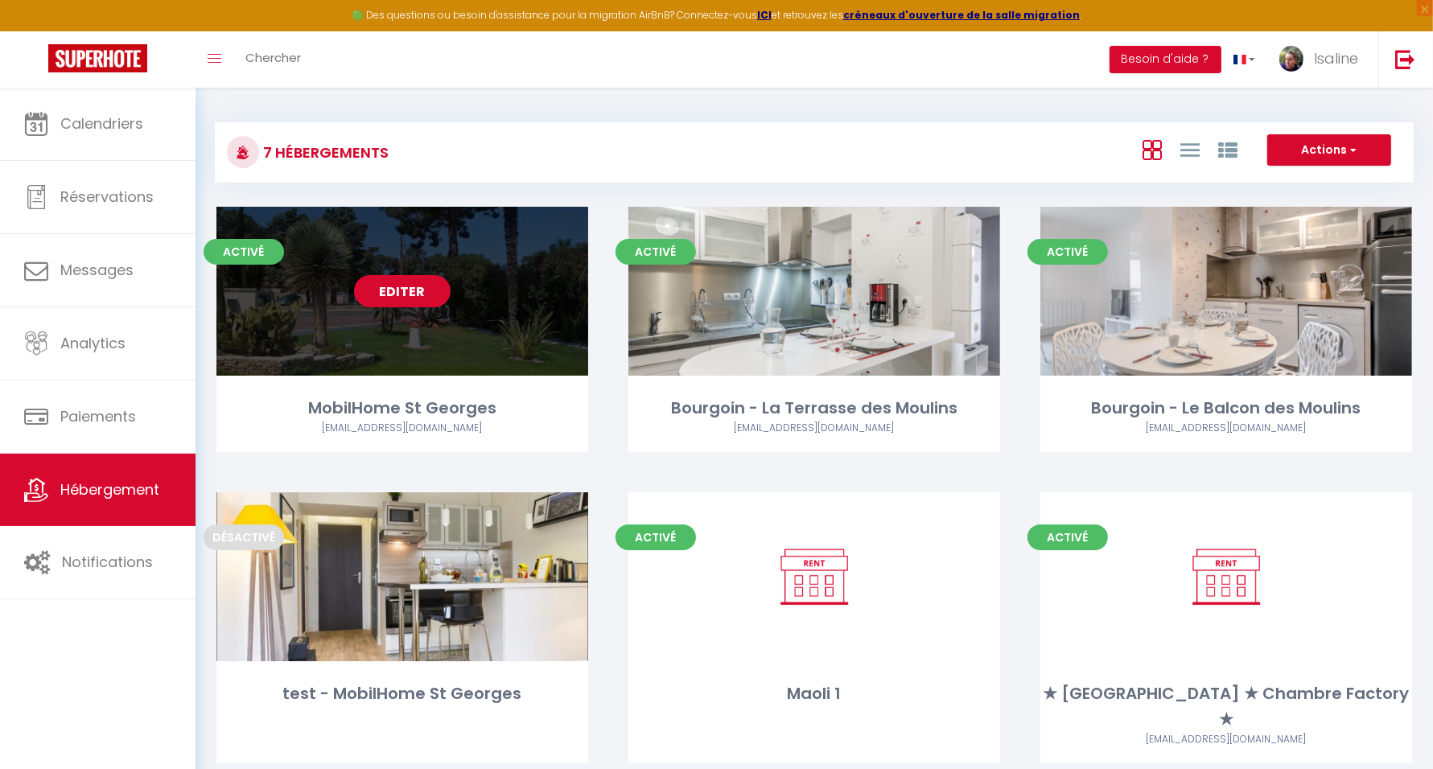
click at [409, 284] on link "Editer" at bounding box center [402, 291] width 97 height 32
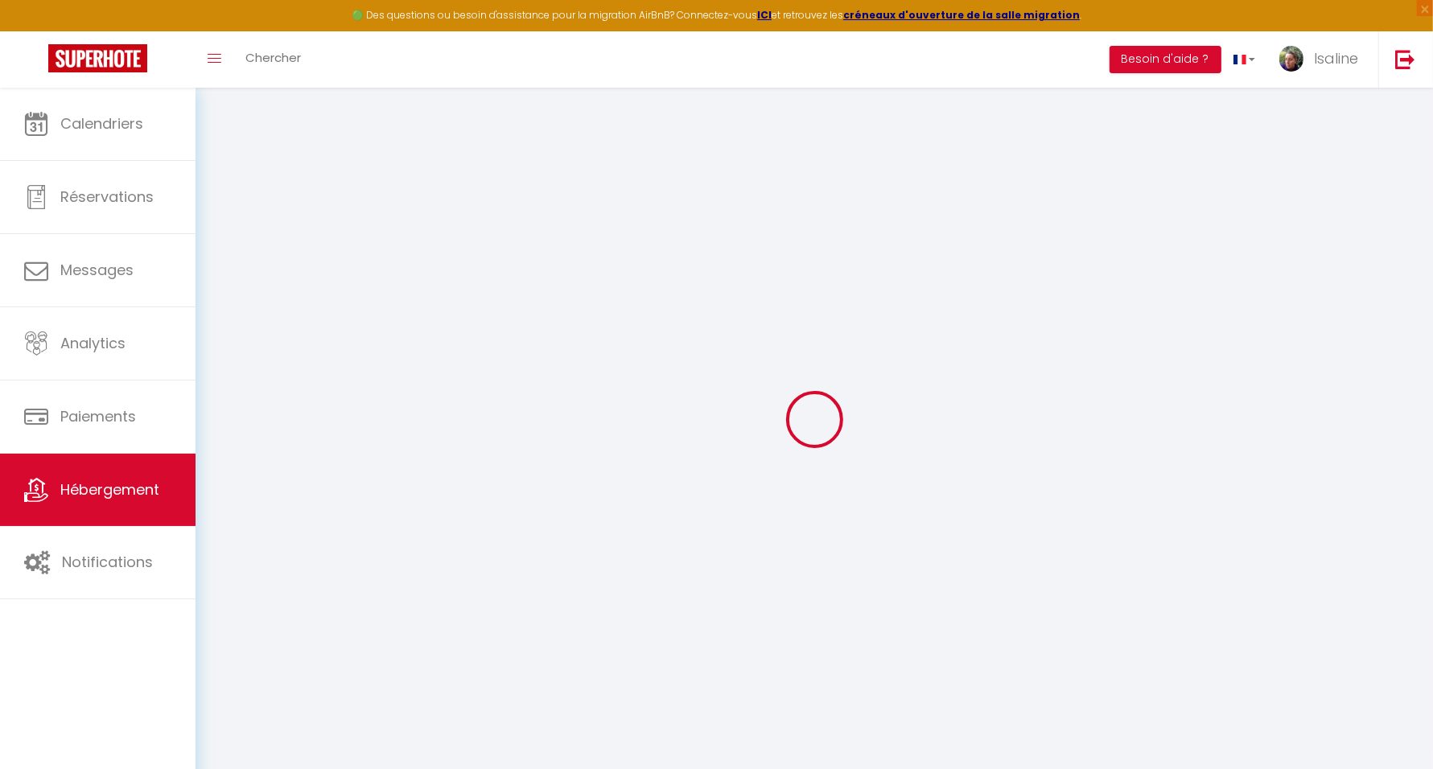
select select "+ 5 %"
checkbox input "false"
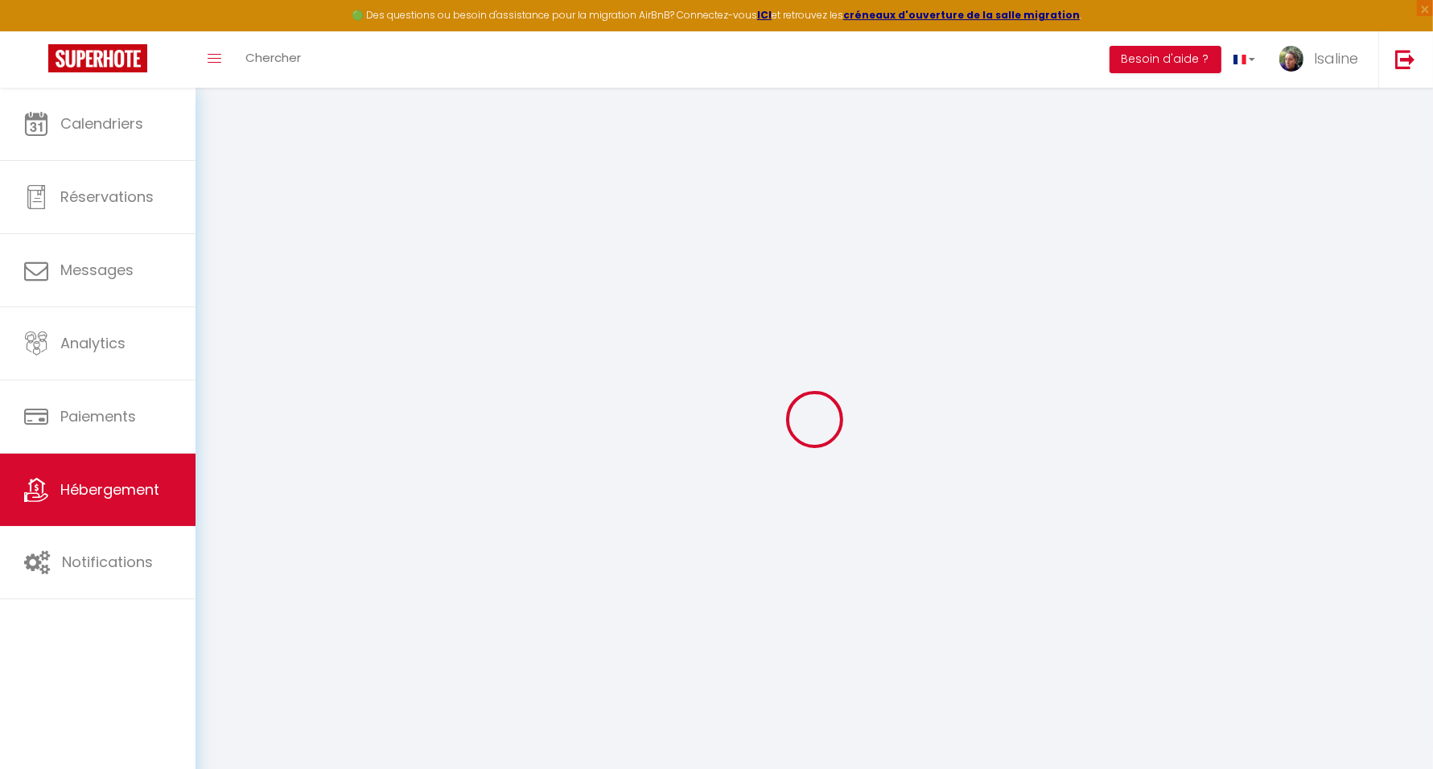
checkbox input "false"
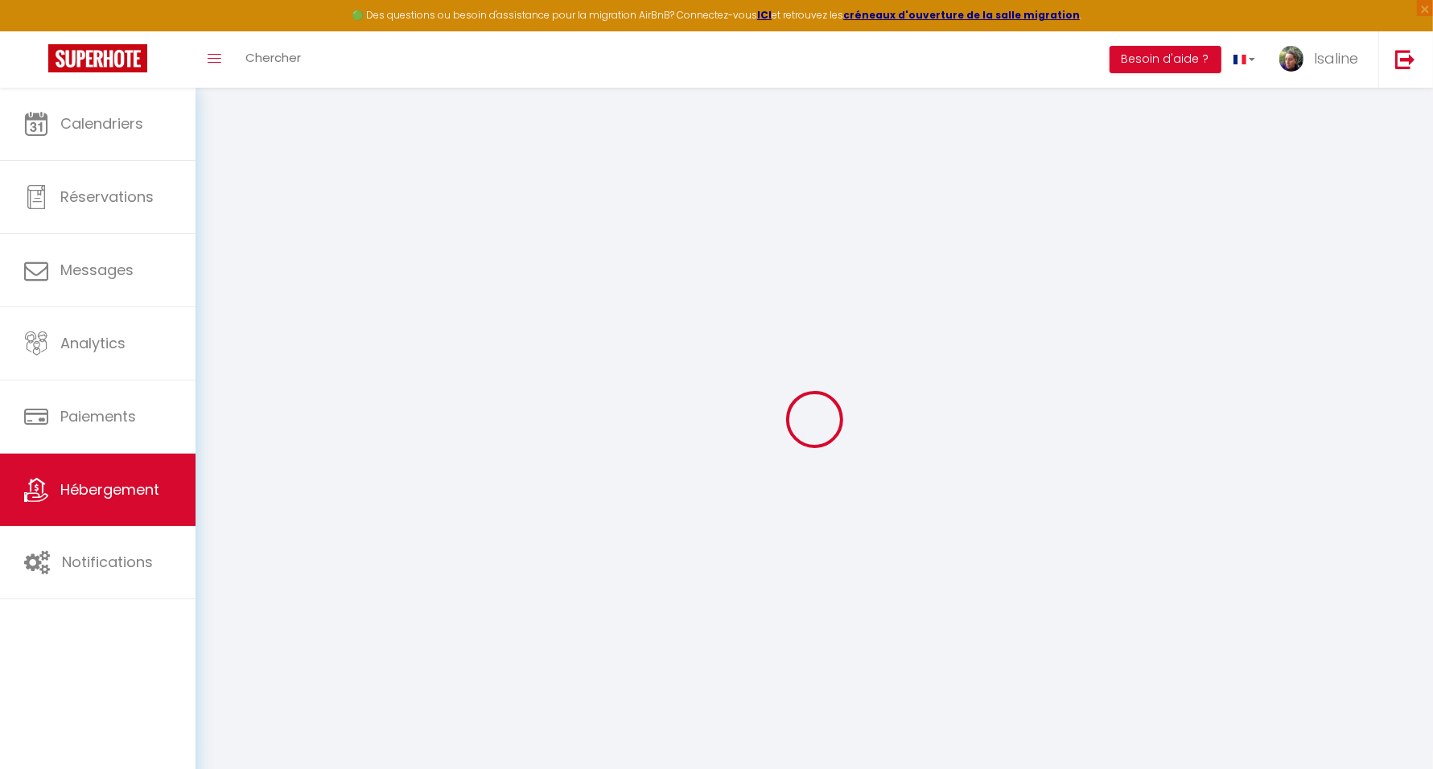
checkbox input "false"
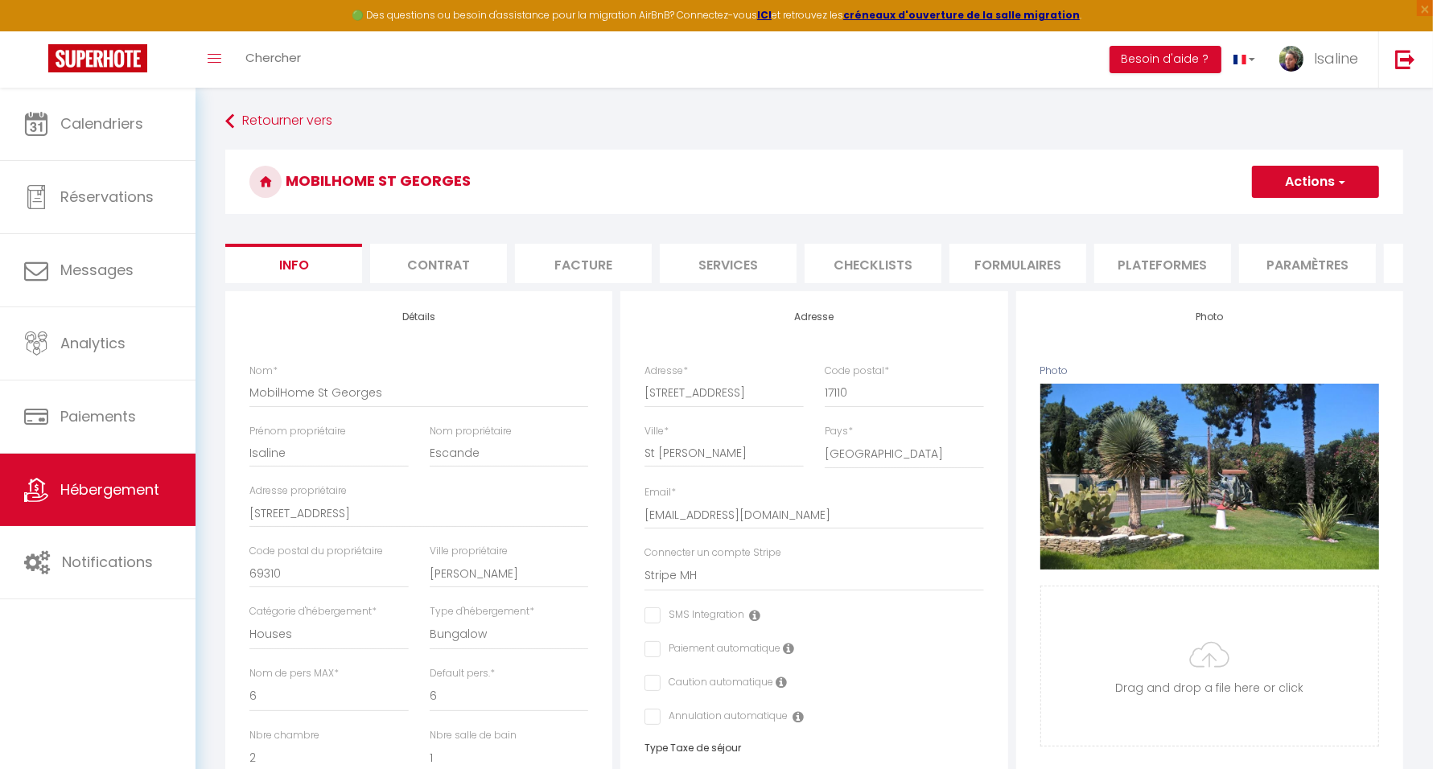
click at [1157, 254] on li "Plateformes" at bounding box center [1163, 263] width 137 height 39
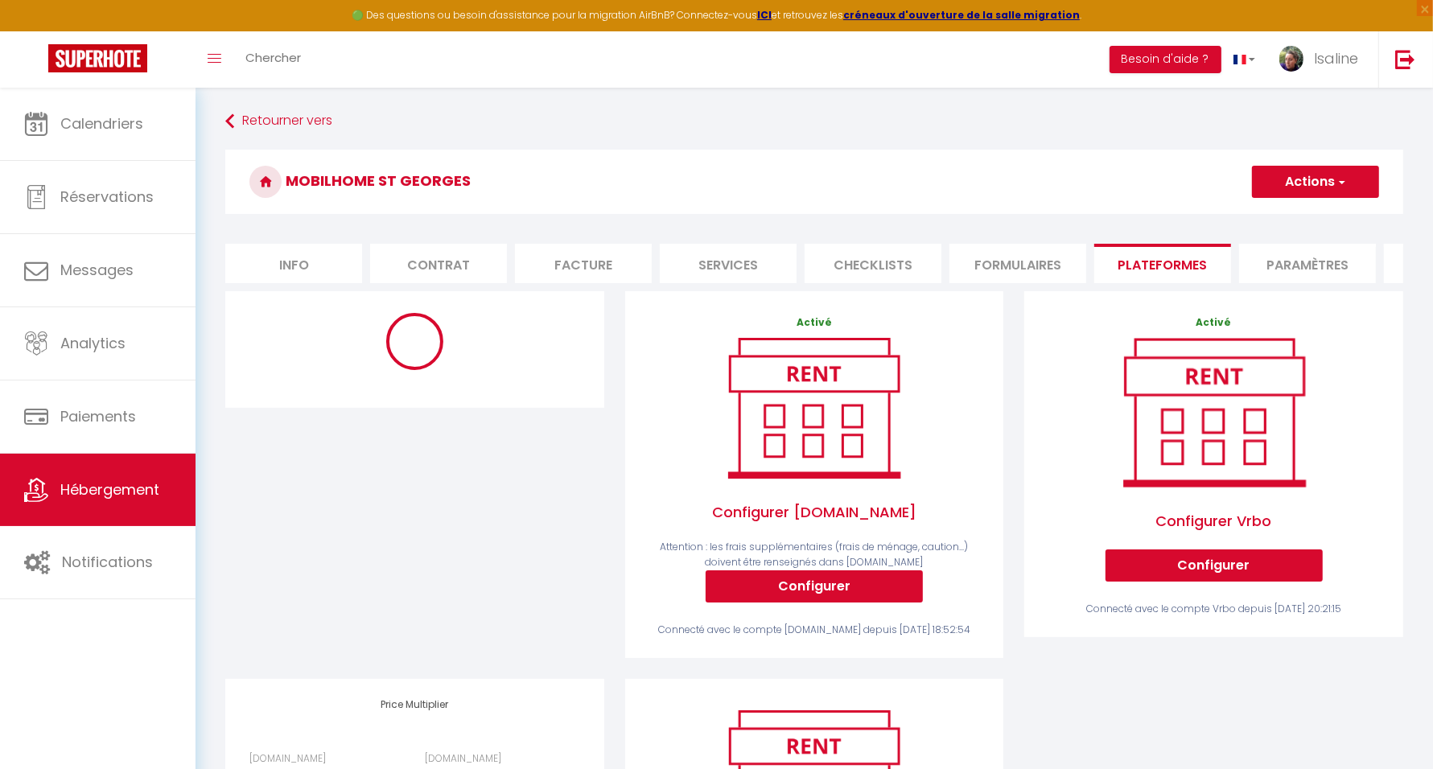
select select "365"
select select "1"
select select "EUR"
select select
select select "8-19996765"
